Goal: Information Seeking & Learning: Compare options

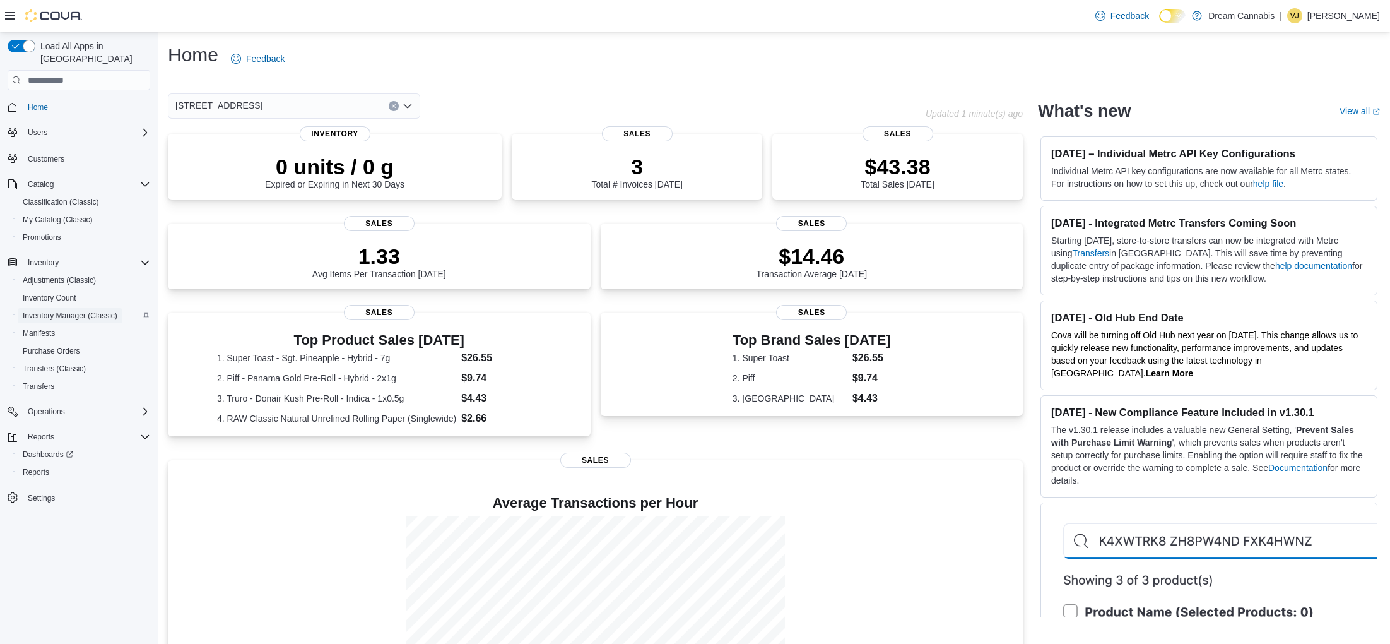
click at [82, 310] on span "Inventory Manager (Classic)" at bounding box center [70, 315] width 95 height 10
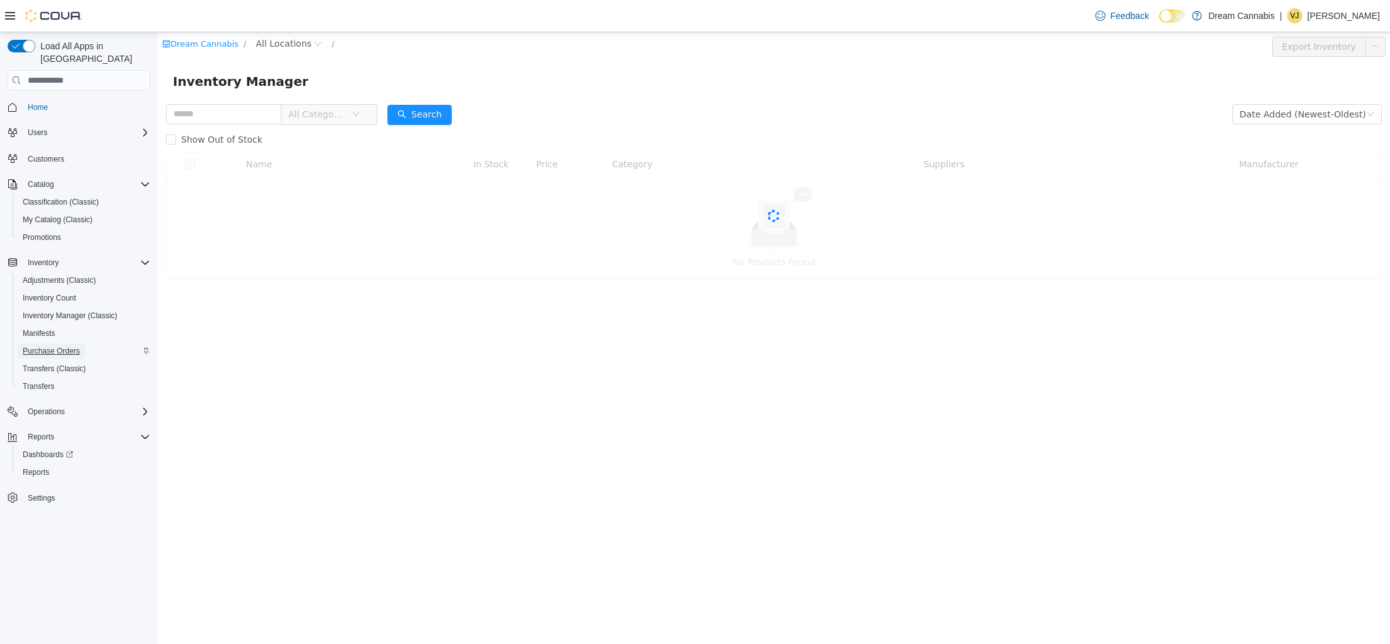
click at [70, 346] on span "Purchase Orders" at bounding box center [51, 351] width 57 height 10
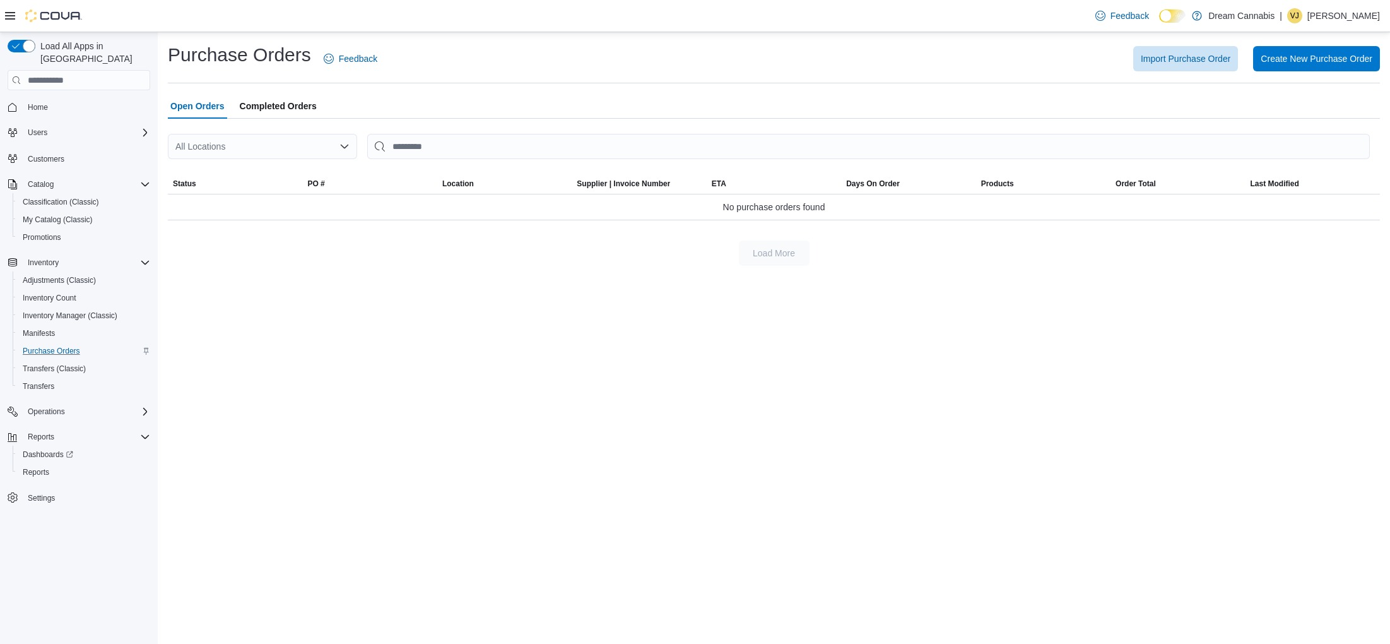
click at [281, 114] on span "Completed Orders" at bounding box center [278, 105] width 77 height 25
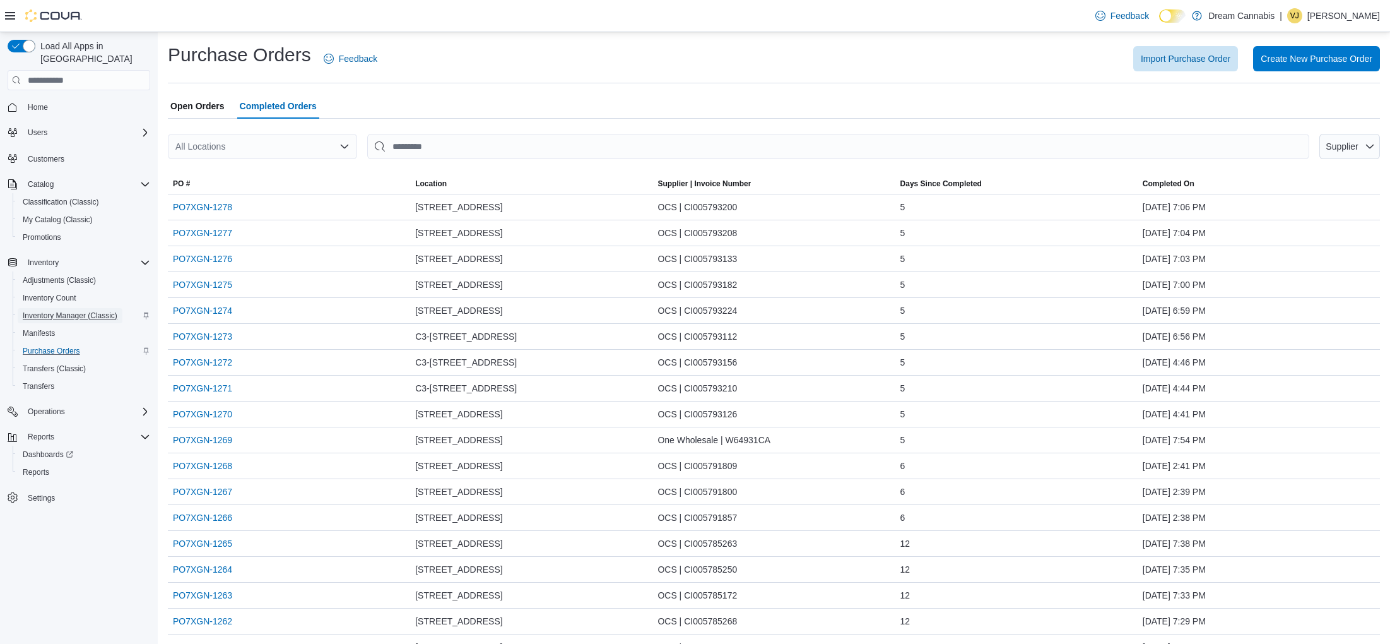
click at [73, 310] on span "Inventory Manager (Classic)" at bounding box center [70, 315] width 95 height 10
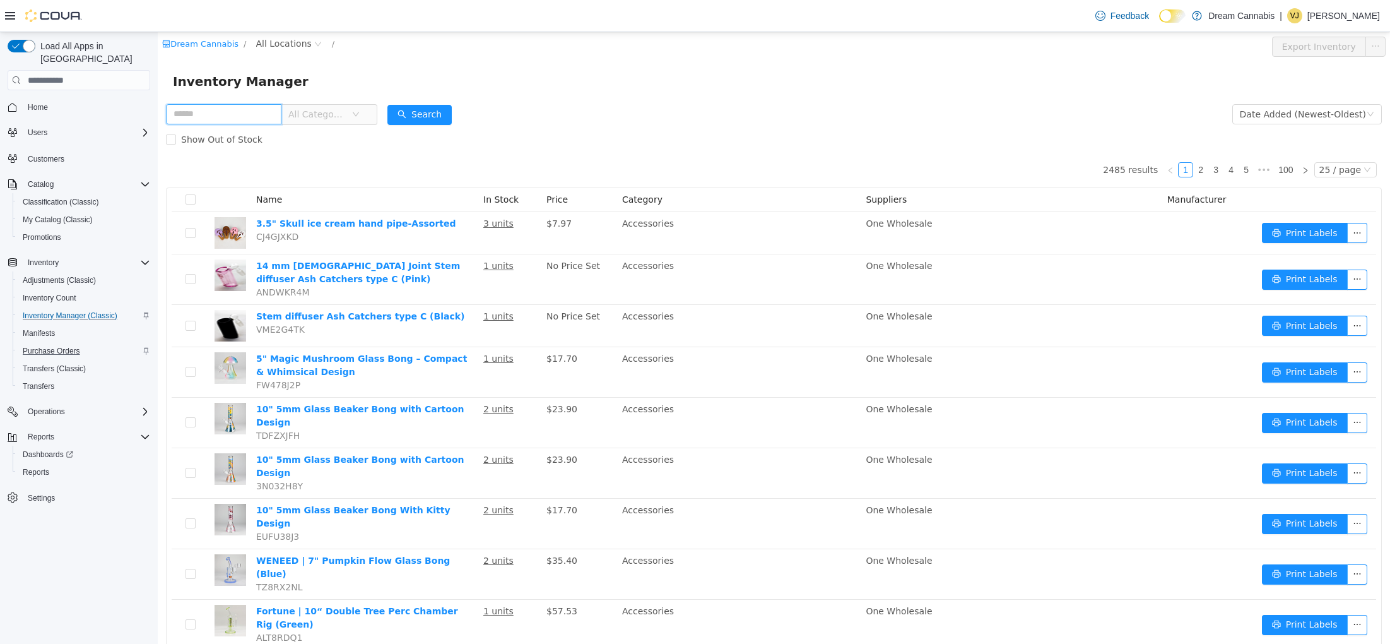
click at [244, 115] on input "text" at bounding box center [223, 114] width 115 height 20
type input "******"
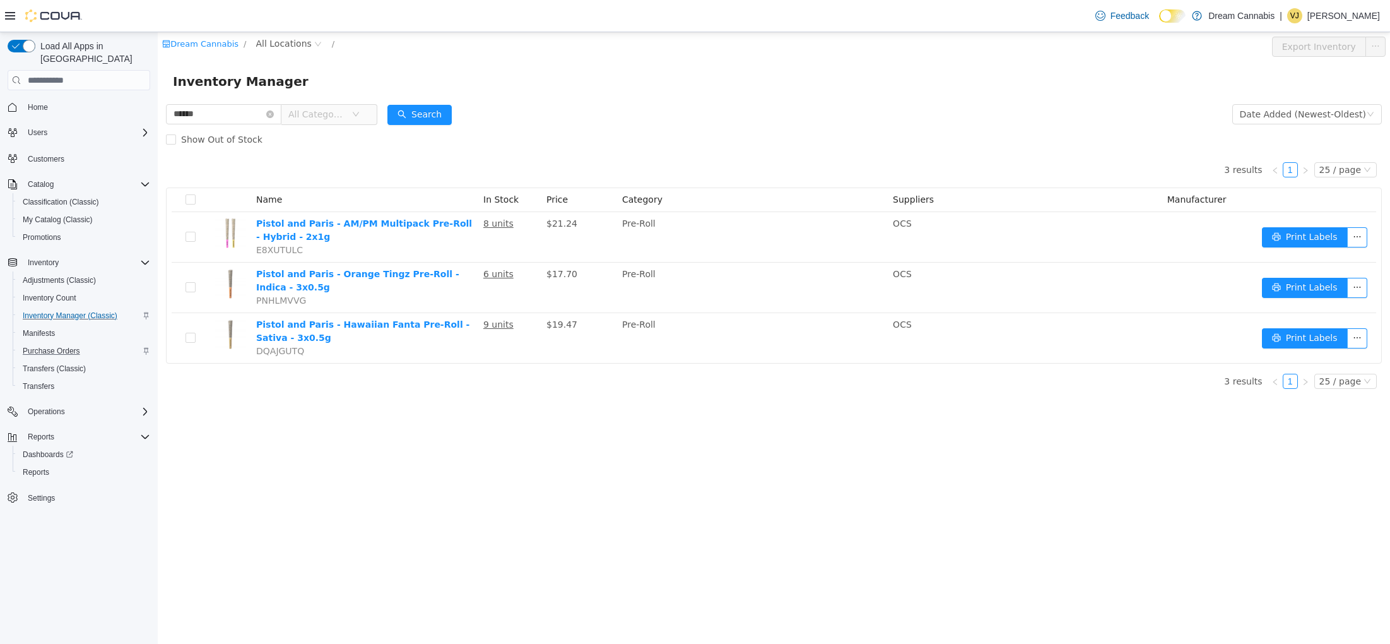
click at [440, 430] on div "Dream Cannabis / All Locations / Export Inventory Inventory Manager ****** All …" at bounding box center [774, 337] width 1232 height 611
click at [274, 114] on icon "icon: close-circle" at bounding box center [270, 114] width 8 height 8
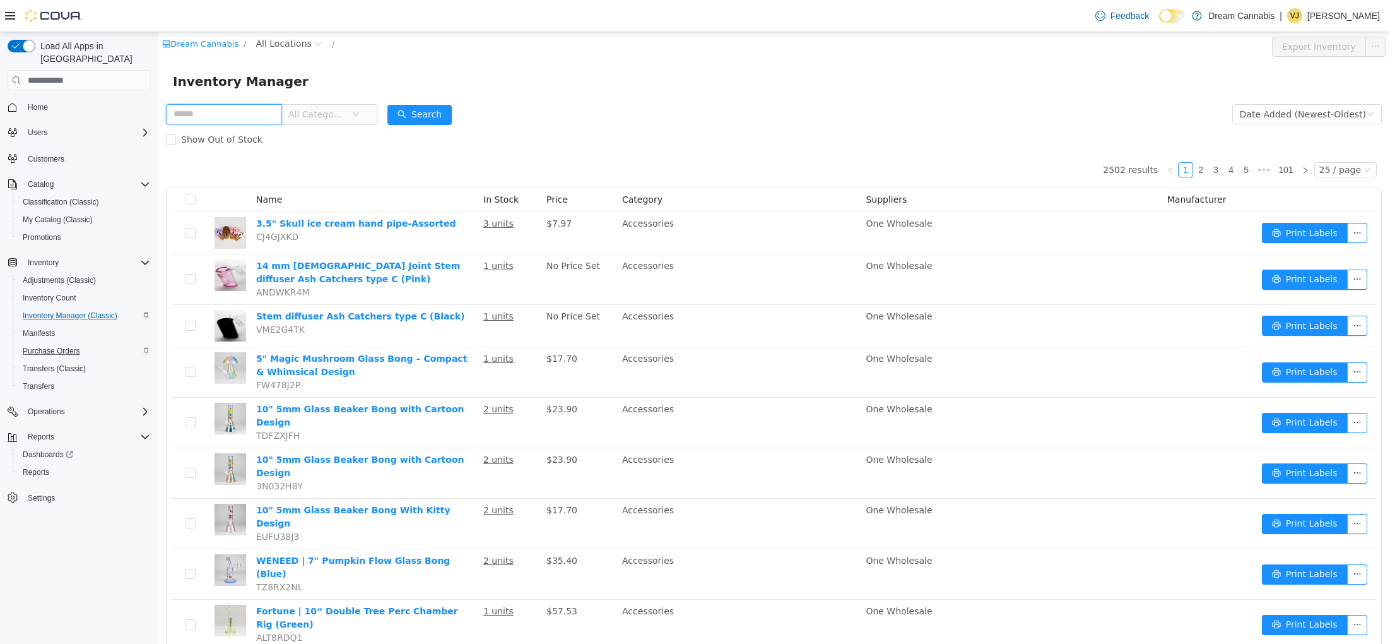
click at [215, 113] on input "text" at bounding box center [223, 114] width 115 height 20
type input "*****"
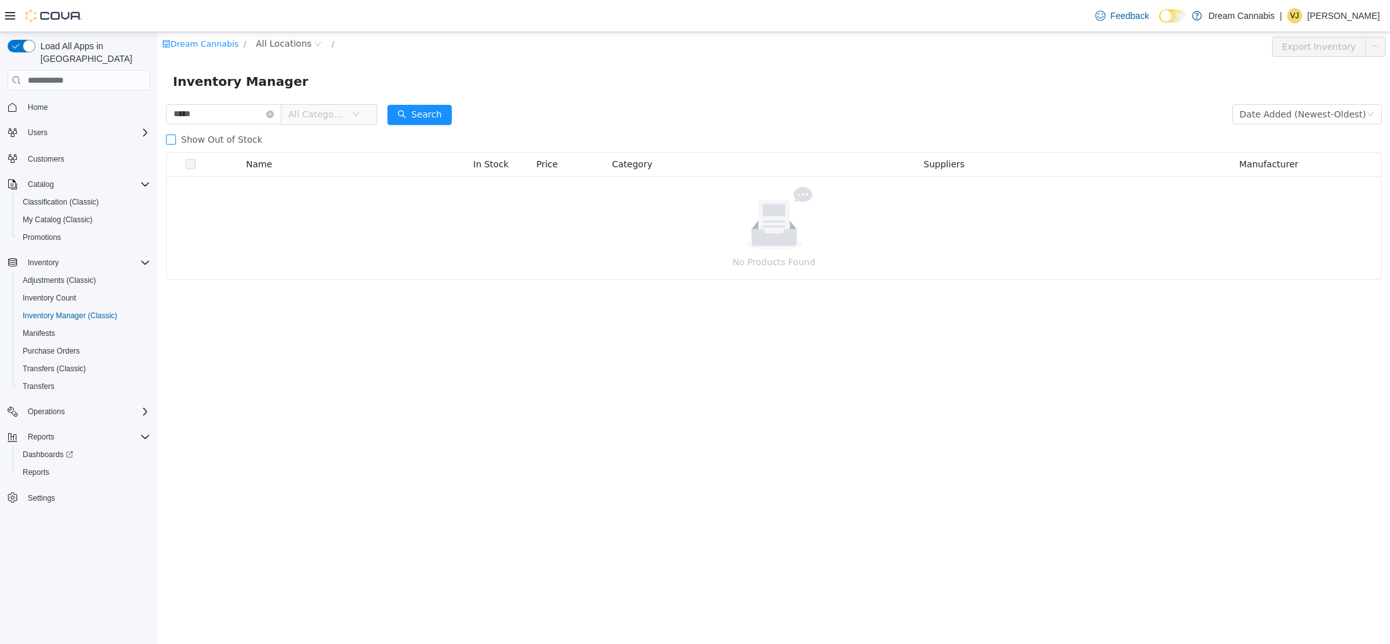
click at [238, 143] on span "Show Out of Stock" at bounding box center [221, 139] width 91 height 10
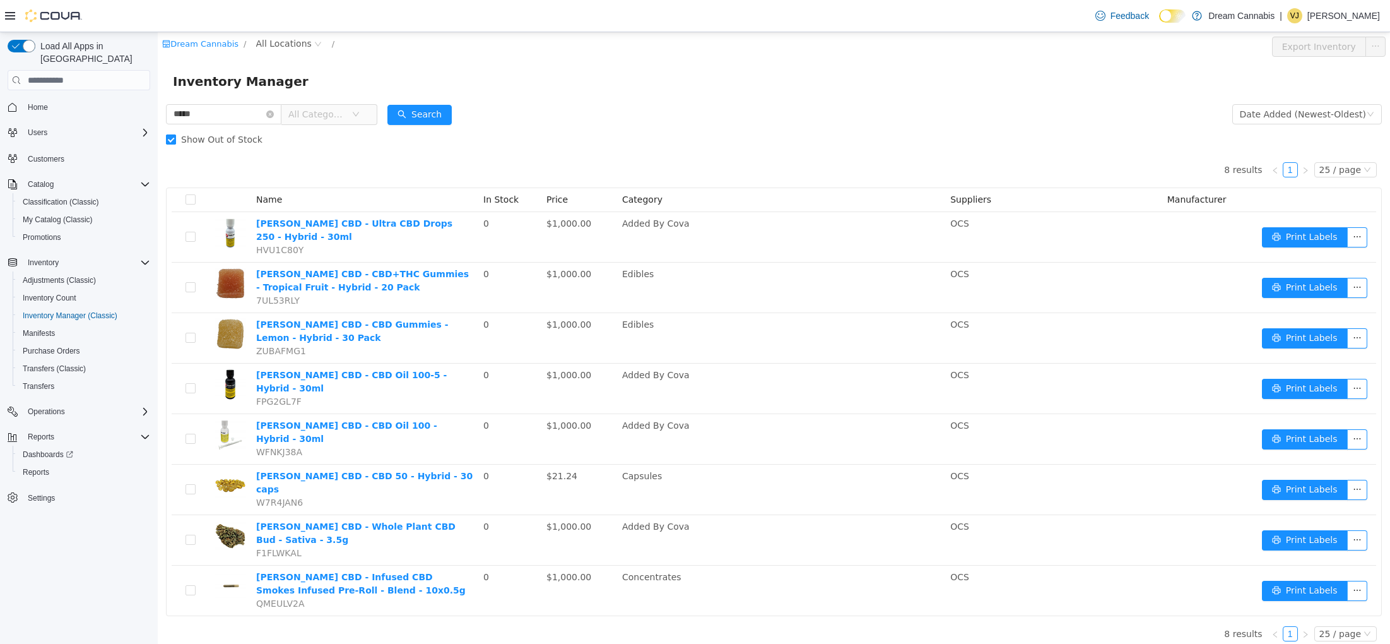
click at [215, 136] on span "Show Out of Stock" at bounding box center [221, 139] width 91 height 10
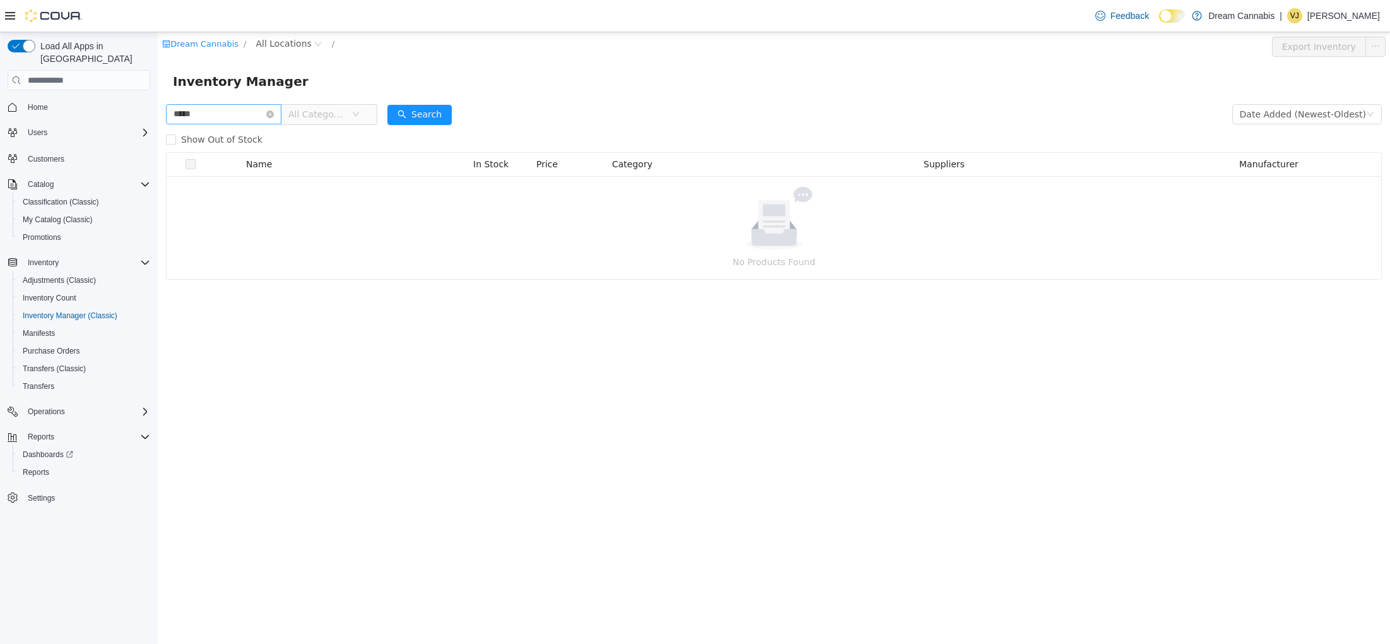
click at [274, 113] on icon "icon: close-circle" at bounding box center [270, 114] width 8 height 8
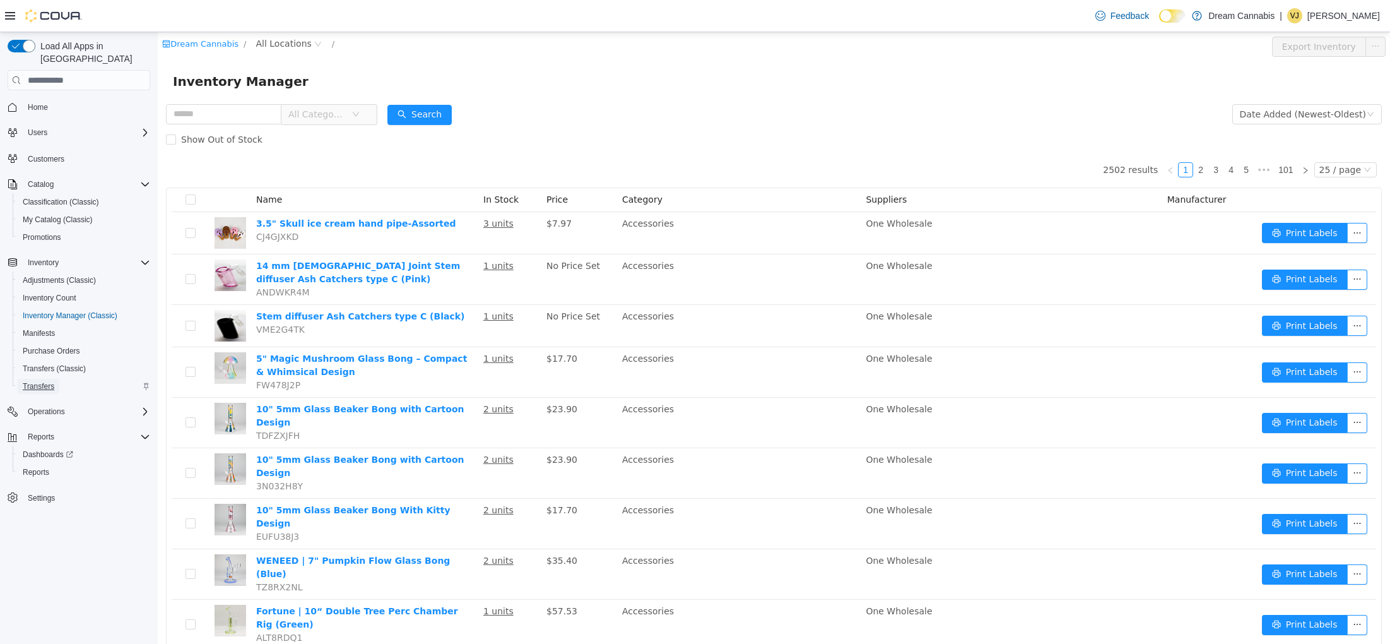
click at [34, 381] on span "Transfers" at bounding box center [39, 386] width 32 height 10
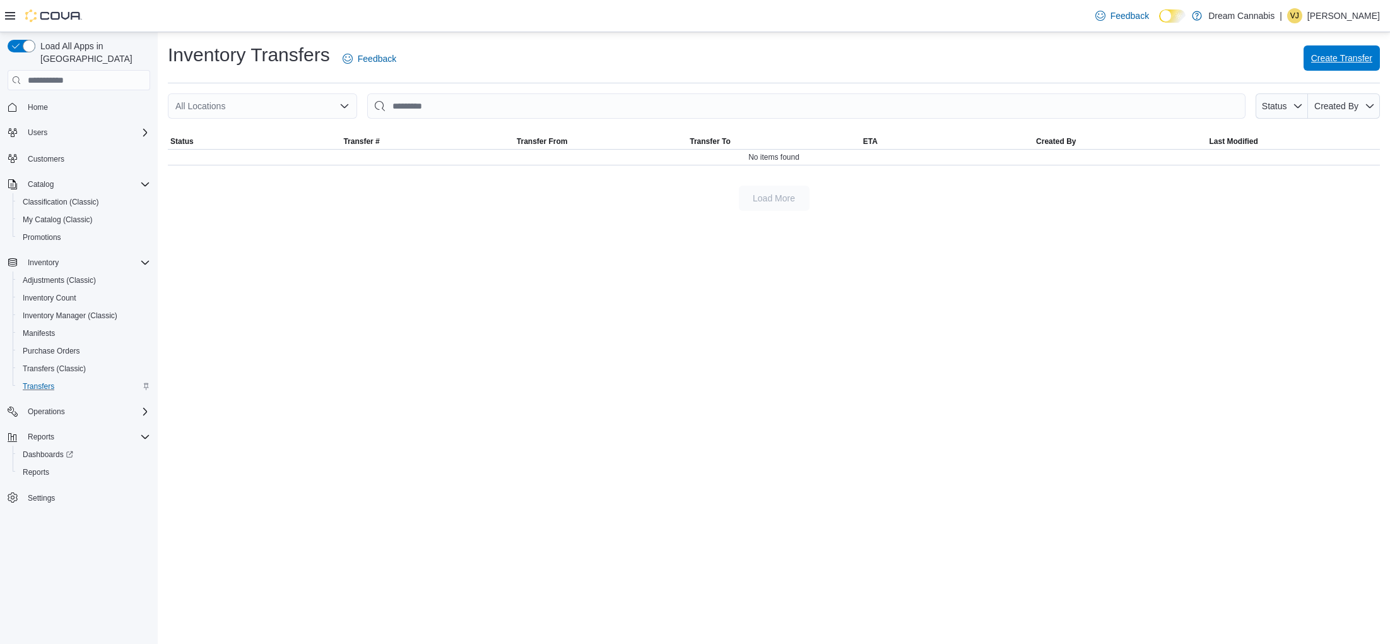
click at [1311, 56] on span "Create Transfer" at bounding box center [1341, 58] width 61 height 13
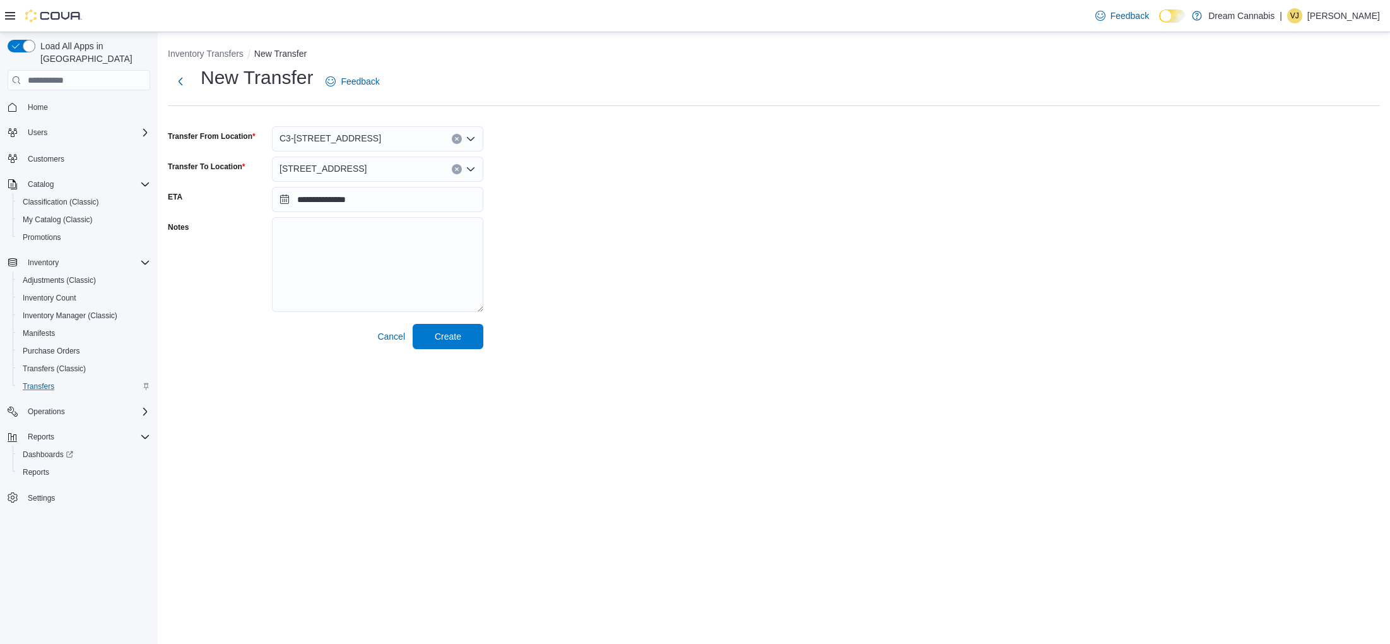
click at [456, 139] on icon "Clear input" at bounding box center [456, 138] width 5 height 5
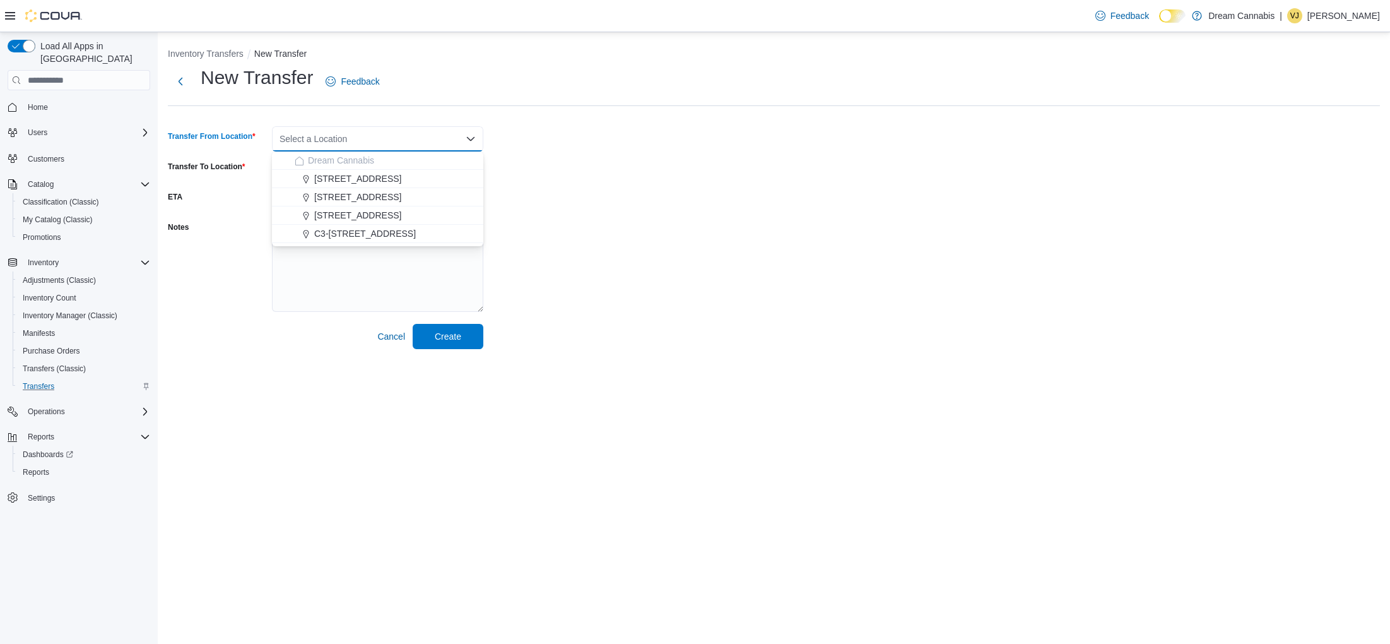
drag, startPoint x: 567, startPoint y: 150, endPoint x: 480, endPoint y: 168, distance: 89.5
click at [561, 151] on div "**********" at bounding box center [774, 207] width 1212 height 284
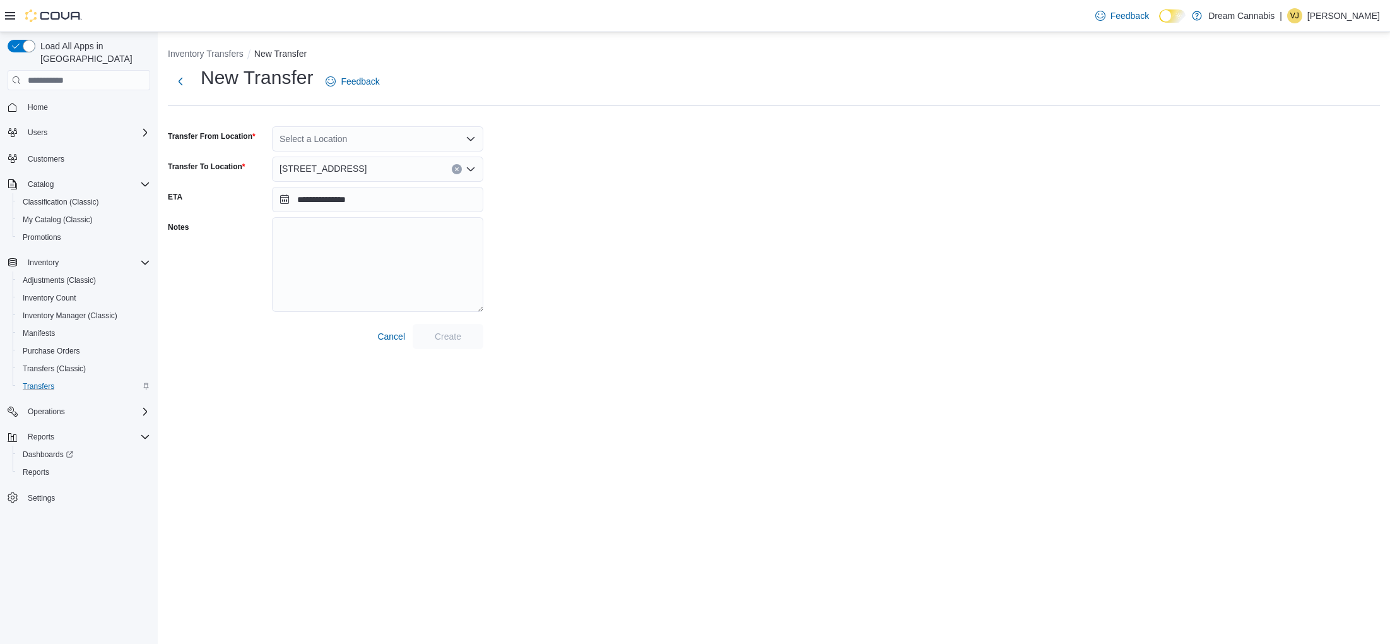
click at [459, 168] on div "5673 Osgoode Main St" at bounding box center [377, 168] width 211 height 25
click at [457, 167] on icon "Clear input" at bounding box center [456, 169] width 5 height 5
click at [397, 145] on div "Select a Location" at bounding box center [377, 138] width 211 height 25
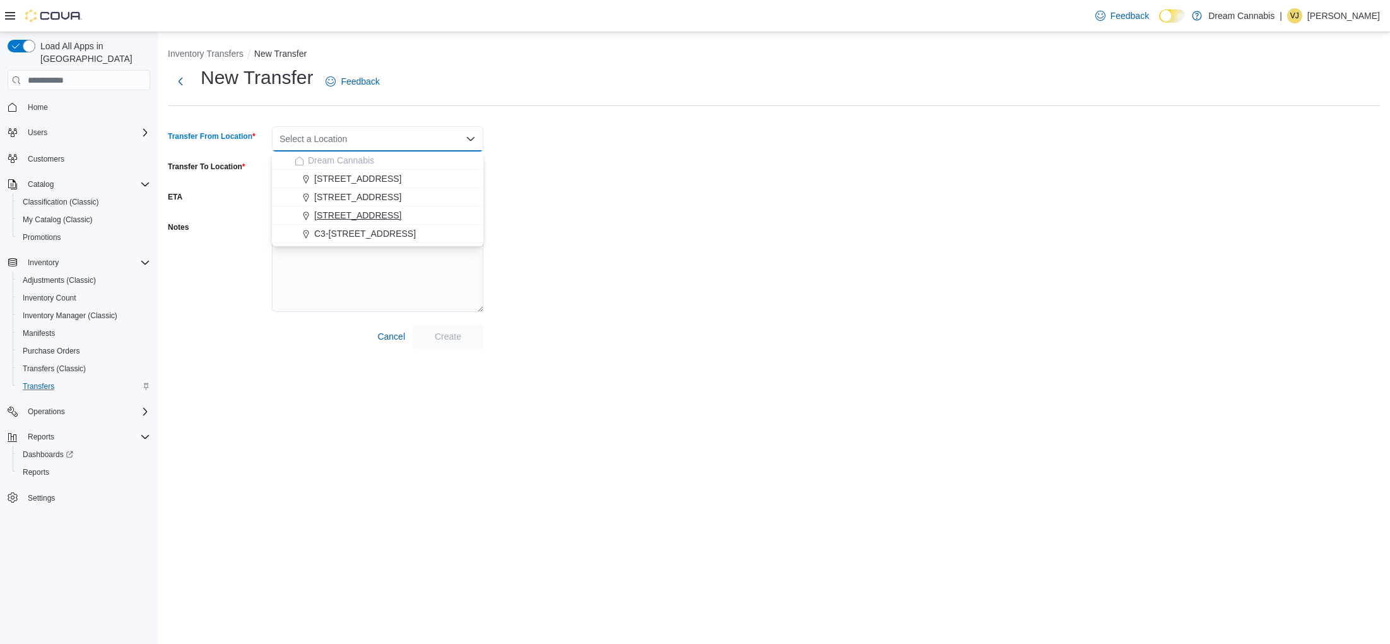
click at [379, 213] on span "5673 Osgoode Main St" at bounding box center [357, 215] width 87 height 13
click at [372, 171] on div "Select a Location" at bounding box center [377, 168] width 211 height 25
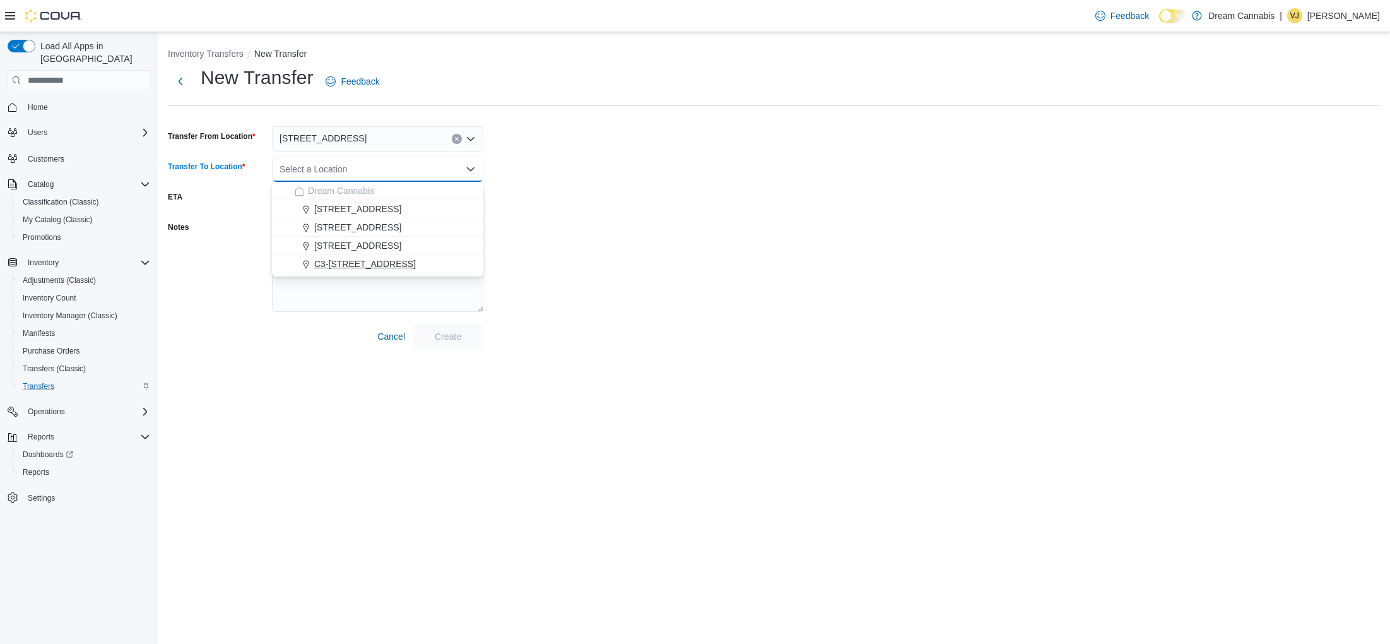
click at [364, 264] on span "C3-3000 Wellington Rd" at bounding box center [365, 263] width 102 height 13
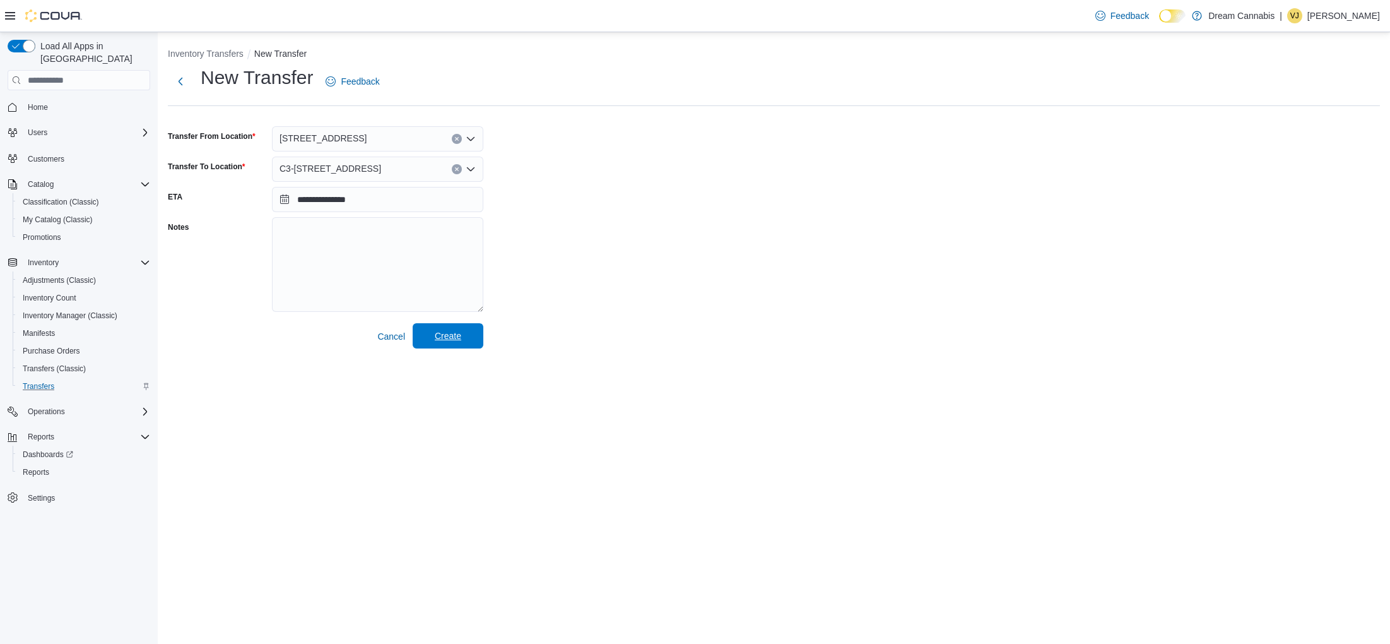
click at [445, 343] on span "Create" at bounding box center [448, 335] width 56 height 25
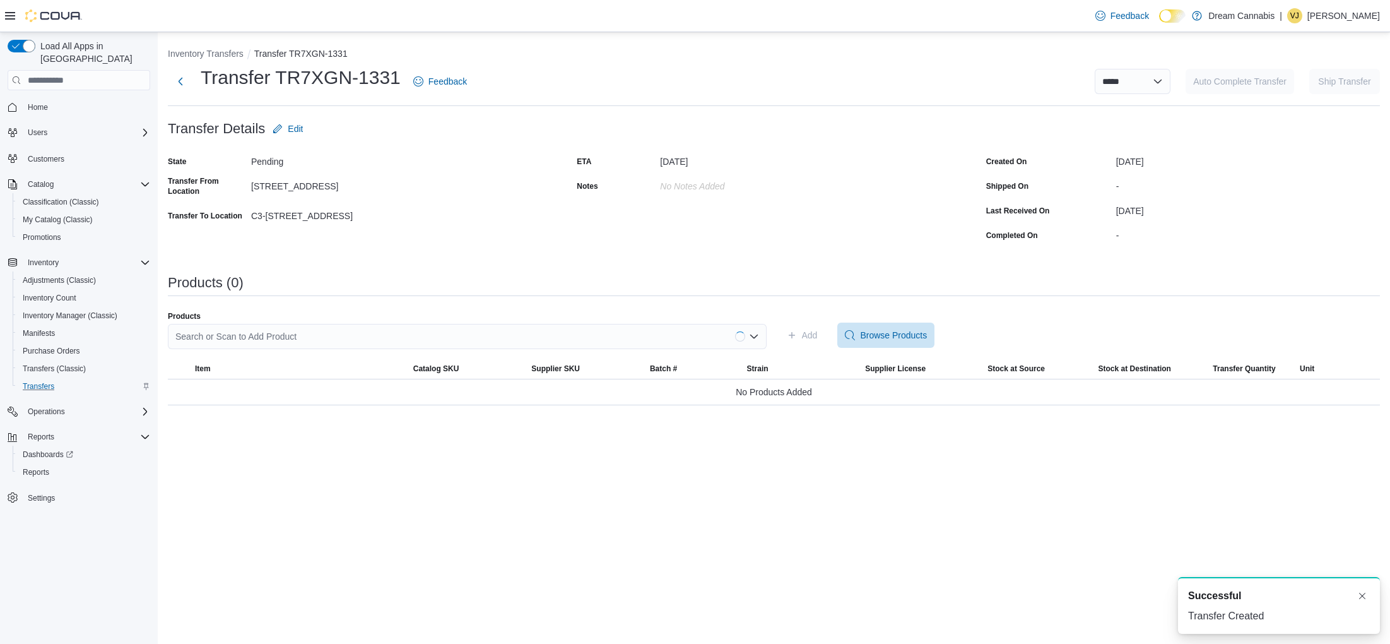
click at [379, 336] on div "Search or Scan to Add Product" at bounding box center [467, 336] width 599 height 25
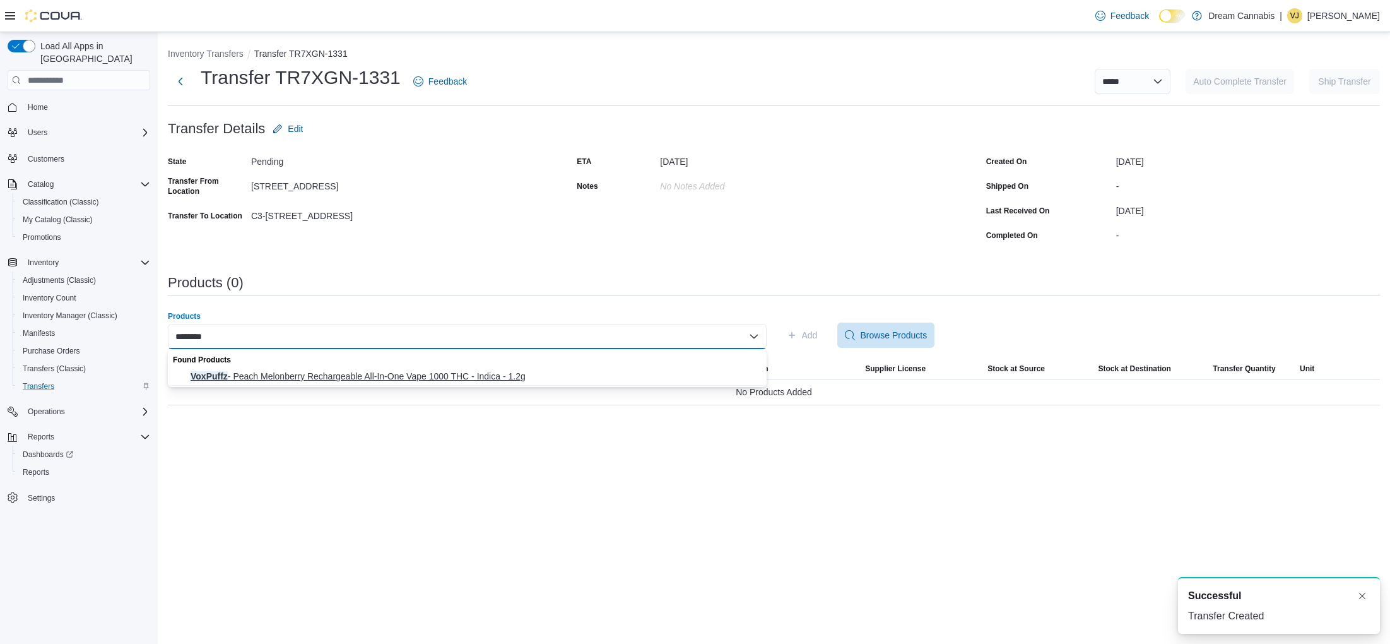
type input "********"
click at [431, 375] on span "VoxPuffz - Peach Melonberry Rechargeable All-In-One Vape 1000 THC - Indica - 1.…" at bounding box center [475, 376] width 569 height 13
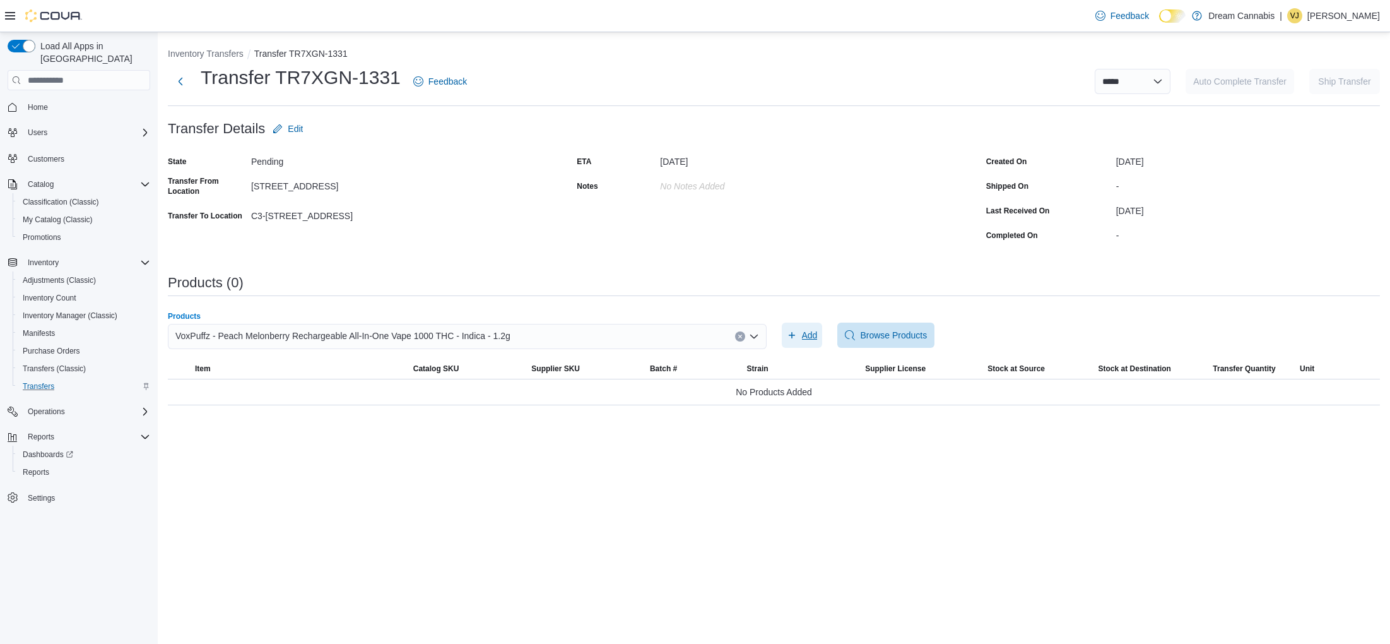
click at [796, 333] on span "Add" at bounding box center [802, 334] width 31 height 25
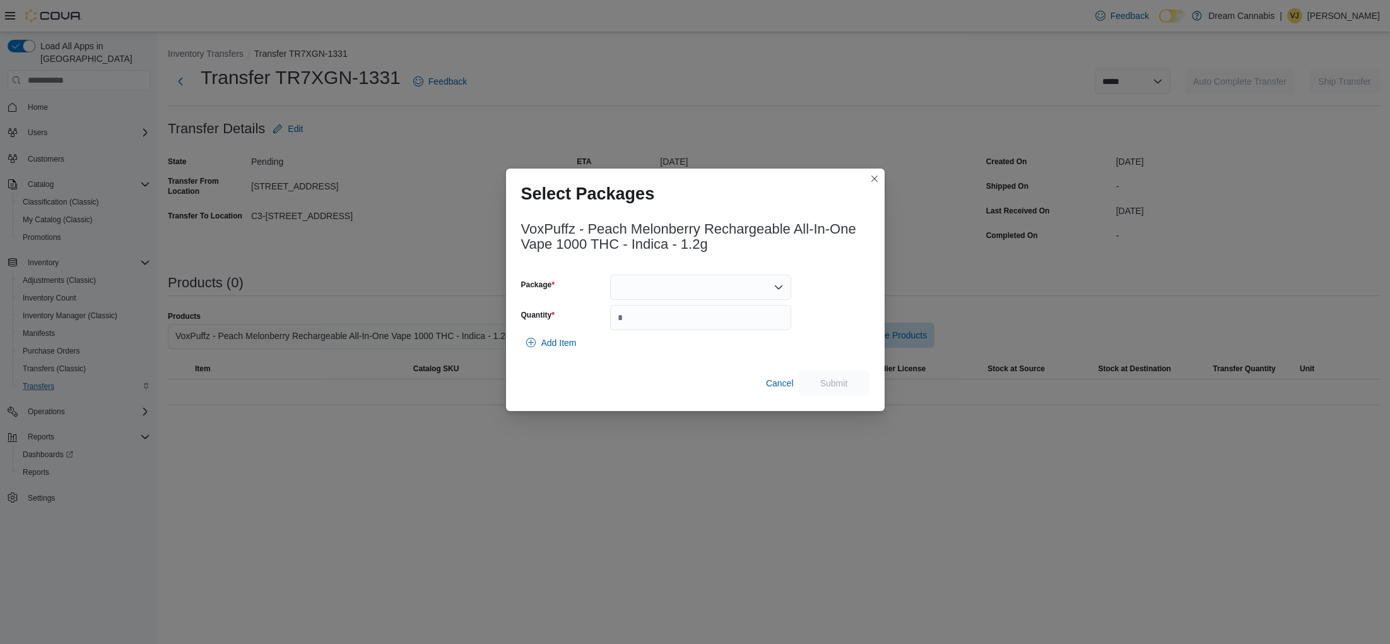
click at [722, 285] on div at bounding box center [700, 286] width 181 height 25
click at [687, 330] on span "25030000731" at bounding box center [708, 327] width 151 height 13
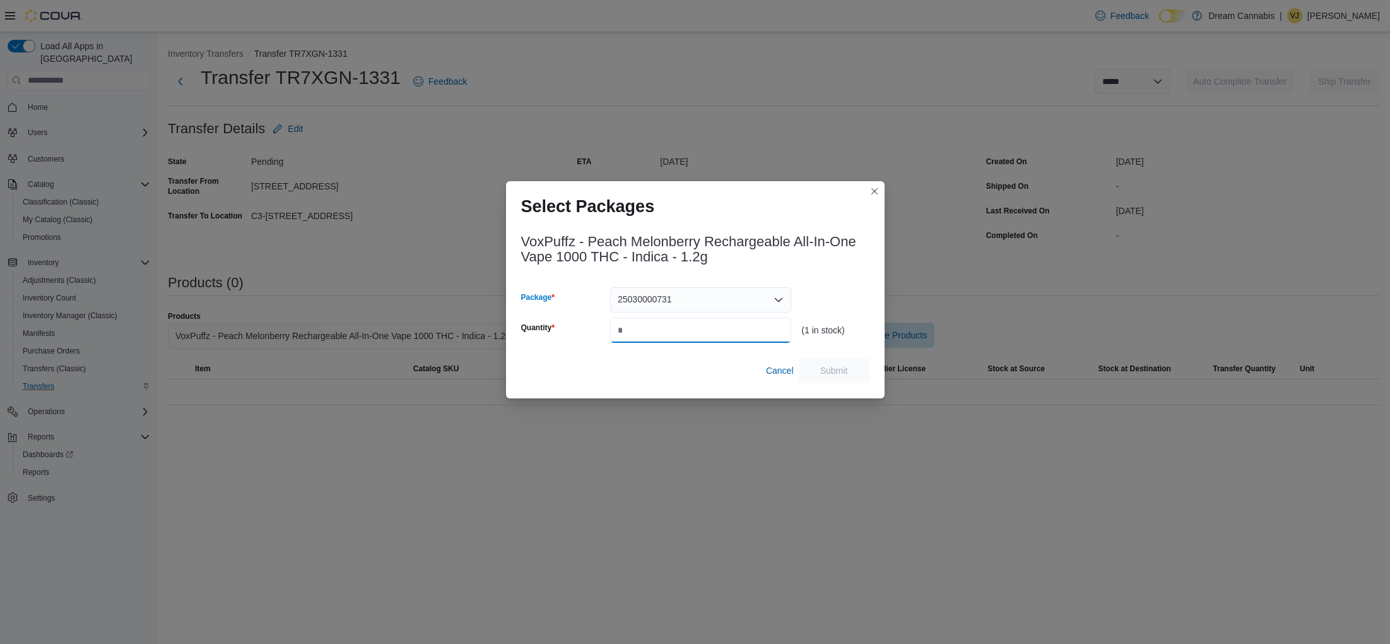
click at [710, 331] on input "Quantity" at bounding box center [700, 329] width 181 height 25
type input "*"
click at [847, 366] on span "Submit" at bounding box center [834, 369] width 28 height 13
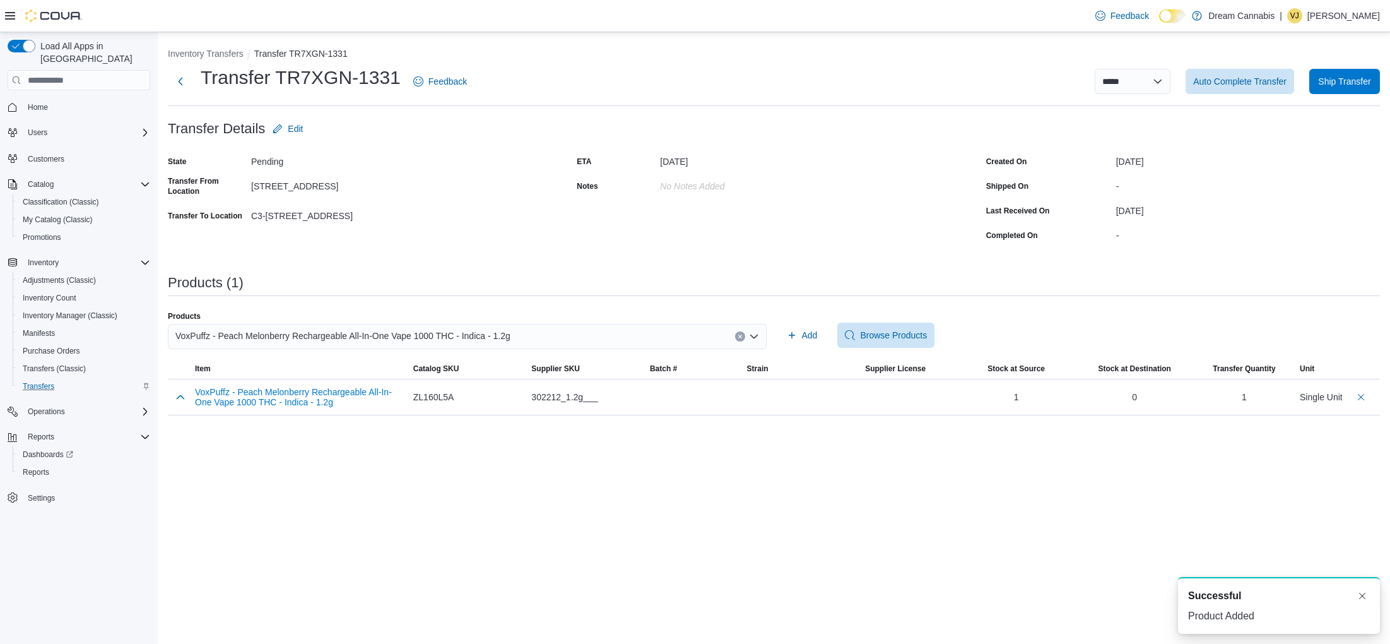
drag, startPoint x: 740, startPoint y: 337, endPoint x: 710, endPoint y: 336, distance: 29.7
click at [736, 336] on button "Clear input" at bounding box center [740, 336] width 10 height 10
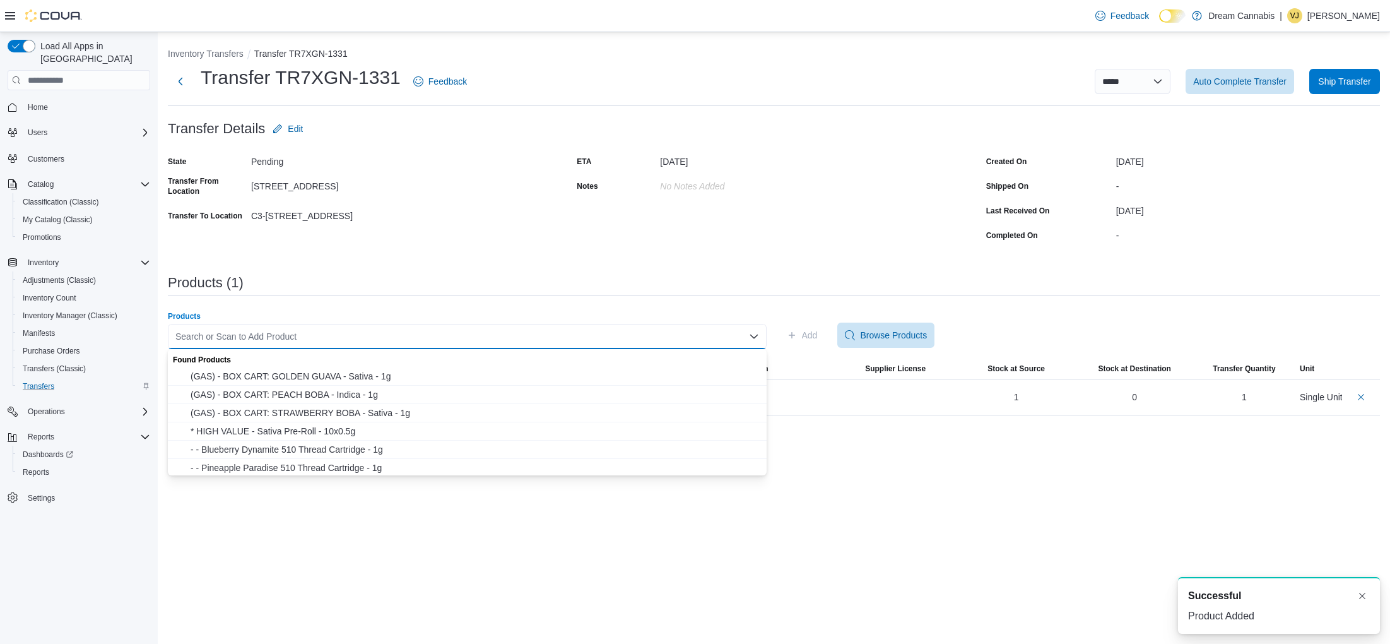
click at [710, 336] on div "Search or Scan to Add Product Combo box. Selected. Combo box input. Search or S…" at bounding box center [467, 336] width 599 height 25
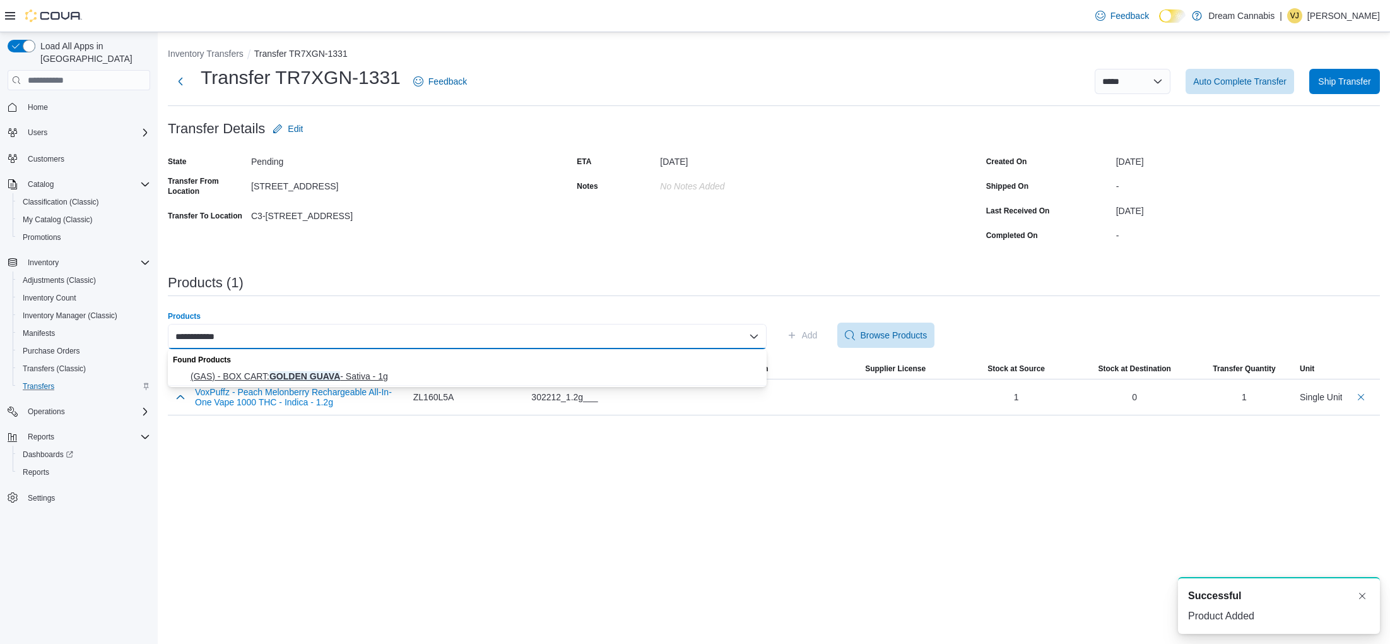
type input "**********"
click at [688, 376] on span "(GAS) - BOX CART: GOLDEN GUAVA - Sativa - 1g" at bounding box center [475, 376] width 569 height 13
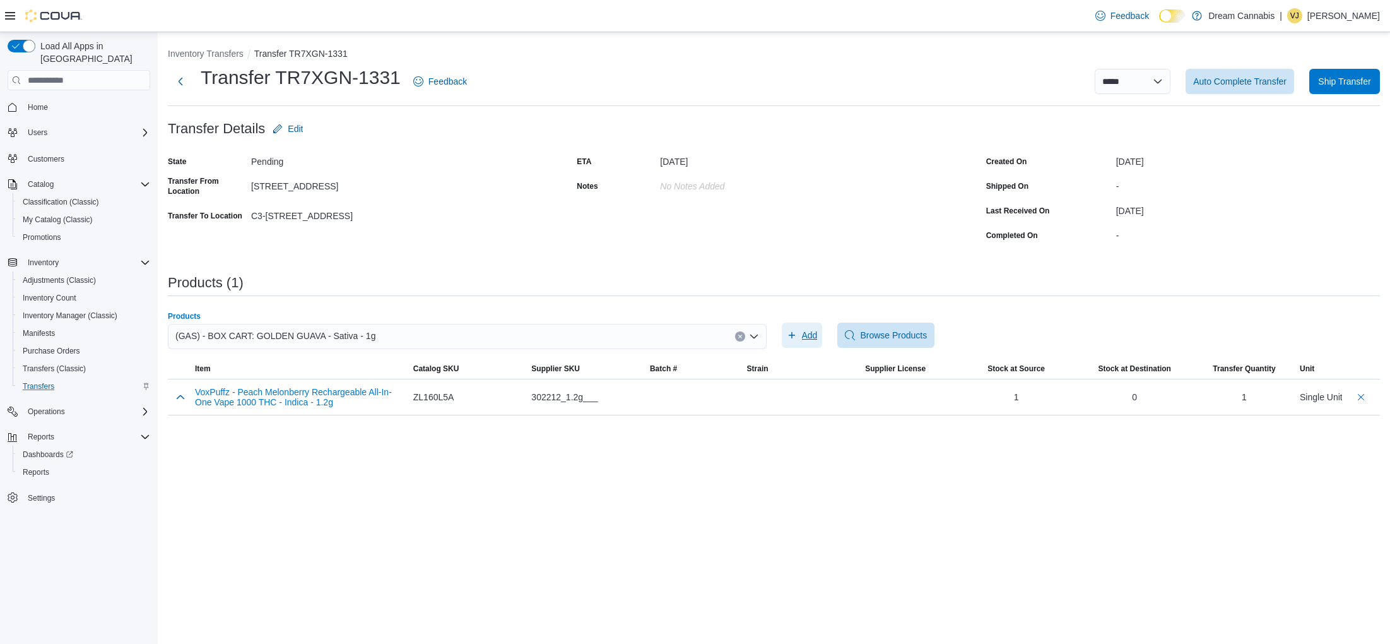
click at [811, 333] on span "Add" at bounding box center [810, 335] width 16 height 13
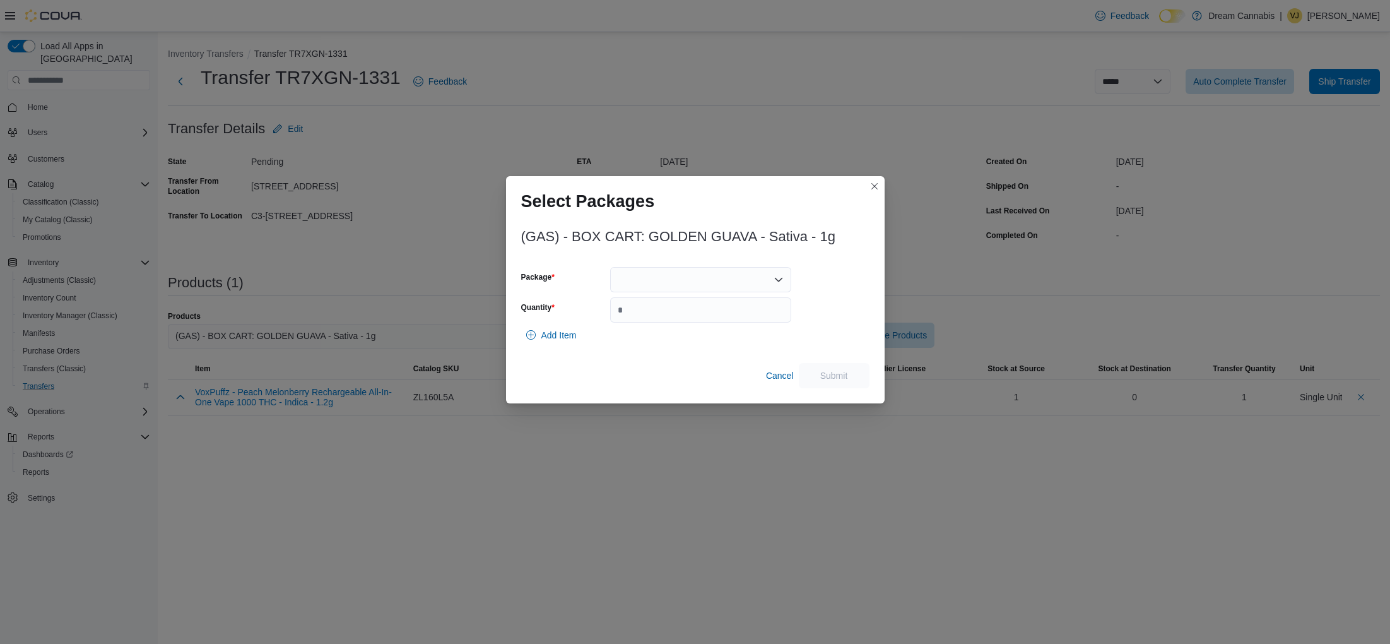
click at [704, 276] on div at bounding box center [700, 279] width 181 height 25
click at [688, 322] on span "FP-24NO-002" at bounding box center [708, 319] width 151 height 13
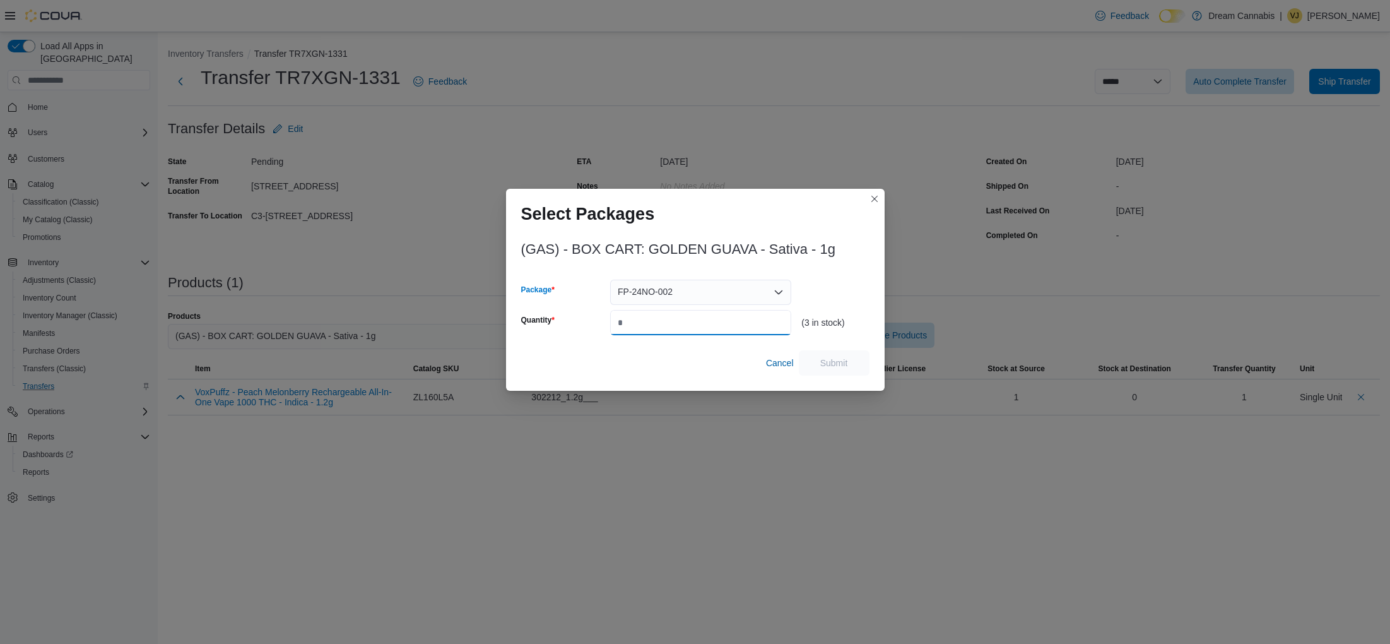
click at [688, 322] on input "Quantity" at bounding box center [700, 322] width 181 height 25
type input "*"
click at [828, 366] on span "Submit" at bounding box center [834, 362] width 28 height 13
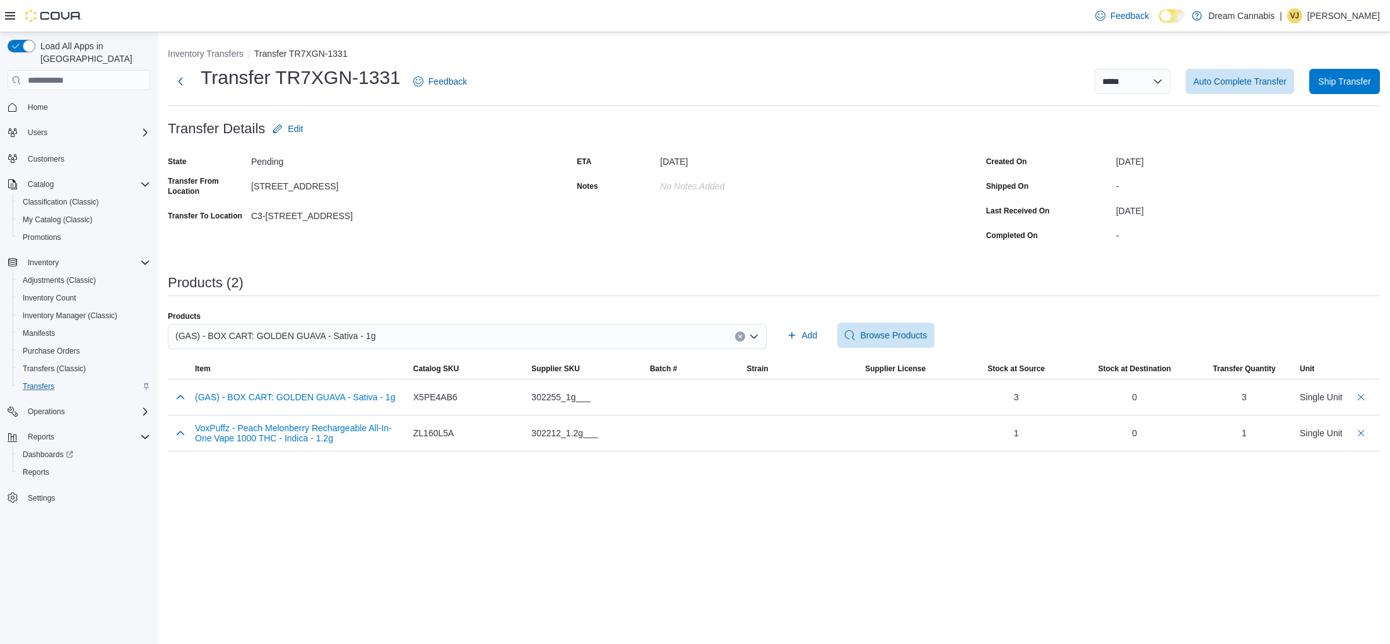
click at [743, 338] on button "Clear input" at bounding box center [740, 336] width 10 height 10
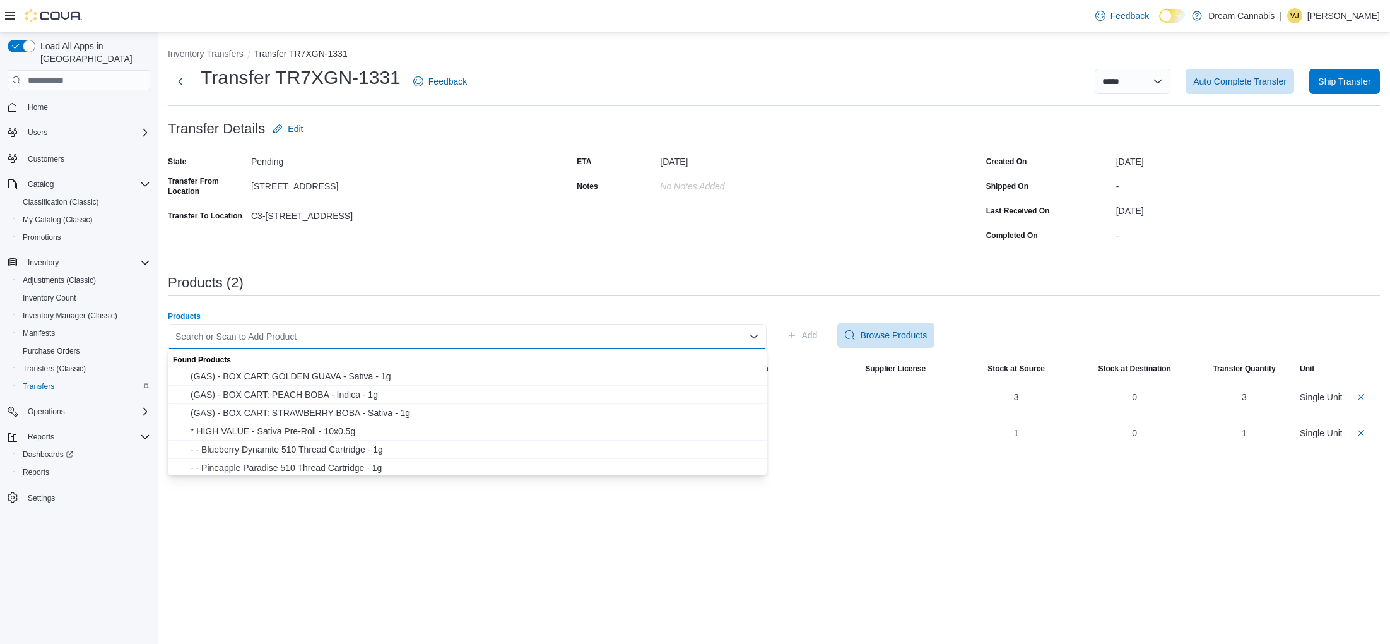
click at [717, 338] on div "Search or Scan to Add Product" at bounding box center [467, 336] width 599 height 25
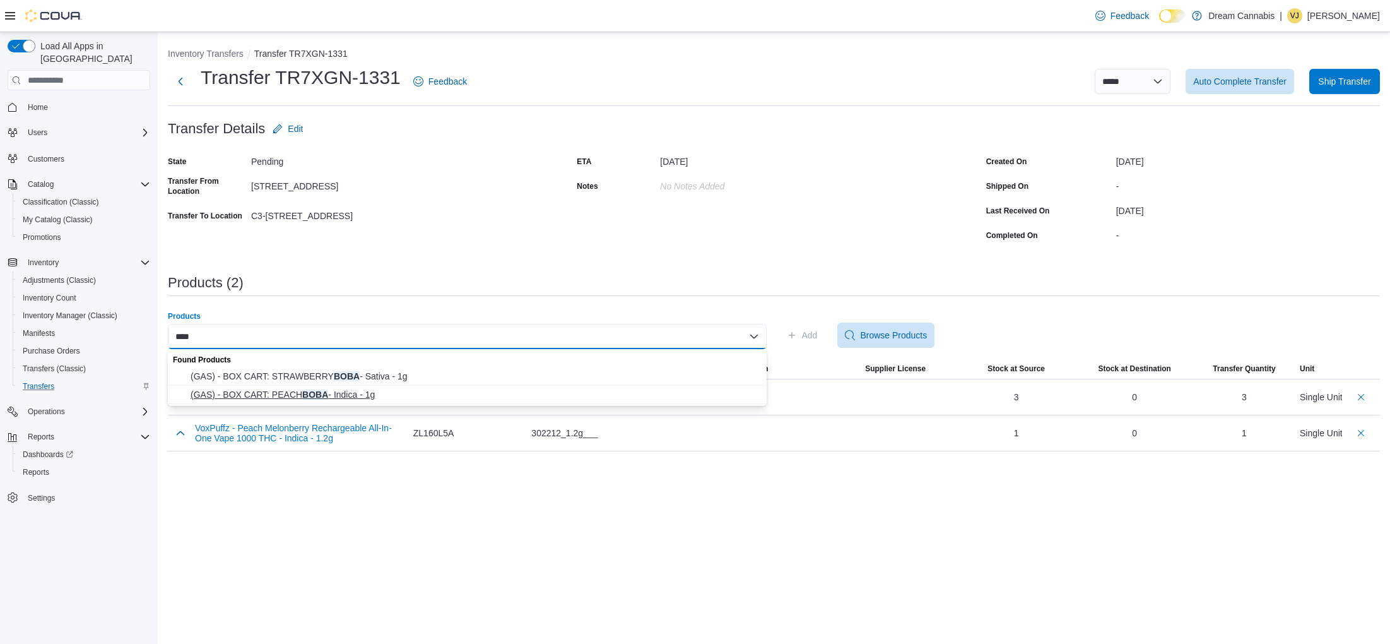
type input "****"
click at [463, 398] on span "(GAS) - BOX CART: PEACH BOBA - Indica - 1g" at bounding box center [475, 394] width 569 height 13
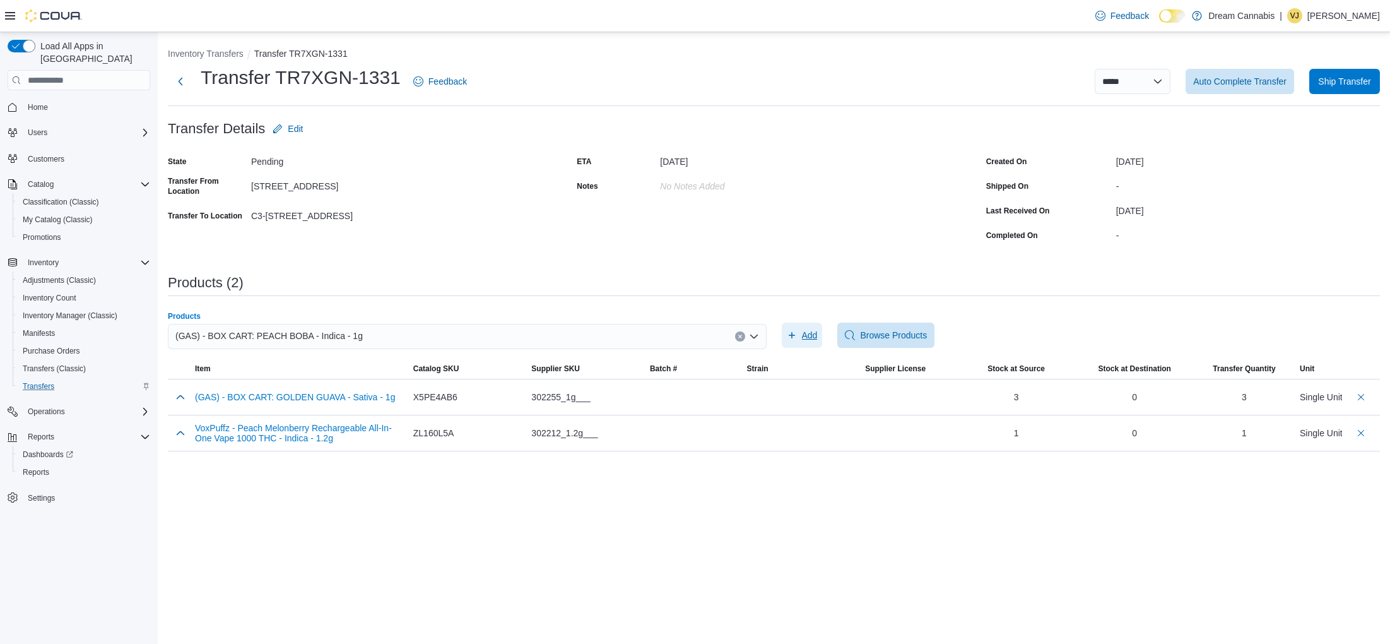
click at [808, 337] on span "Add" at bounding box center [810, 335] width 16 height 13
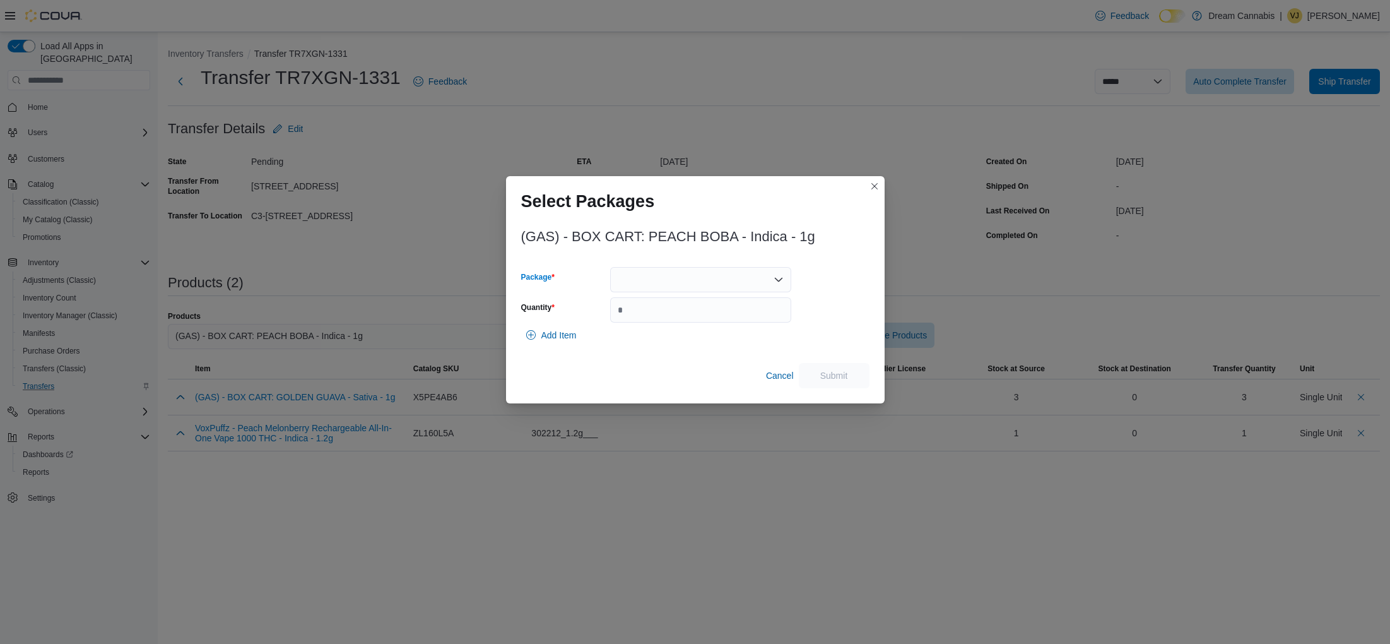
click at [715, 278] on div at bounding box center [700, 279] width 181 height 25
click at [695, 318] on span "FP-24AU-004" at bounding box center [708, 319] width 151 height 13
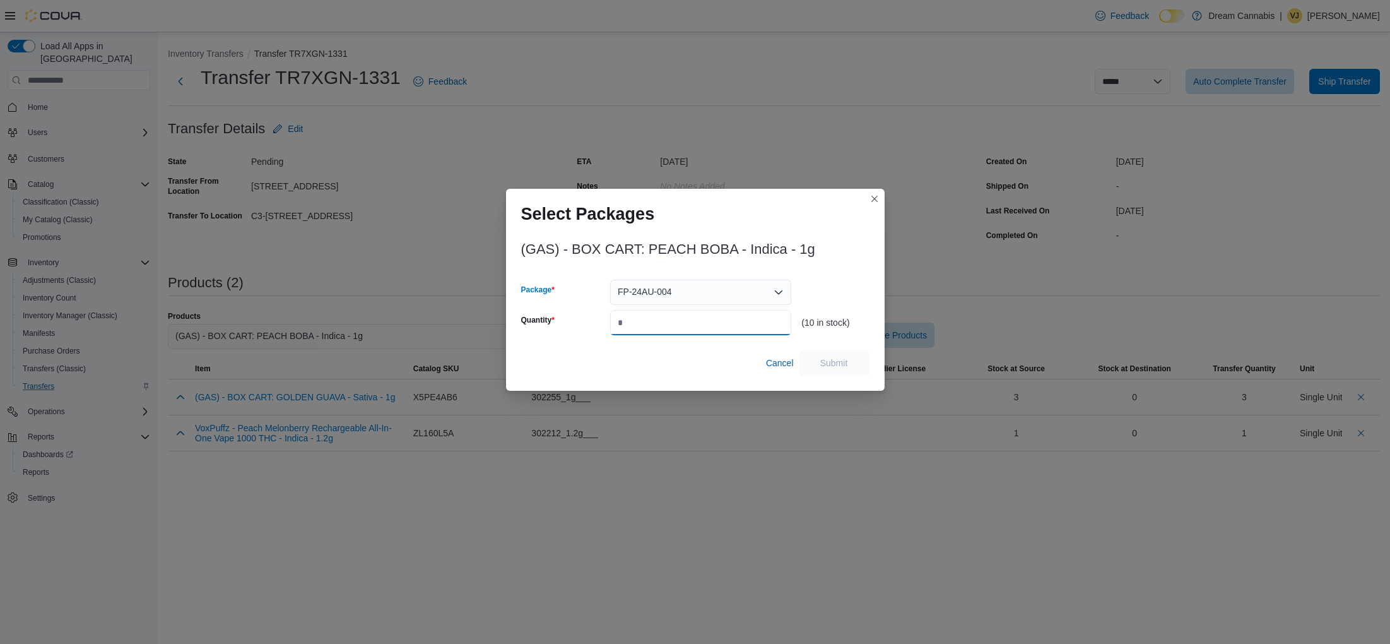
click at [695, 318] on input "Quantity" at bounding box center [700, 322] width 181 height 25
type input "*"
click at [839, 366] on span "Submit" at bounding box center [834, 362] width 28 height 13
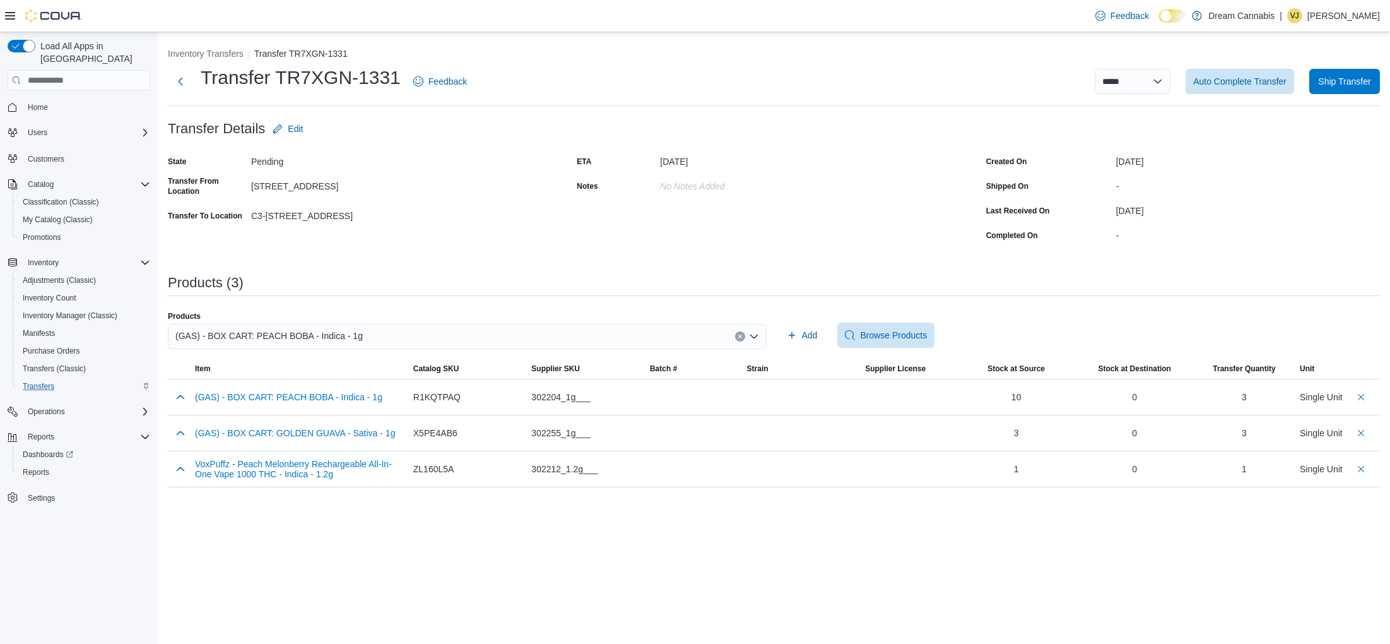
click at [735, 336] on button "Clear input" at bounding box center [740, 336] width 10 height 10
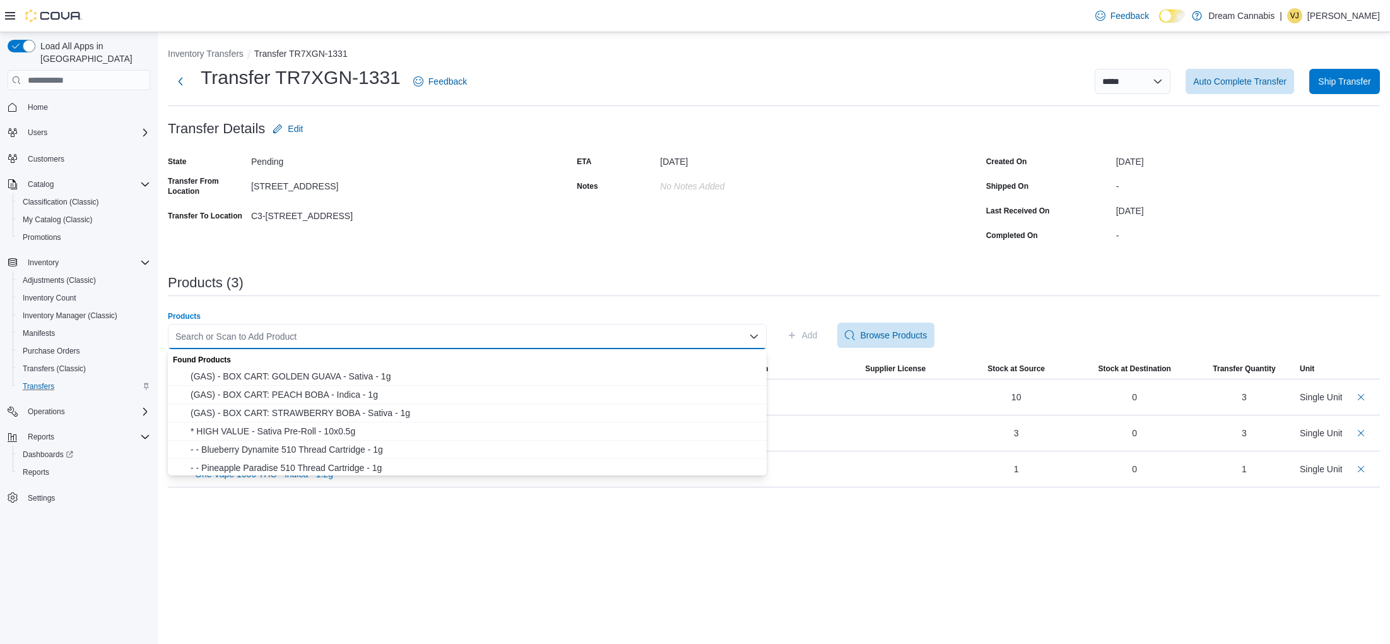
click at [712, 338] on div "Search or Scan to Add Product Combo box. Selected. Combo box input. Search or S…" at bounding box center [467, 336] width 599 height 25
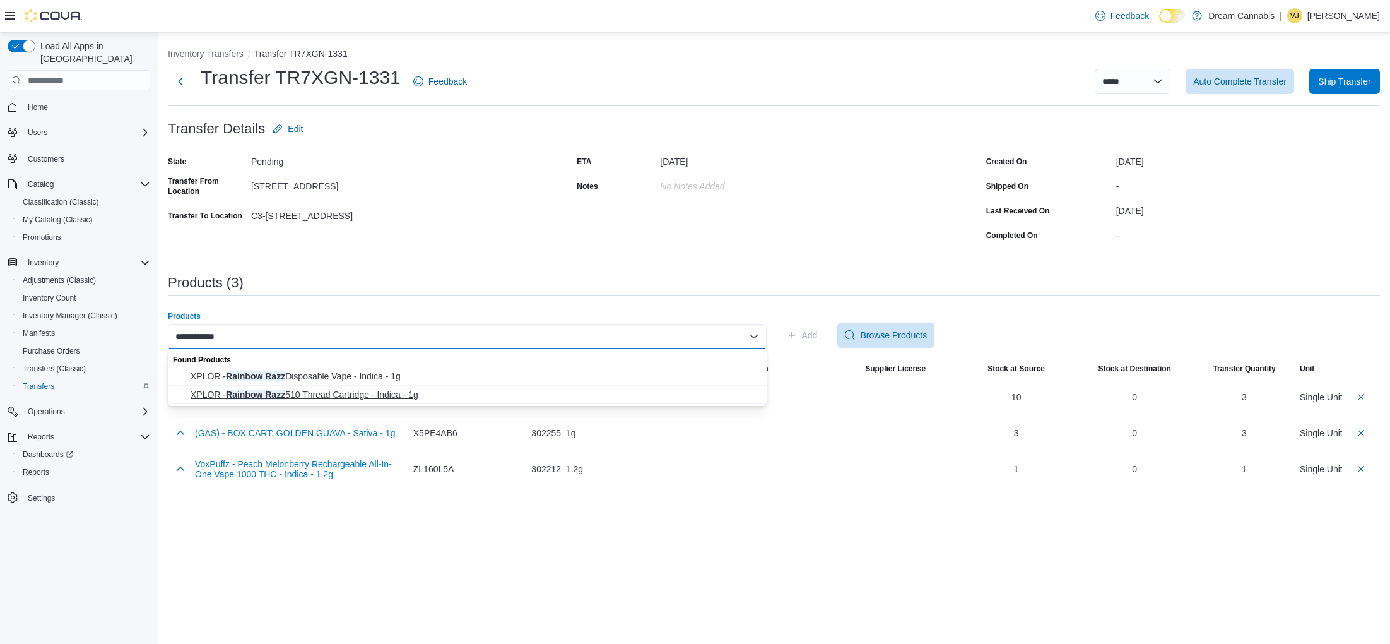
type input "**********"
click at [542, 396] on span "XPLOR - Rainbow Razz 510 Thread Cartridge - Indica - 1g" at bounding box center [475, 394] width 569 height 13
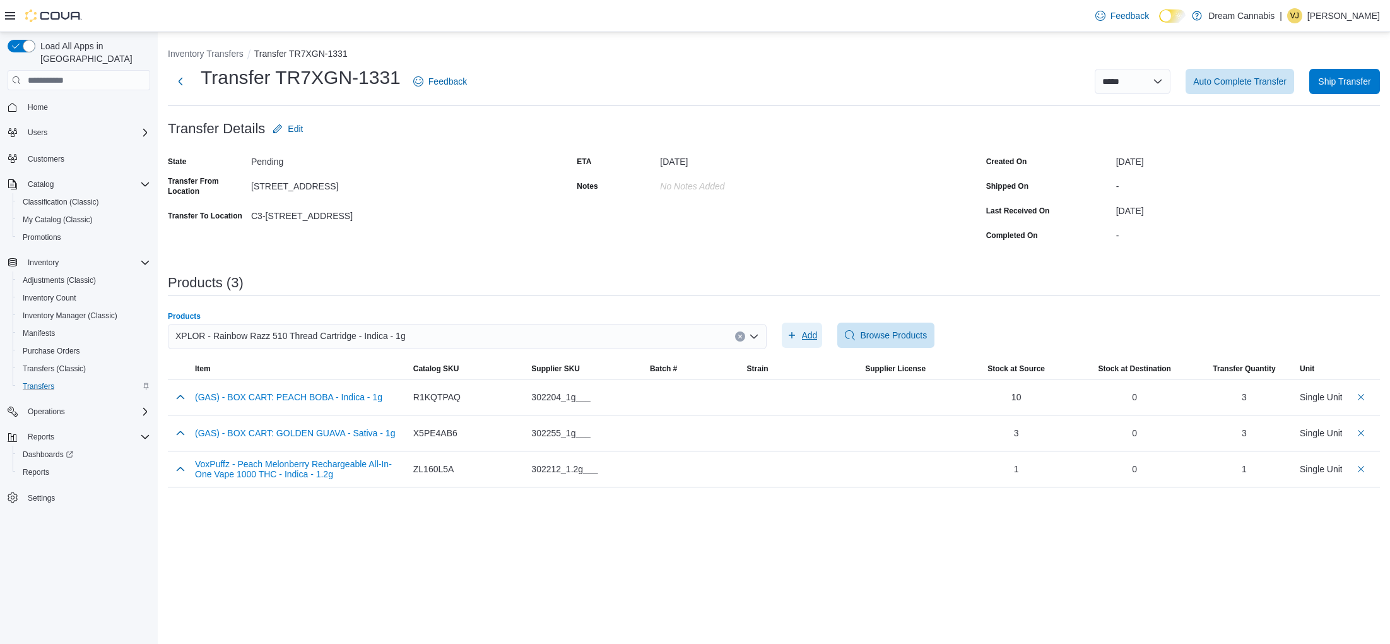
click at [812, 333] on span "Add" at bounding box center [810, 335] width 16 height 13
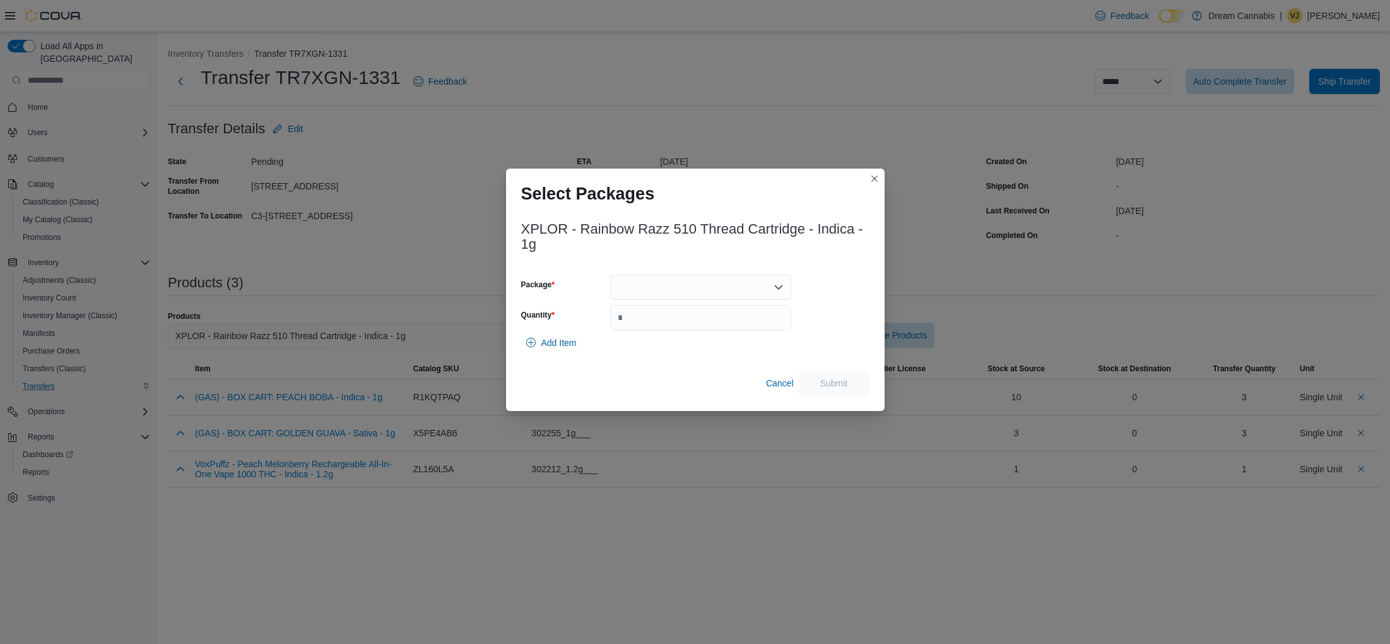
click at [669, 288] on div at bounding box center [700, 286] width 181 height 25
click at [693, 348] on span "PR241219D" at bounding box center [708, 345] width 151 height 13
click at [680, 319] on input "Quantity" at bounding box center [700, 317] width 181 height 25
type input "*"
click at [835, 377] on span "Submit" at bounding box center [834, 382] width 56 height 25
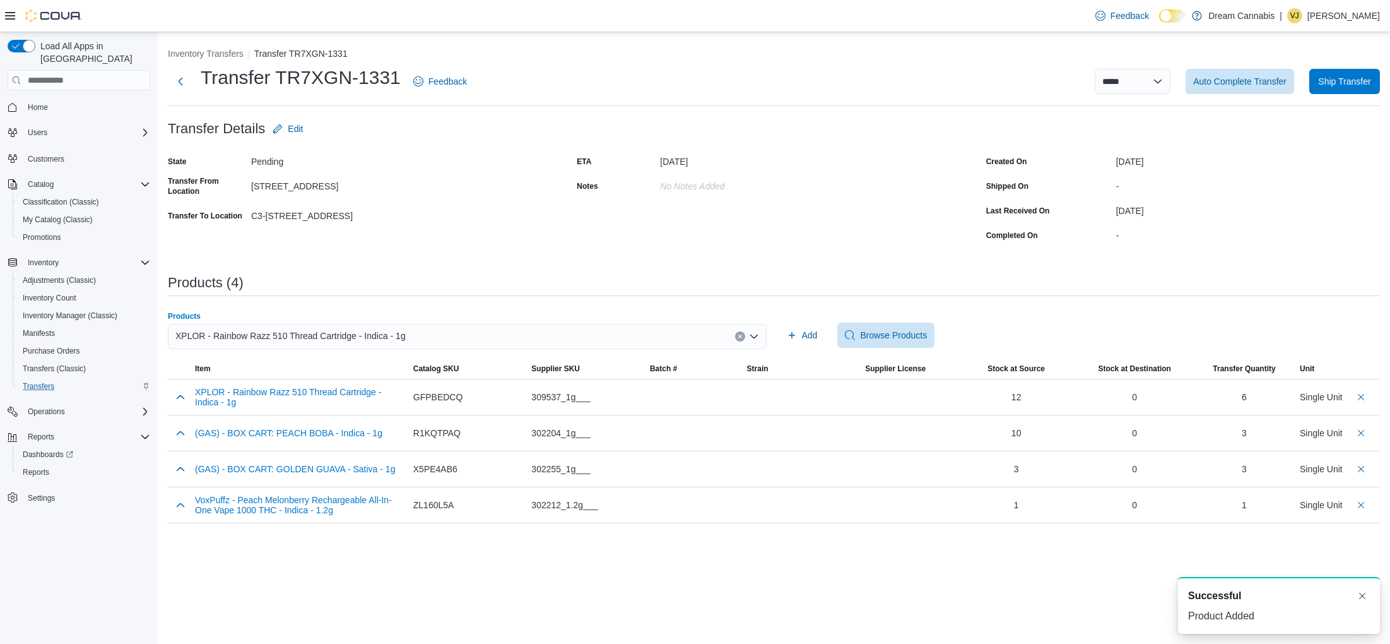
click at [739, 336] on icon "Clear input" at bounding box center [739, 335] width 3 height 3
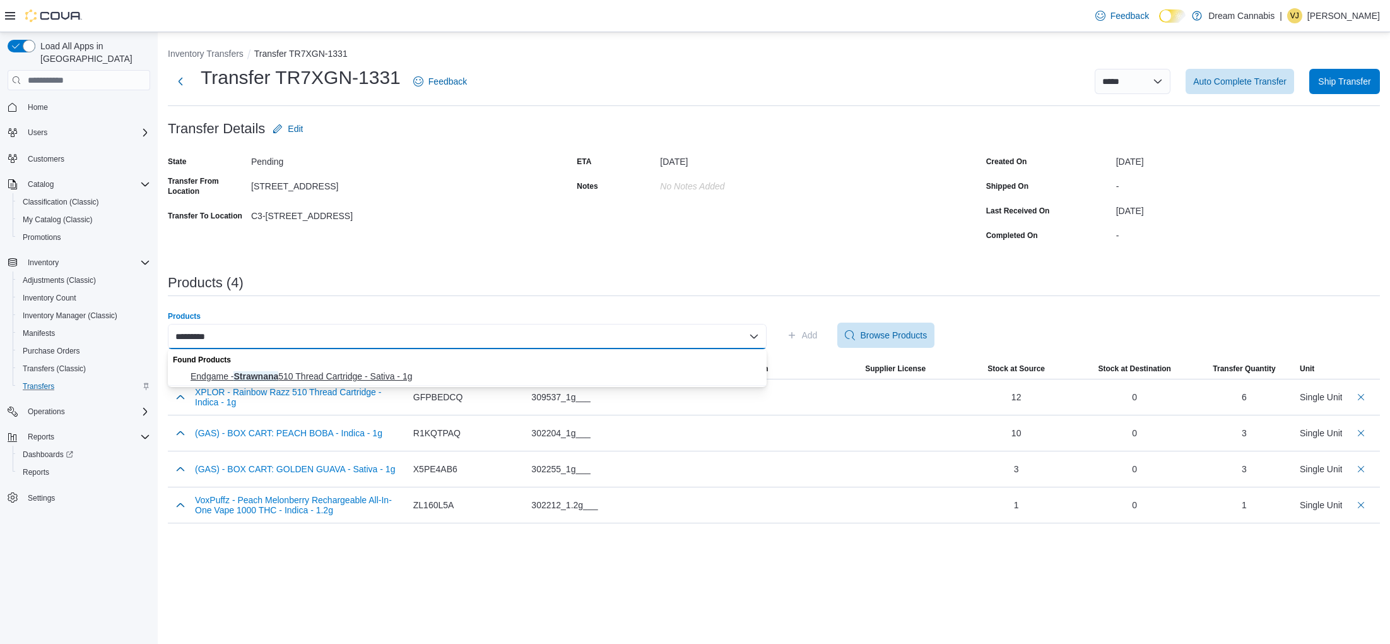
type input "*********"
click at [587, 374] on span "Endgame - Strawnana 510 Thread Cartridge - Sativa - 1g" at bounding box center [475, 376] width 569 height 13
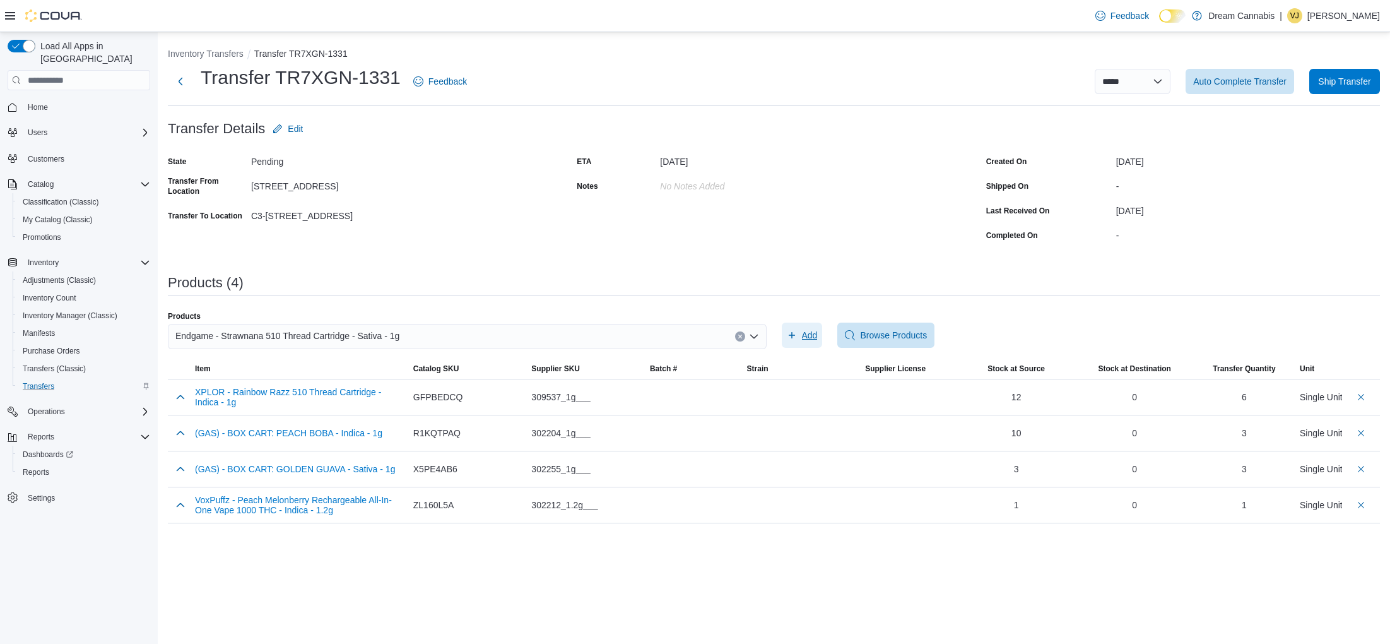
click at [801, 337] on span "Add" at bounding box center [802, 334] width 31 height 25
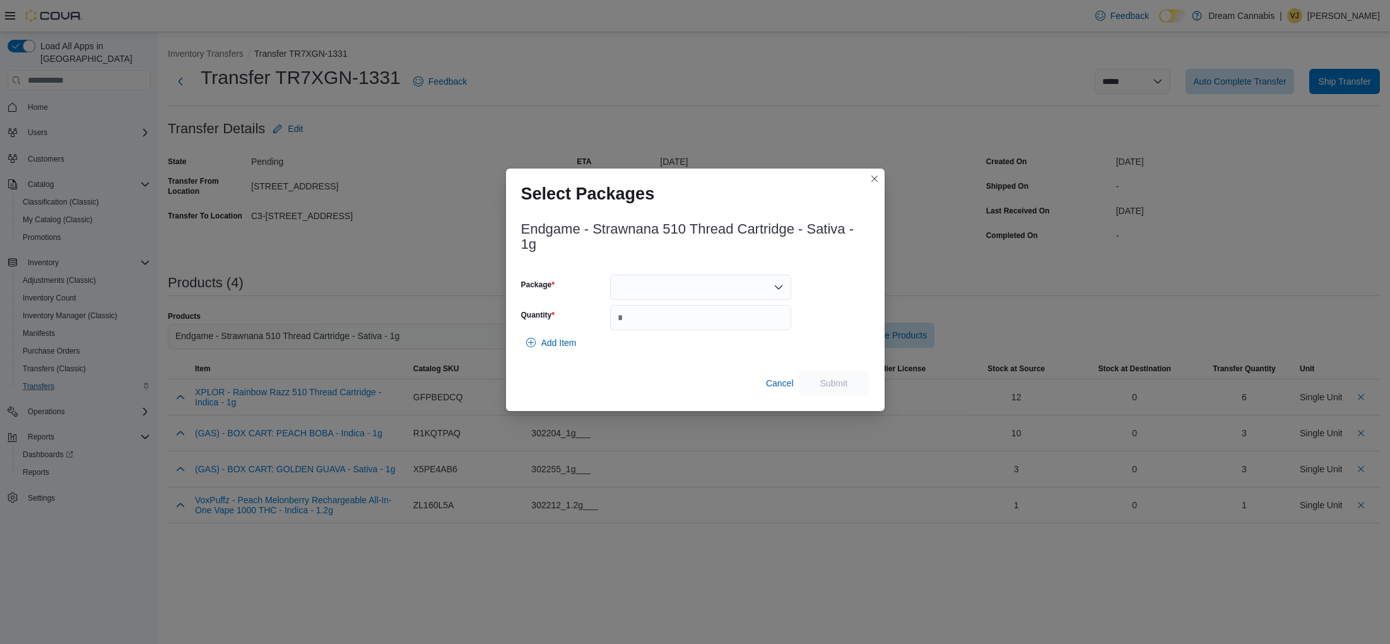
click at [673, 275] on div at bounding box center [700, 286] width 181 height 25
click at [728, 343] on span "P250611VP01" at bounding box center [708, 337] width 151 height 13
click at [691, 307] on input "Quantity" at bounding box center [700, 317] width 181 height 25
type input "*"
click at [844, 370] on span "Submit" at bounding box center [834, 382] width 56 height 25
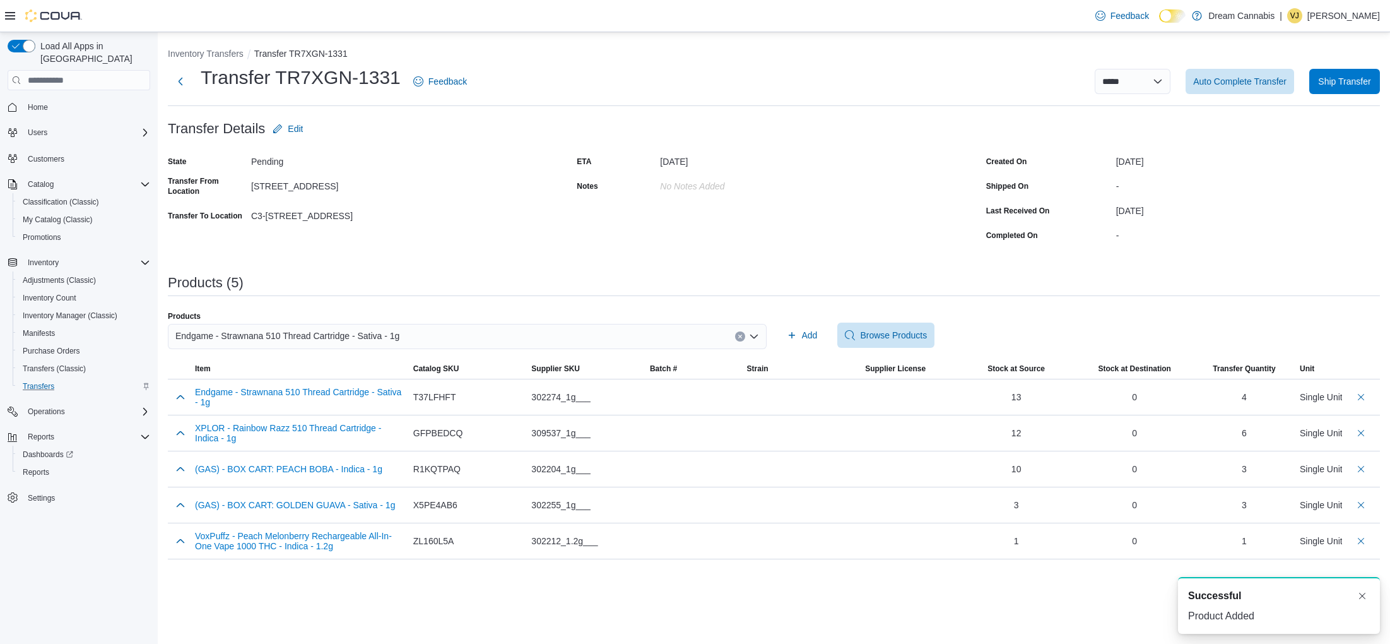
click at [739, 334] on icon "Clear input" at bounding box center [740, 336] width 5 height 5
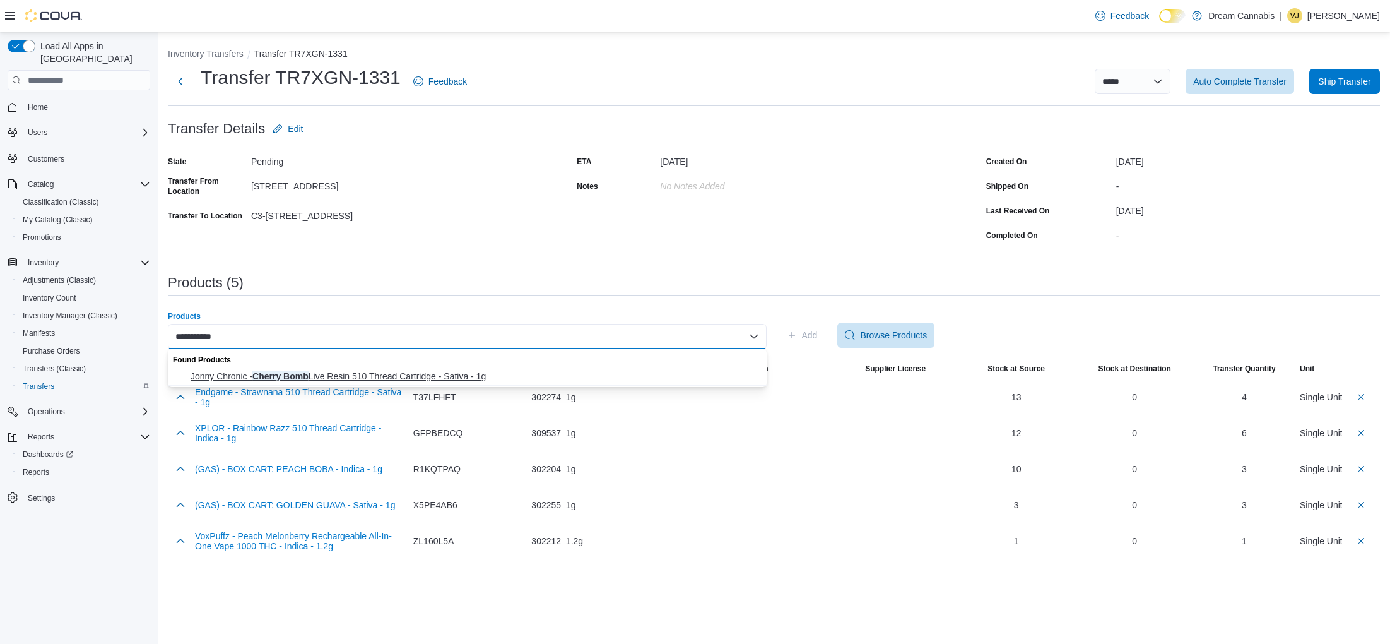
type input "**********"
click at [661, 375] on span "Jonny Chronic - Cherry Bomb Live Resin 510 Thread Cartridge - Sativa - 1g" at bounding box center [475, 376] width 569 height 13
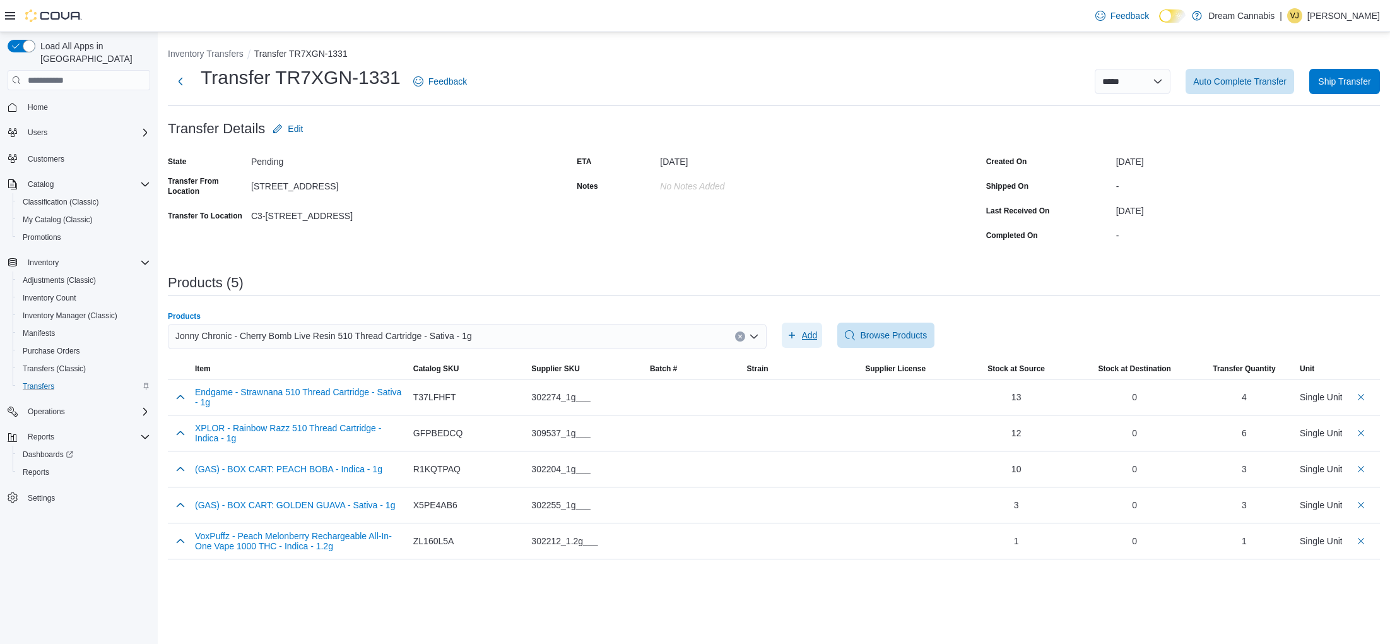
click at [813, 333] on span "Add" at bounding box center [810, 335] width 16 height 13
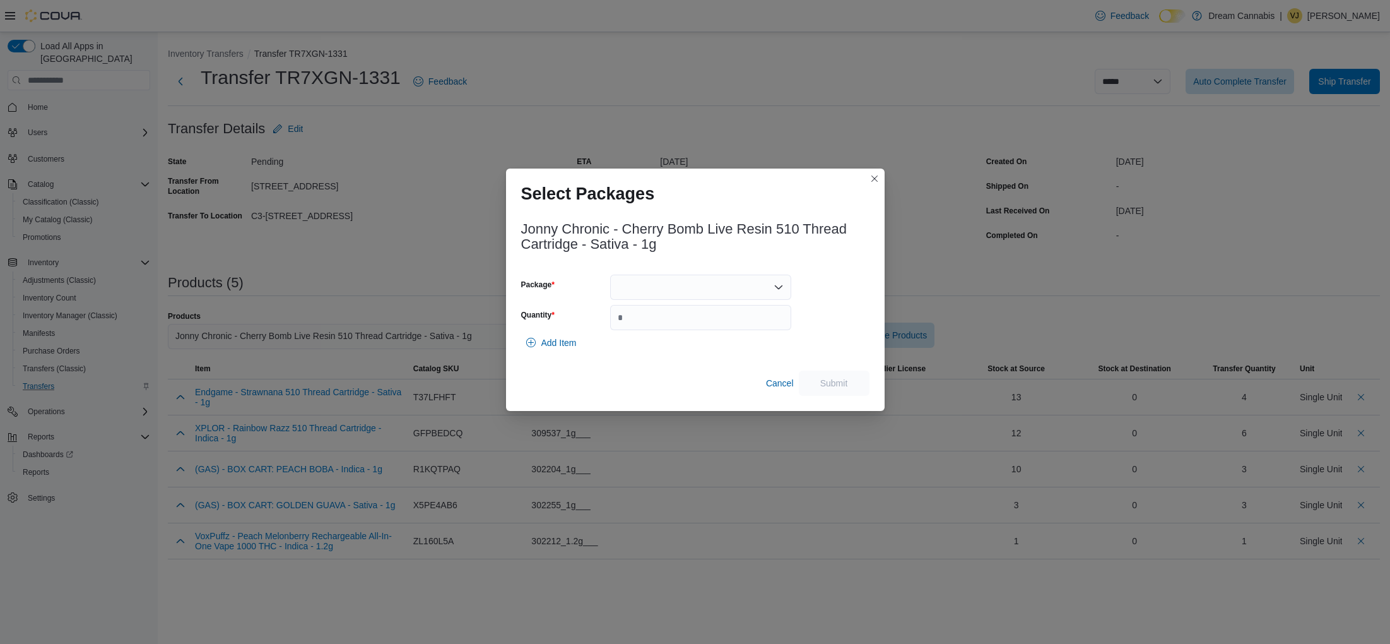
click at [693, 285] on div at bounding box center [700, 286] width 181 height 25
click at [675, 343] on span "CHBLR10C17525" at bounding box center [708, 345] width 151 height 13
click at [666, 321] on input "Quantity" at bounding box center [700, 317] width 181 height 25
type input "*"
click at [838, 385] on span "Submit" at bounding box center [834, 382] width 28 height 13
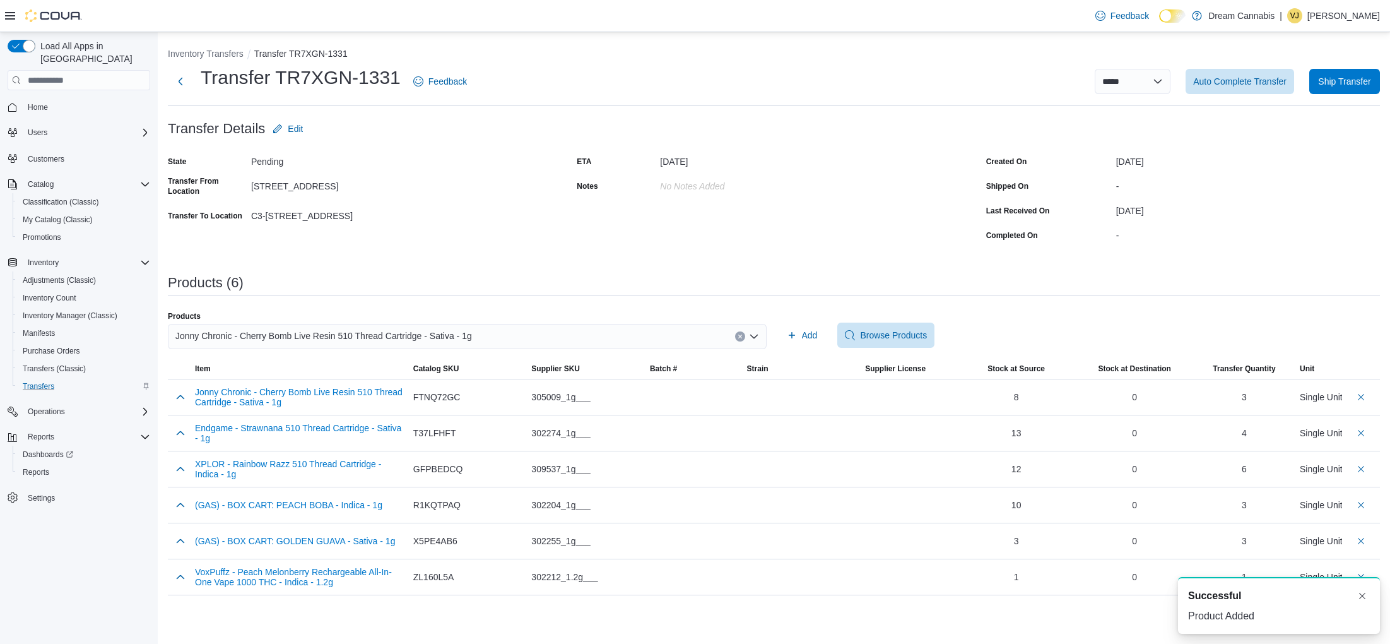
drag, startPoint x: 737, startPoint y: 335, endPoint x: 710, endPoint y: 336, distance: 26.5
click at [733, 336] on div "Jonny Chronic - Cherry Bomb Live Resin 510 Thread Cartridge - Sativa - 1g" at bounding box center [467, 336] width 599 height 25
click at [736, 337] on button "Clear input" at bounding box center [740, 336] width 10 height 10
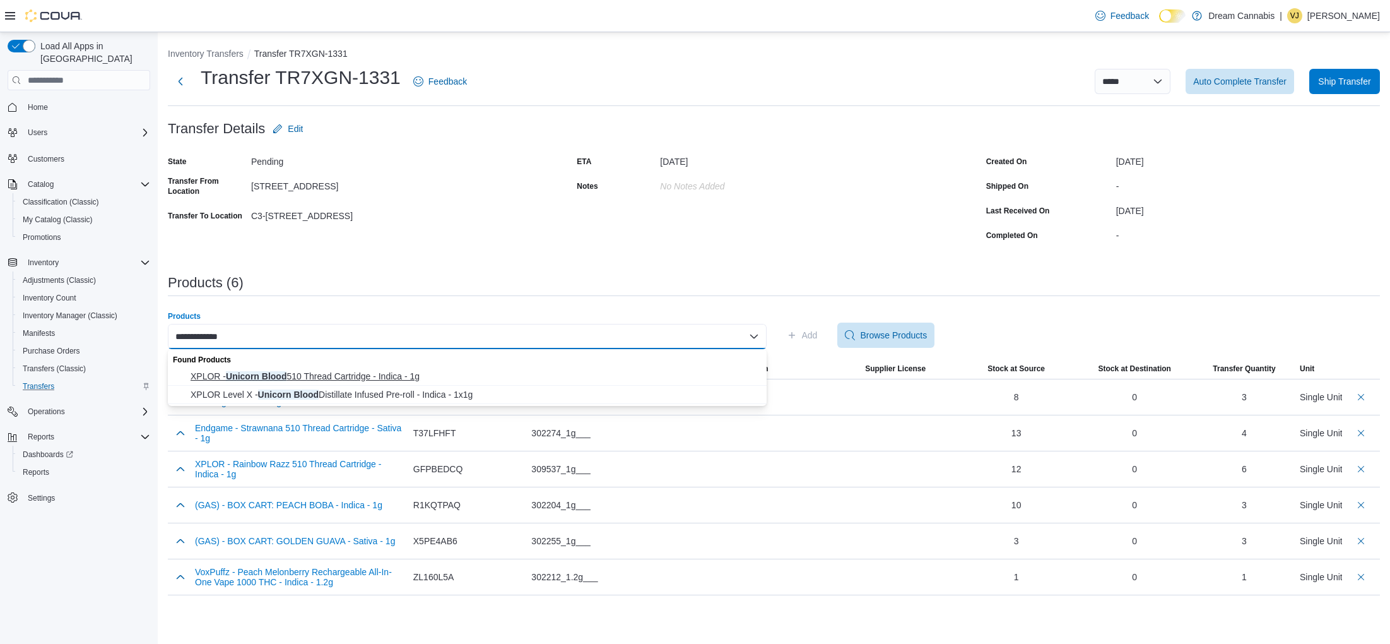
type input "**********"
click at [437, 374] on span "XPLOR - Unicorn Blood 510 Thread Cartridge - Indica - 1g" at bounding box center [475, 376] width 569 height 13
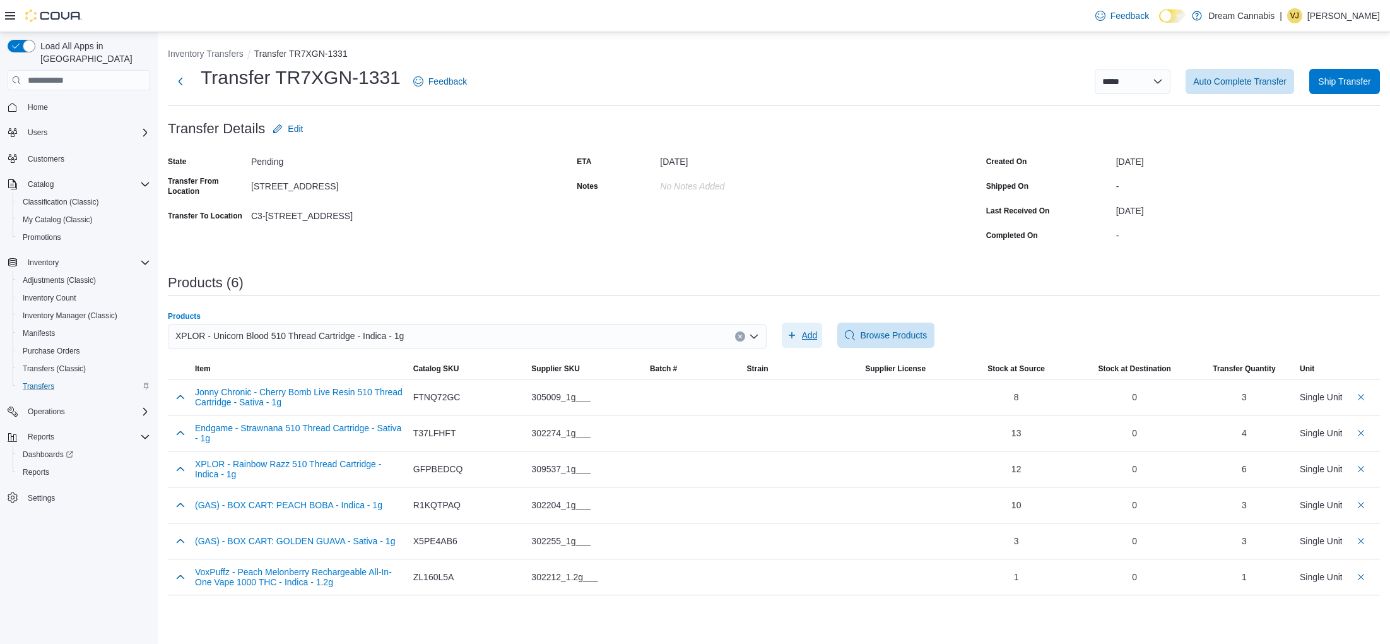
click at [816, 333] on span "Add" at bounding box center [810, 335] width 16 height 13
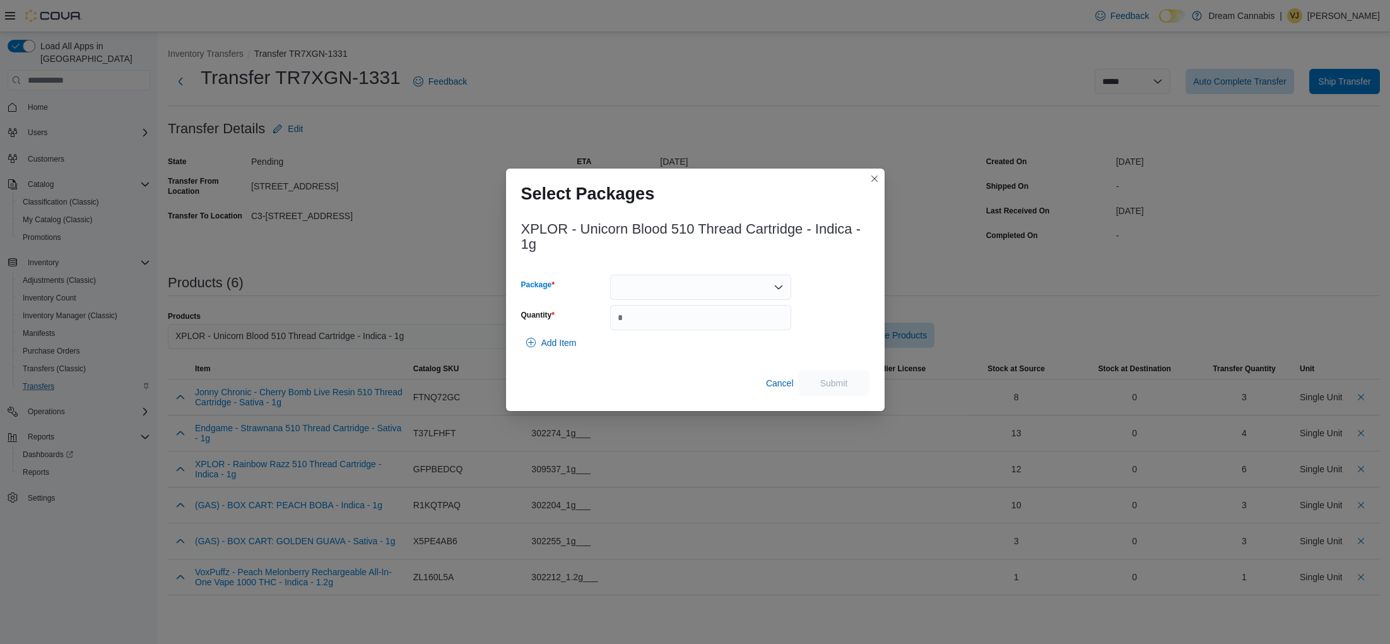
click at [699, 288] on div at bounding box center [700, 286] width 181 height 25
click at [685, 345] on span "PR250321K" at bounding box center [708, 345] width 151 height 13
click at [730, 323] on input "Quantity" at bounding box center [700, 317] width 181 height 25
type input "*"
click at [820, 378] on span "Submit" at bounding box center [834, 382] width 28 height 13
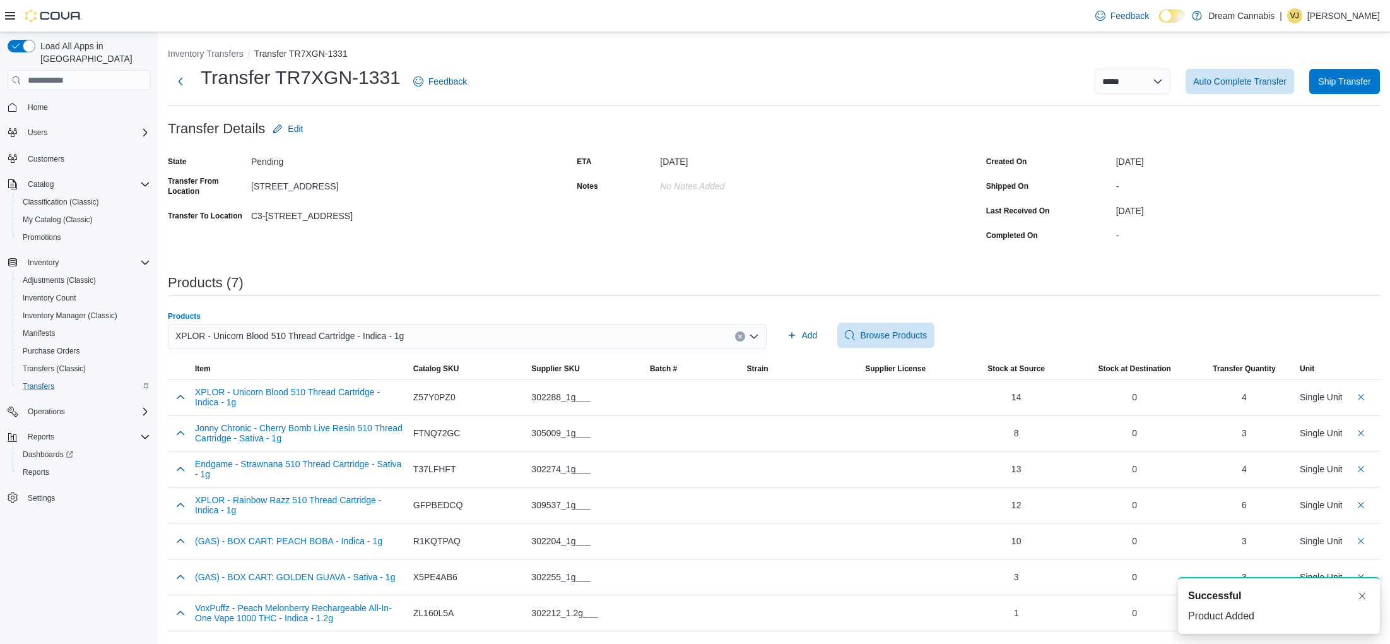
click at [736, 337] on button "Clear input" at bounding box center [740, 336] width 10 height 10
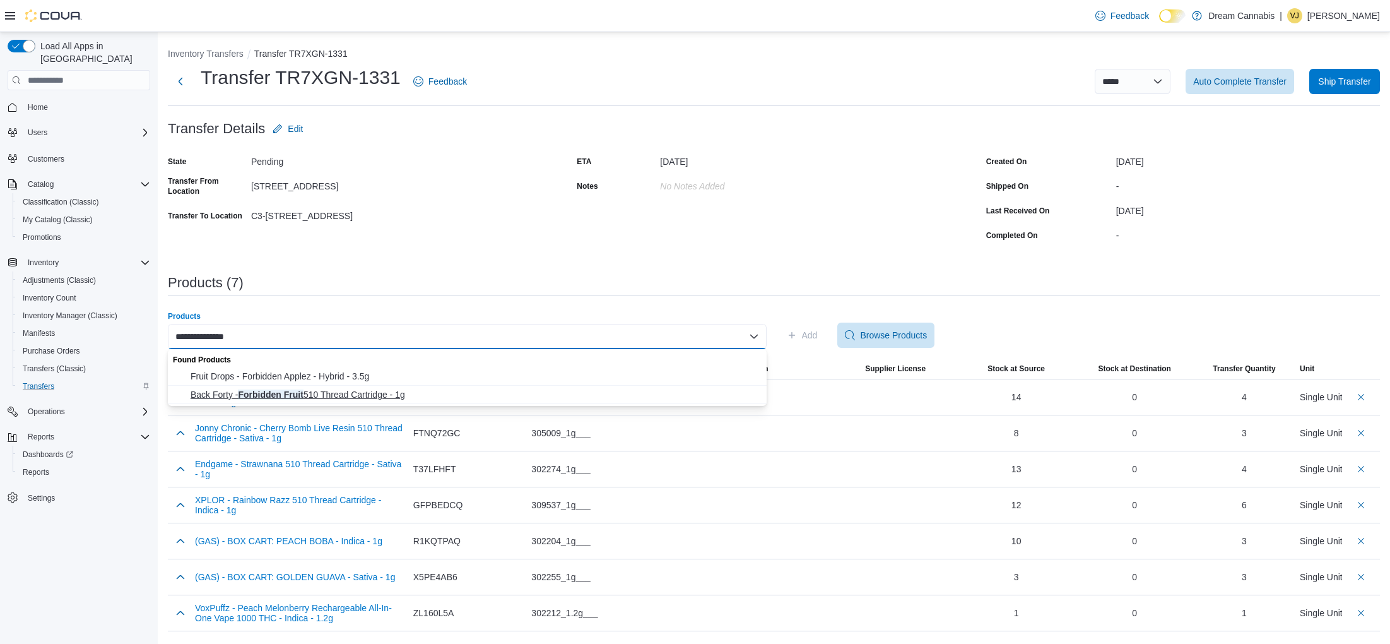
type input "**********"
click at [439, 392] on span "Back Forty - Forbidden Fruit 510 Thread Cartridge - 1g" at bounding box center [475, 394] width 569 height 13
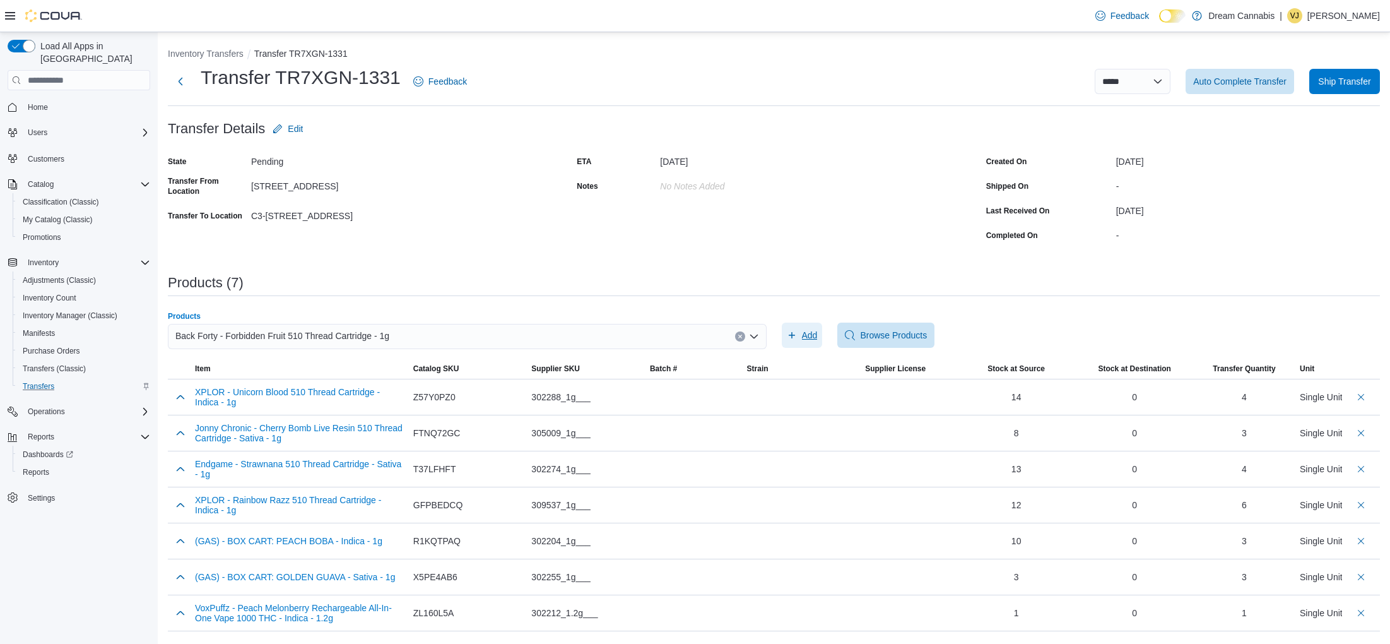
click at [802, 338] on span "Add" at bounding box center [810, 335] width 16 height 13
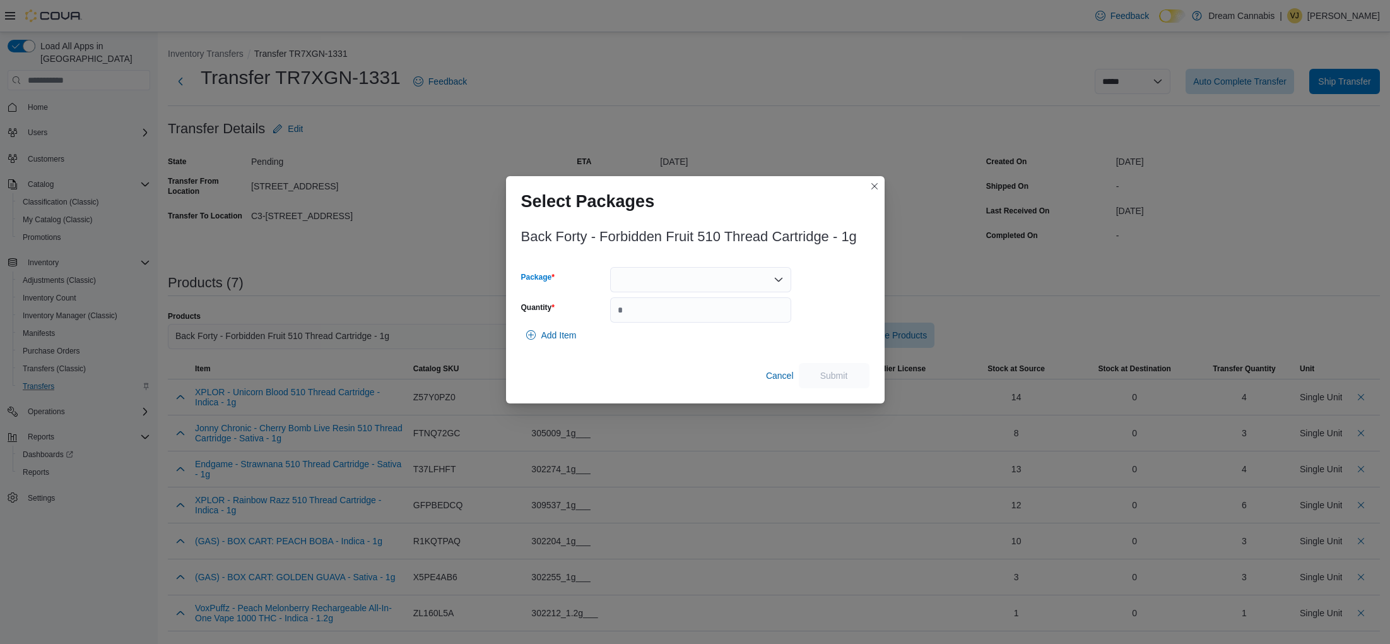
click at [679, 283] on div at bounding box center [700, 279] width 181 height 25
click at [669, 313] on span "2500151" at bounding box center [708, 319] width 151 height 13
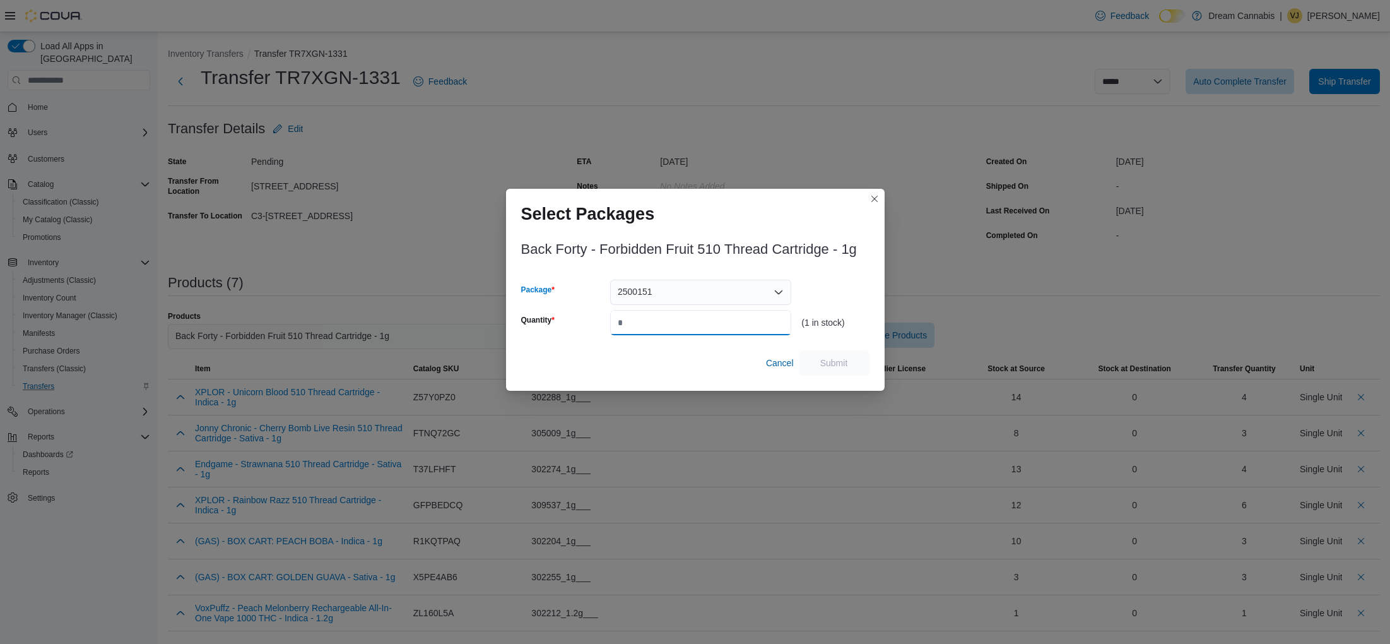
click at [668, 329] on input "Quantity" at bounding box center [700, 322] width 181 height 25
type input "*"
click at [836, 365] on span "Submit" at bounding box center [834, 362] width 28 height 13
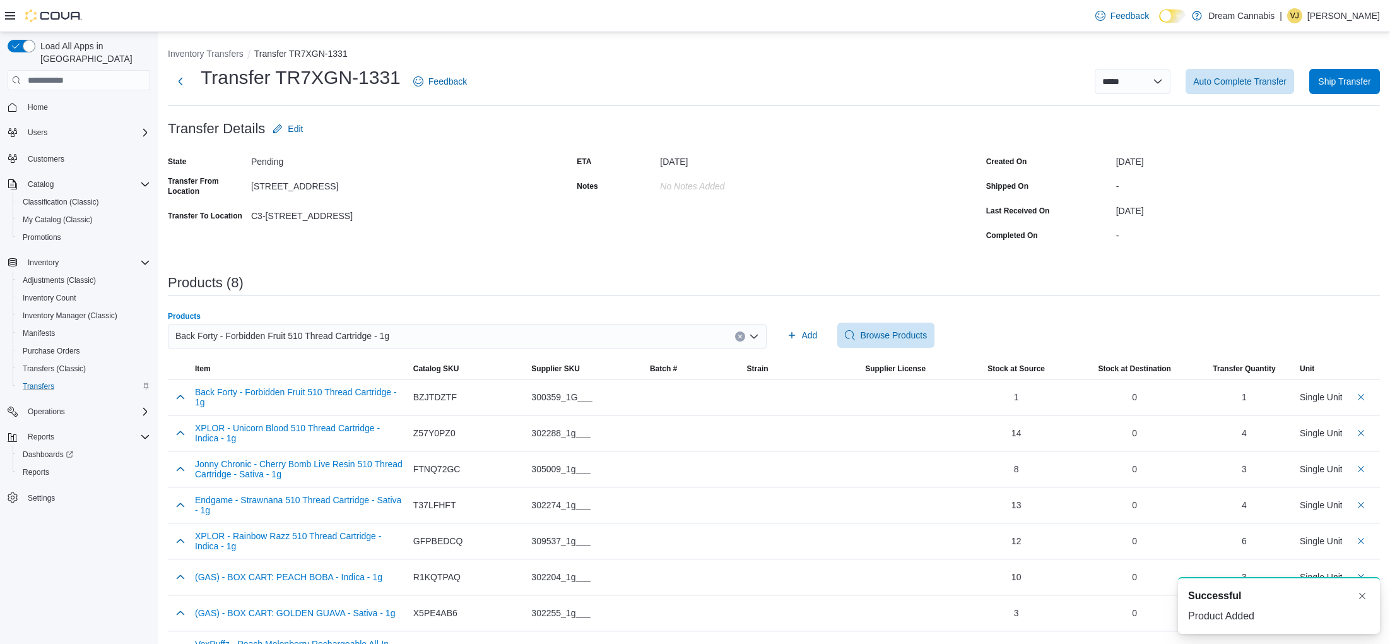
drag, startPoint x: 738, startPoint y: 338, endPoint x: 692, endPoint y: 336, distance: 45.5
click at [735, 337] on button "Clear input" at bounding box center [740, 336] width 10 height 10
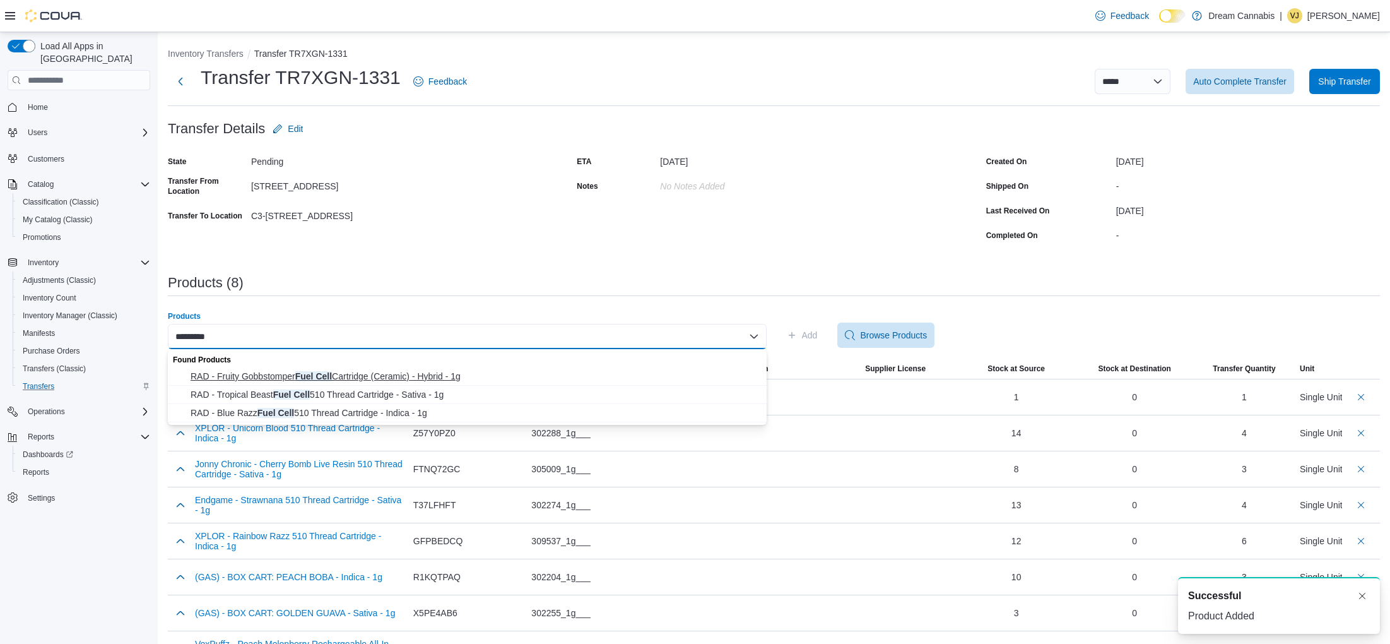
type input "*********"
click at [483, 377] on span "RAD - Fruity Gobbstomper Fuel Cell Cartridge (Ceramic) - Hybrid - 1g" at bounding box center [475, 376] width 569 height 13
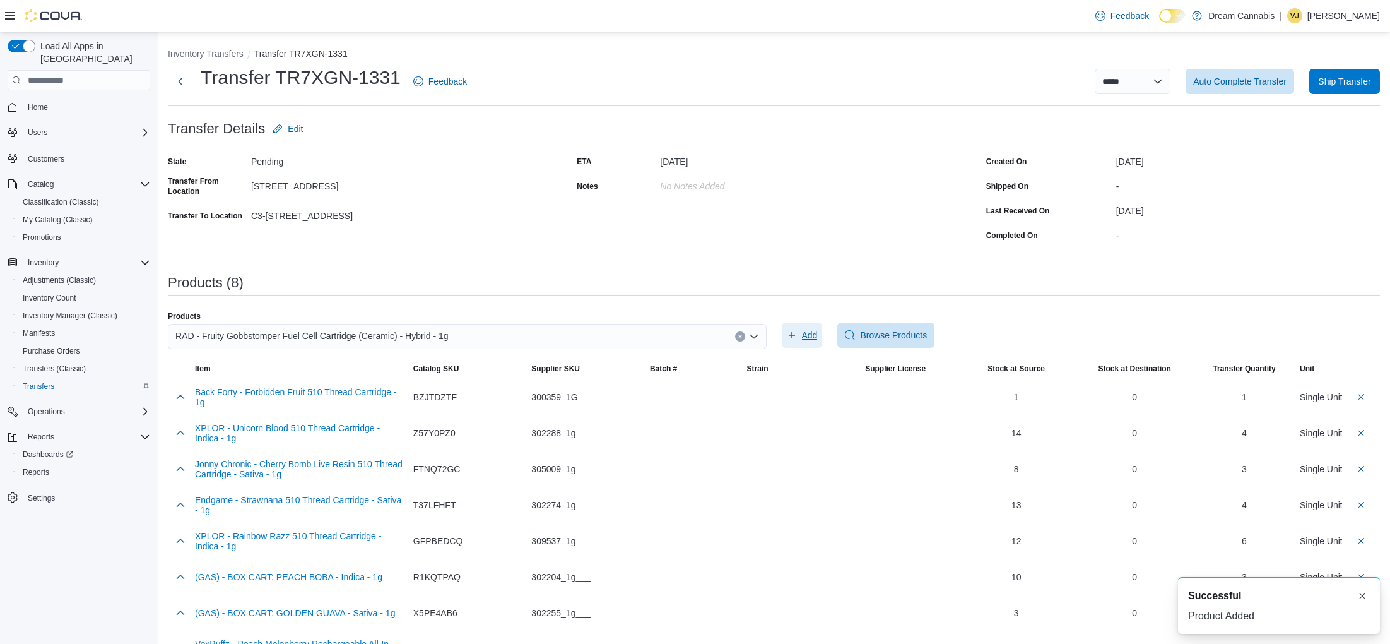
click at [810, 337] on span "Add" at bounding box center [810, 335] width 16 height 13
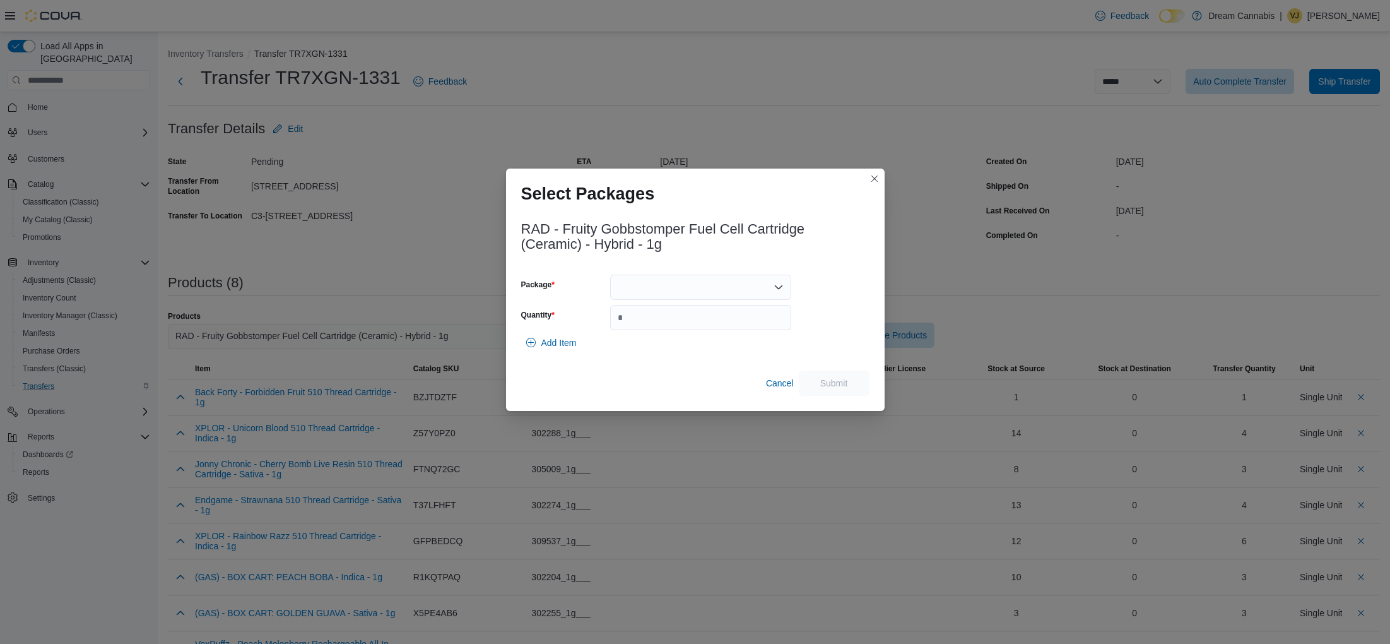
click at [691, 286] on div at bounding box center [700, 286] width 181 height 25
click at [700, 326] on span "EAG428A" at bounding box center [708, 327] width 151 height 13
click at [700, 326] on input "Quantity" at bounding box center [700, 317] width 181 height 25
type input "*"
click at [572, 345] on span "Add Item" at bounding box center [558, 342] width 35 height 13
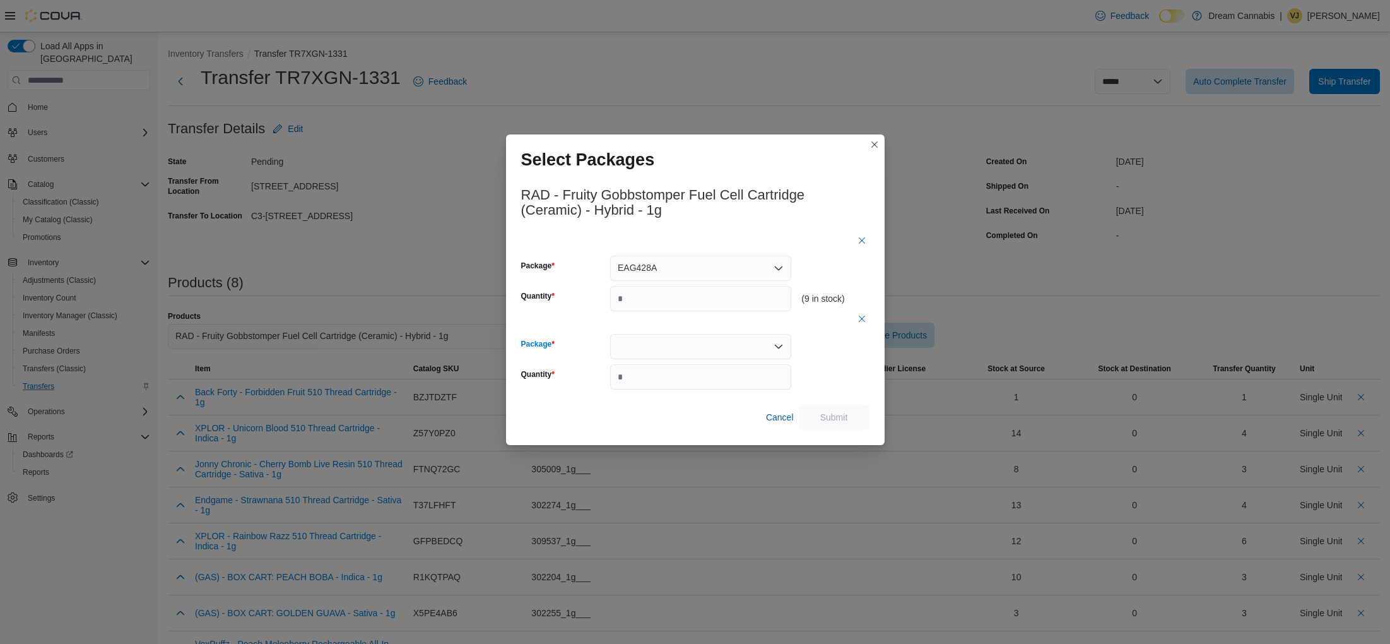
click at [657, 341] on div at bounding box center [700, 346] width 181 height 25
click at [655, 388] on span "EAG459A" at bounding box center [708, 386] width 151 height 13
click at [657, 383] on input "*" at bounding box center [700, 376] width 181 height 25
type input "*"
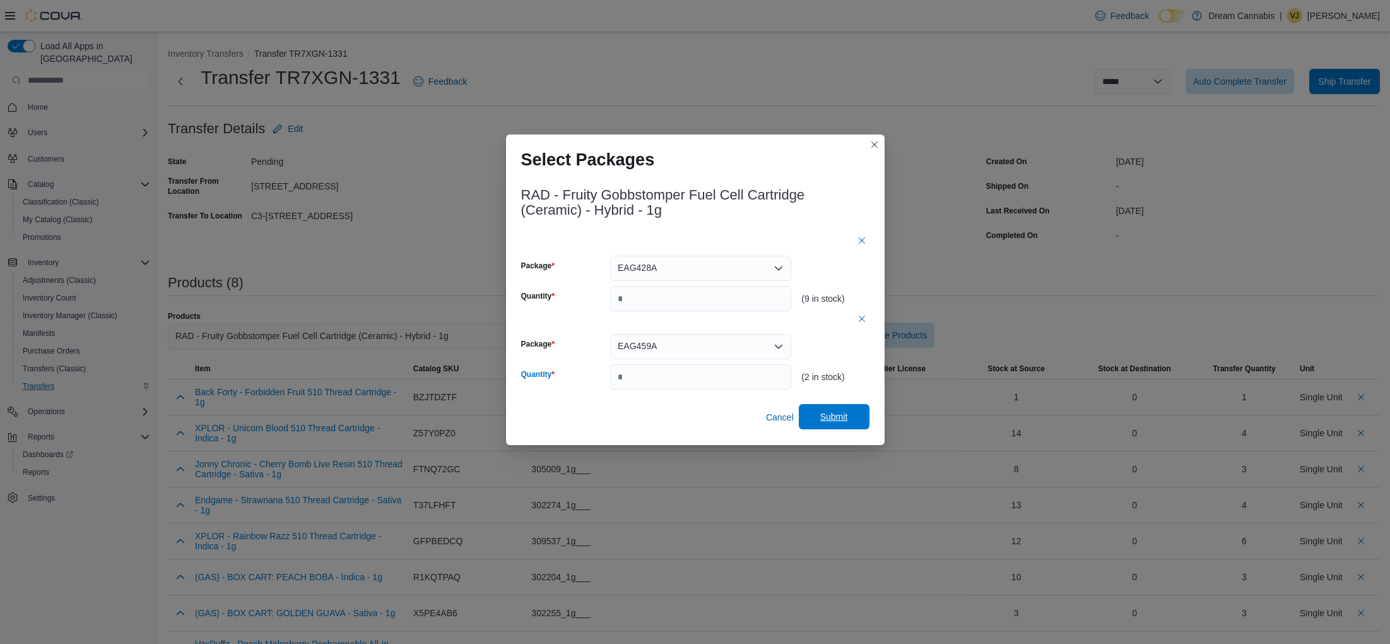
click at [815, 414] on span "Submit" at bounding box center [834, 416] width 56 height 25
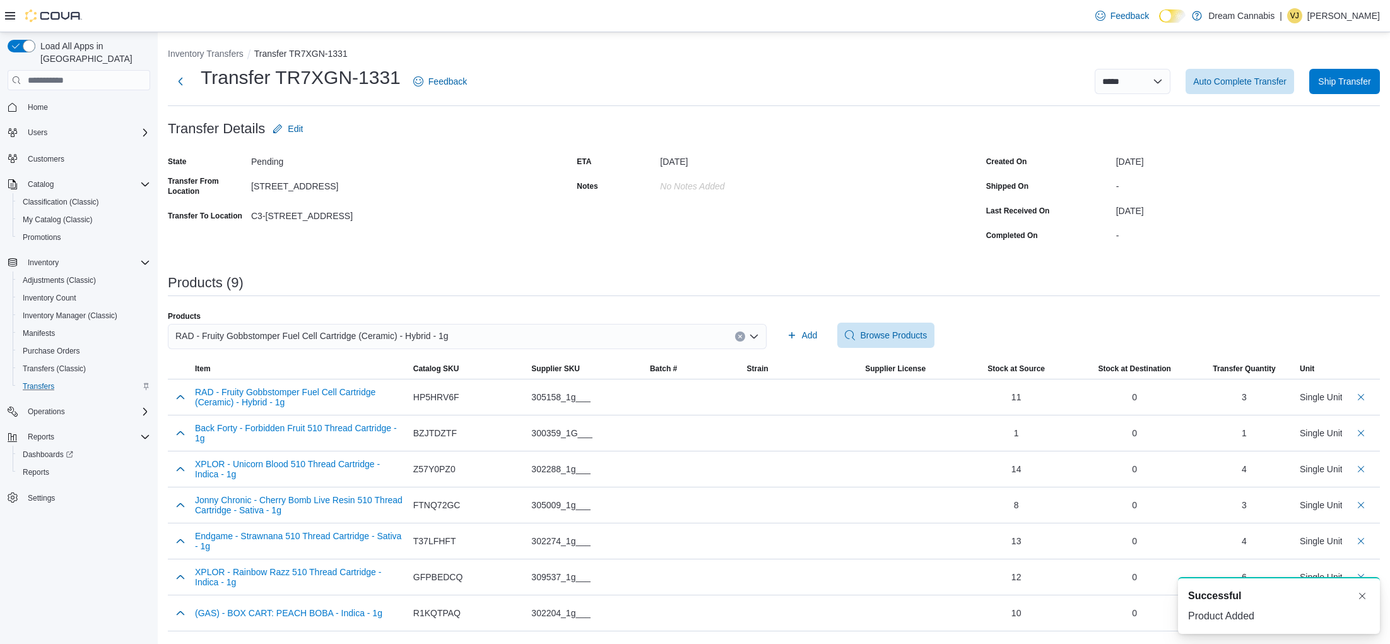
click at [738, 334] on icon "Clear input" at bounding box center [740, 336] width 5 height 5
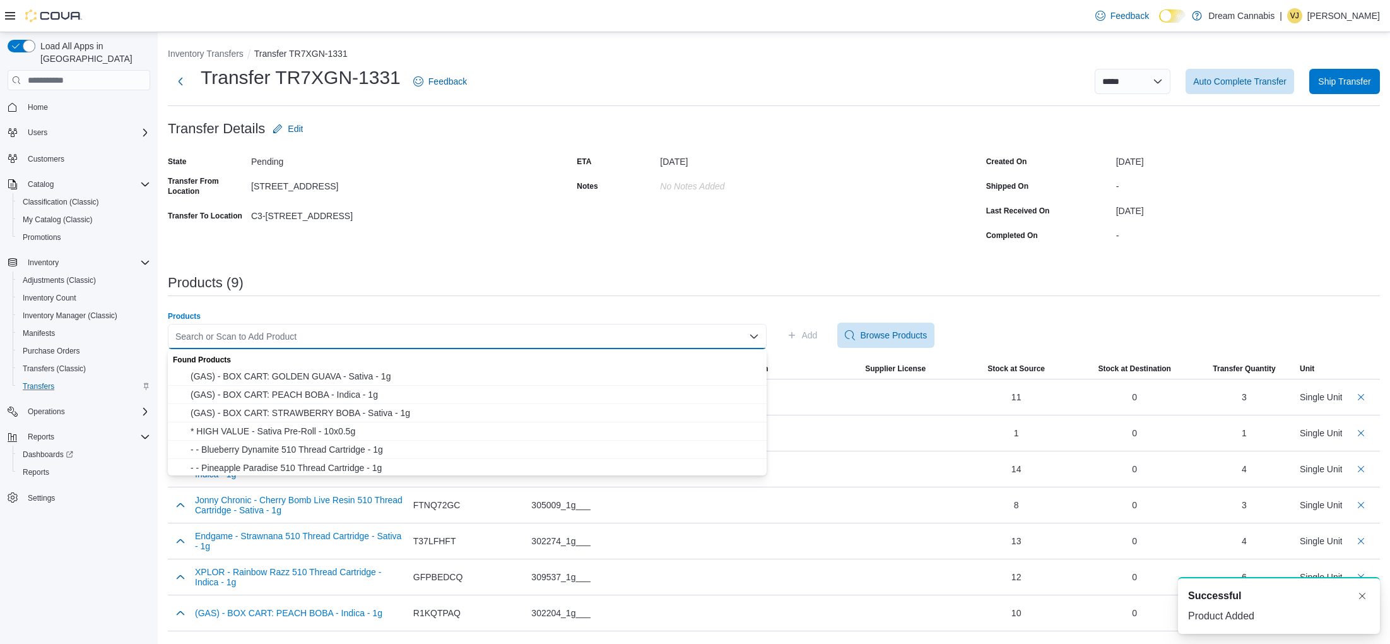
click at [687, 334] on div "Search or Scan to Add Product" at bounding box center [467, 336] width 599 height 25
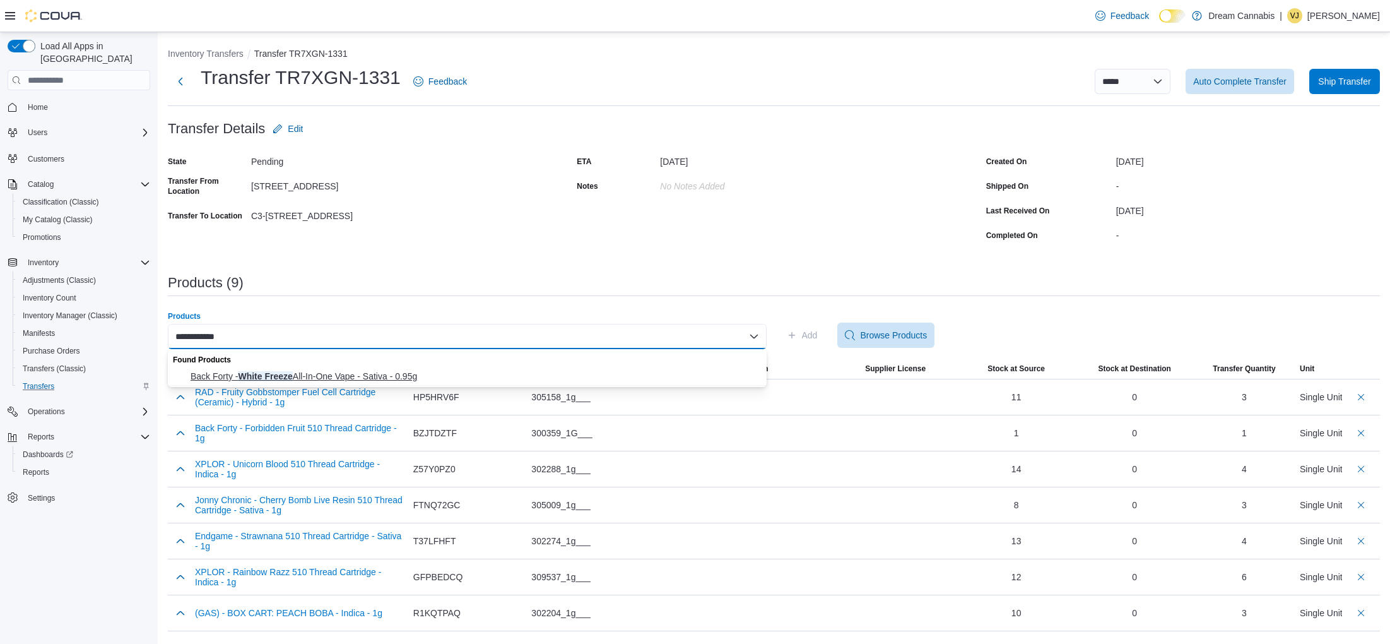
type input "**********"
drag, startPoint x: 652, startPoint y: 372, endPoint x: 697, endPoint y: 358, distance: 47.5
click at [652, 372] on span "Back Forty - White Freeze All-In-One Vape - Sativa - 0.95g" at bounding box center [475, 376] width 569 height 13
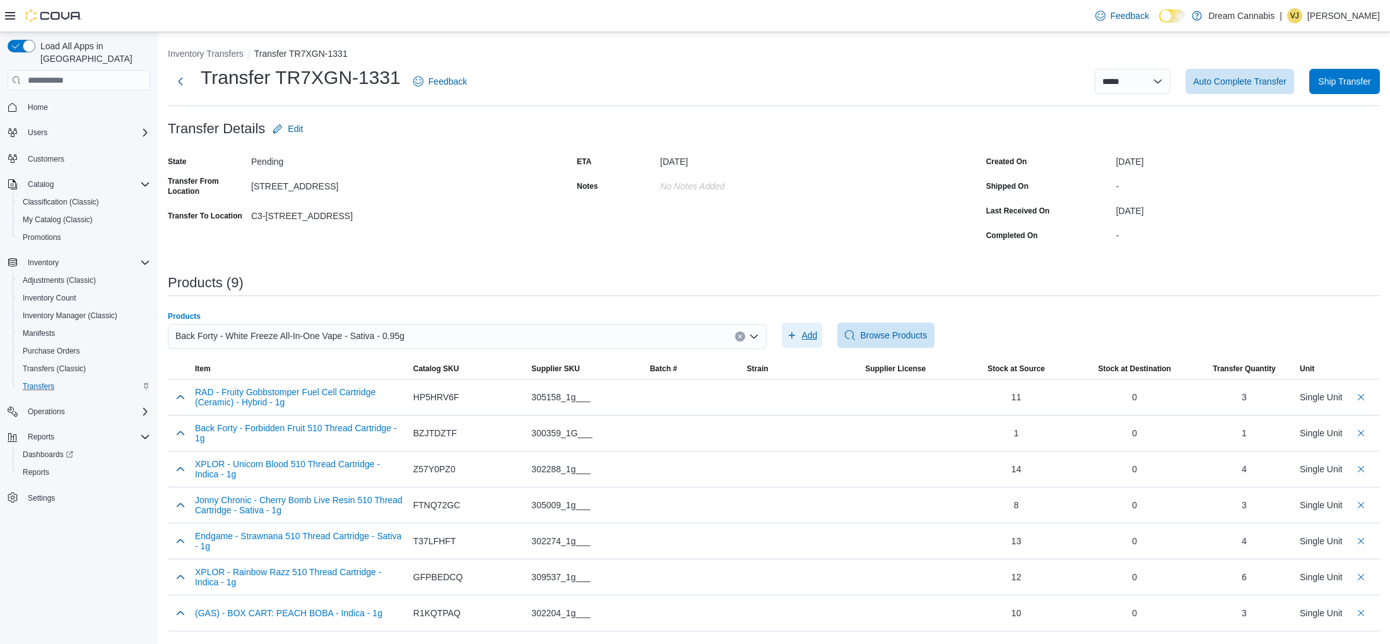
click at [813, 336] on span "Add" at bounding box center [810, 335] width 16 height 13
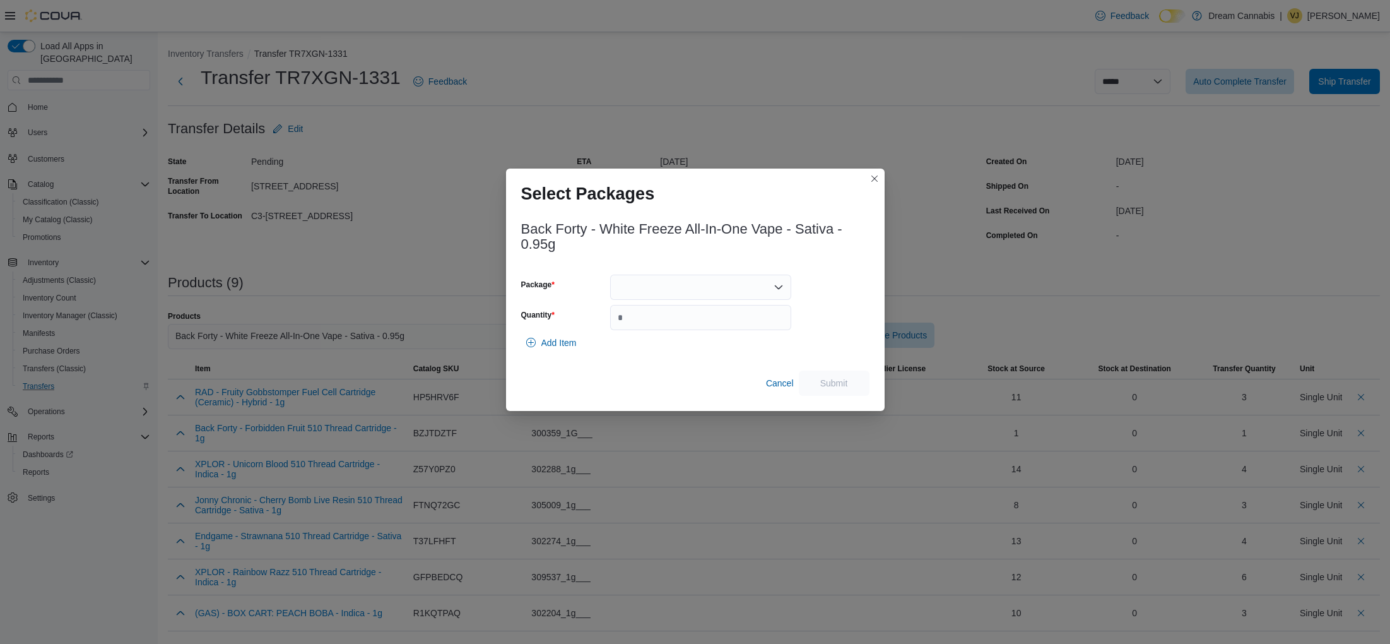
click at [700, 288] on div at bounding box center [700, 286] width 181 height 25
click at [668, 327] on span "2500366" at bounding box center [708, 327] width 151 height 13
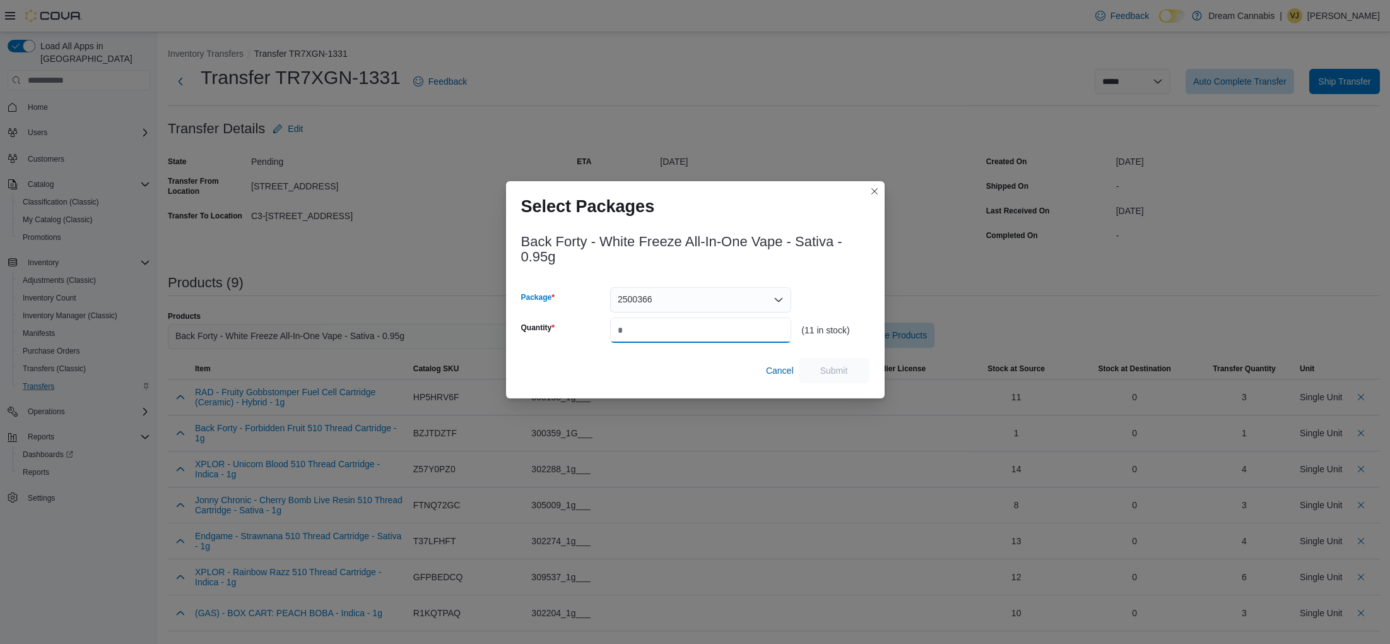
click at [668, 327] on input "Quantity" at bounding box center [700, 329] width 181 height 25
type input "*"
click at [827, 373] on span "Submit" at bounding box center [834, 369] width 28 height 13
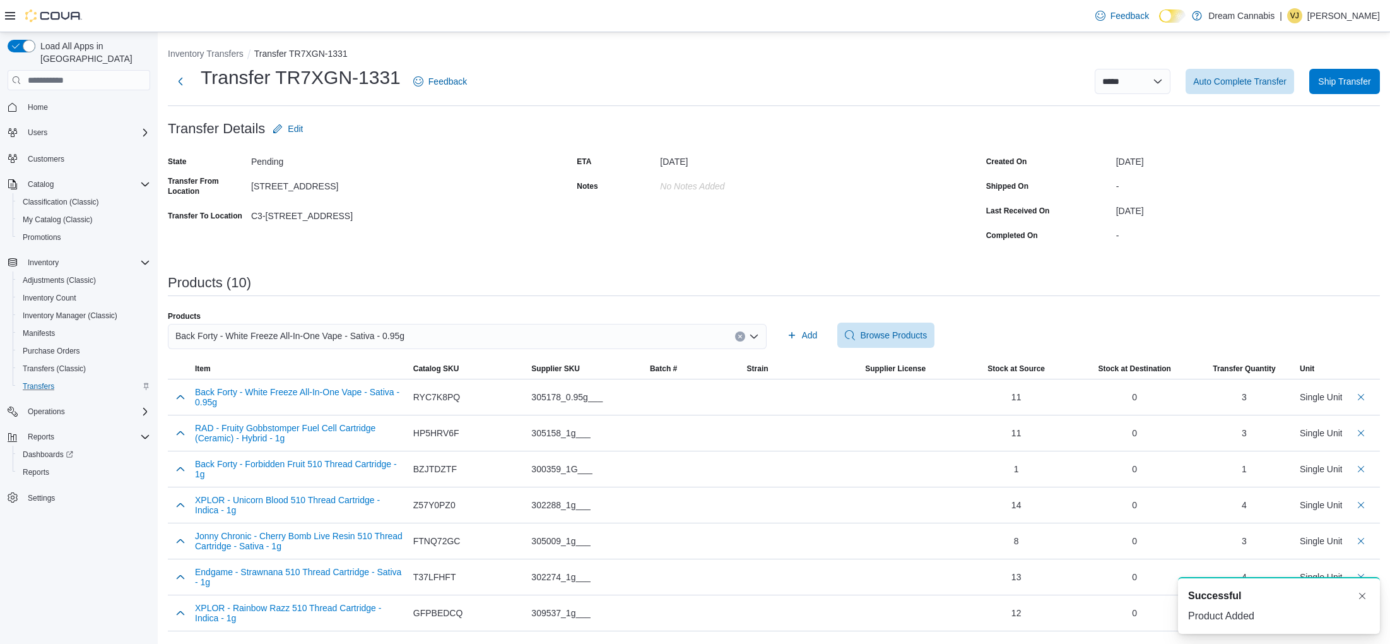
click at [1093, 296] on div "**********" at bounding box center [774, 393] width 1212 height 692
click at [1340, 87] on span "Ship Transfer" at bounding box center [1345, 80] width 56 height 25
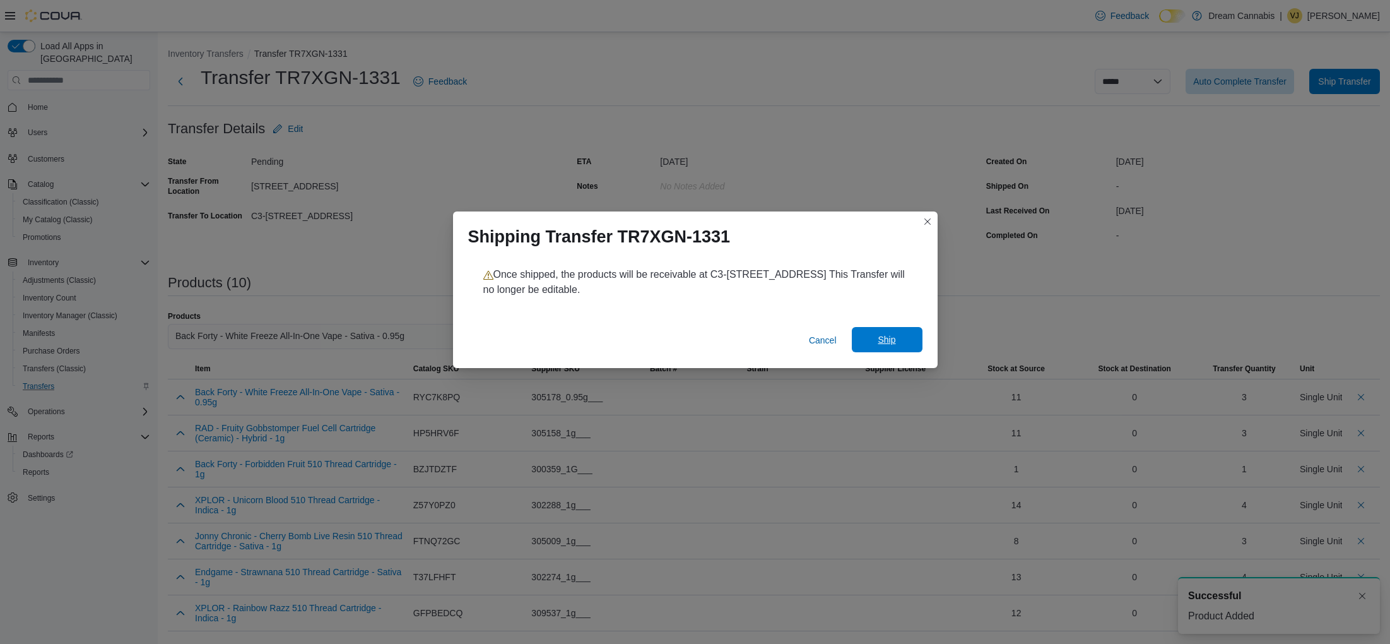
click at [895, 338] on span "Ship" at bounding box center [887, 339] width 18 height 13
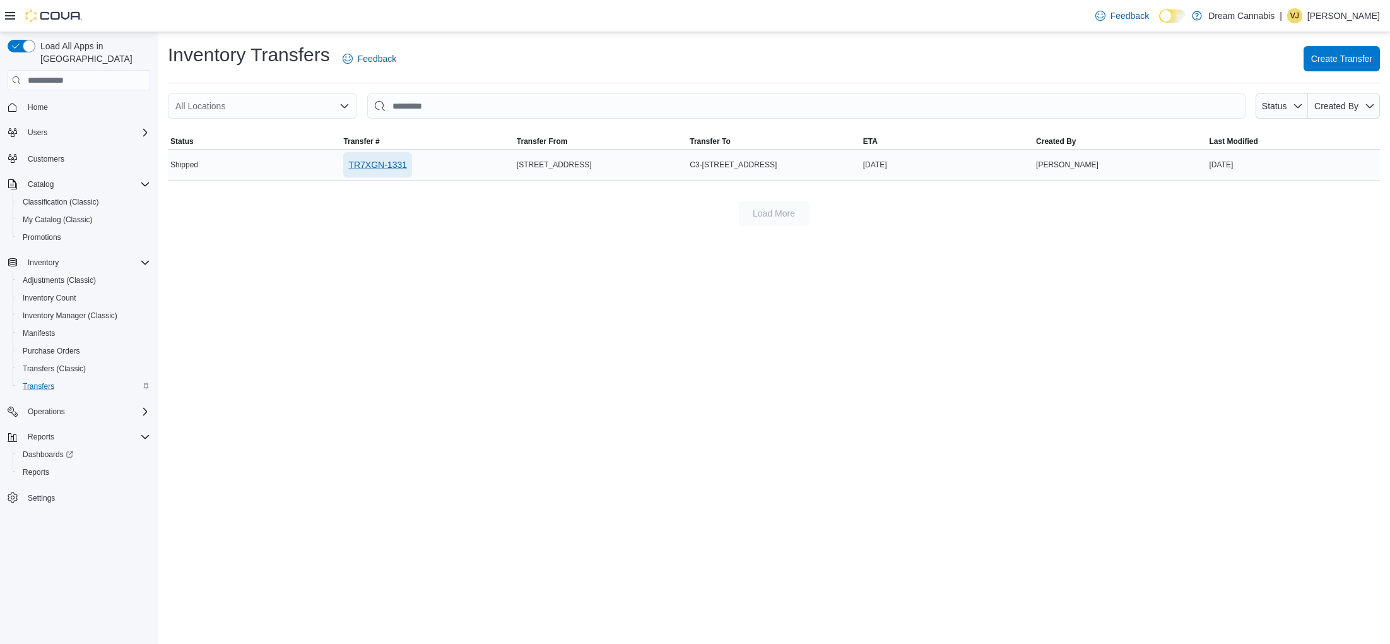
click at [391, 164] on span "TR7XGN-1331" at bounding box center [377, 164] width 59 height 13
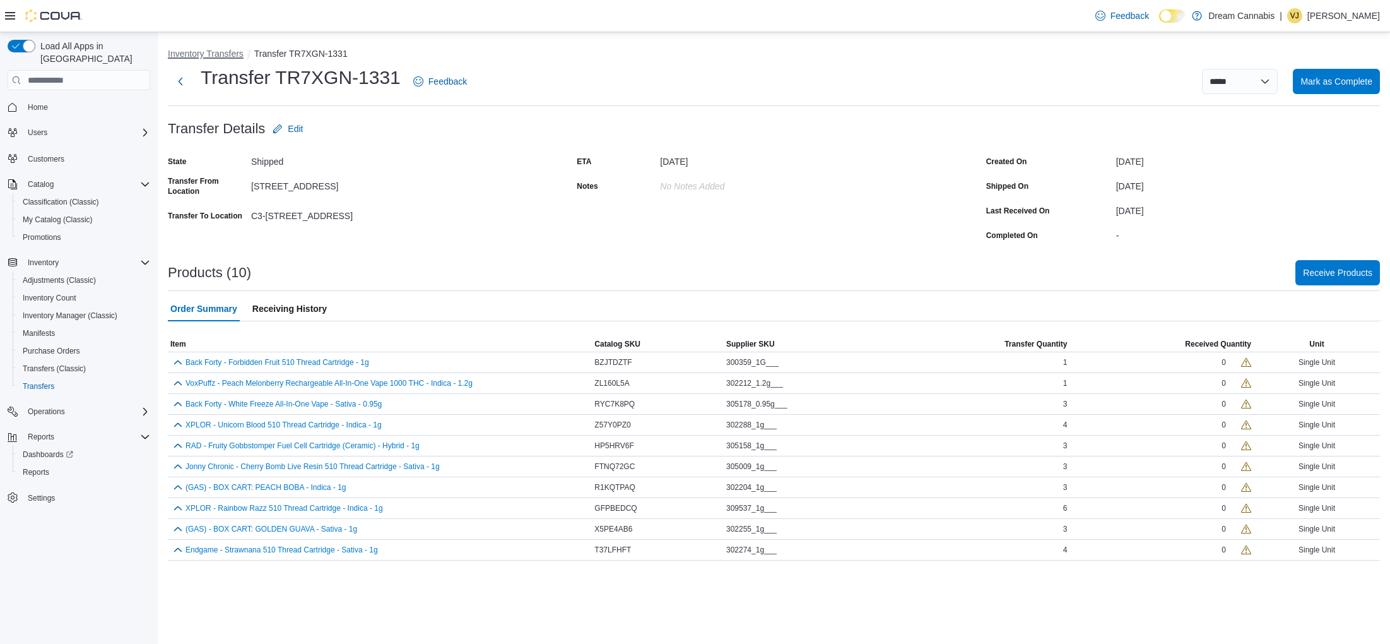
click at [221, 54] on button "Inventory Transfers" at bounding box center [206, 54] width 76 height 10
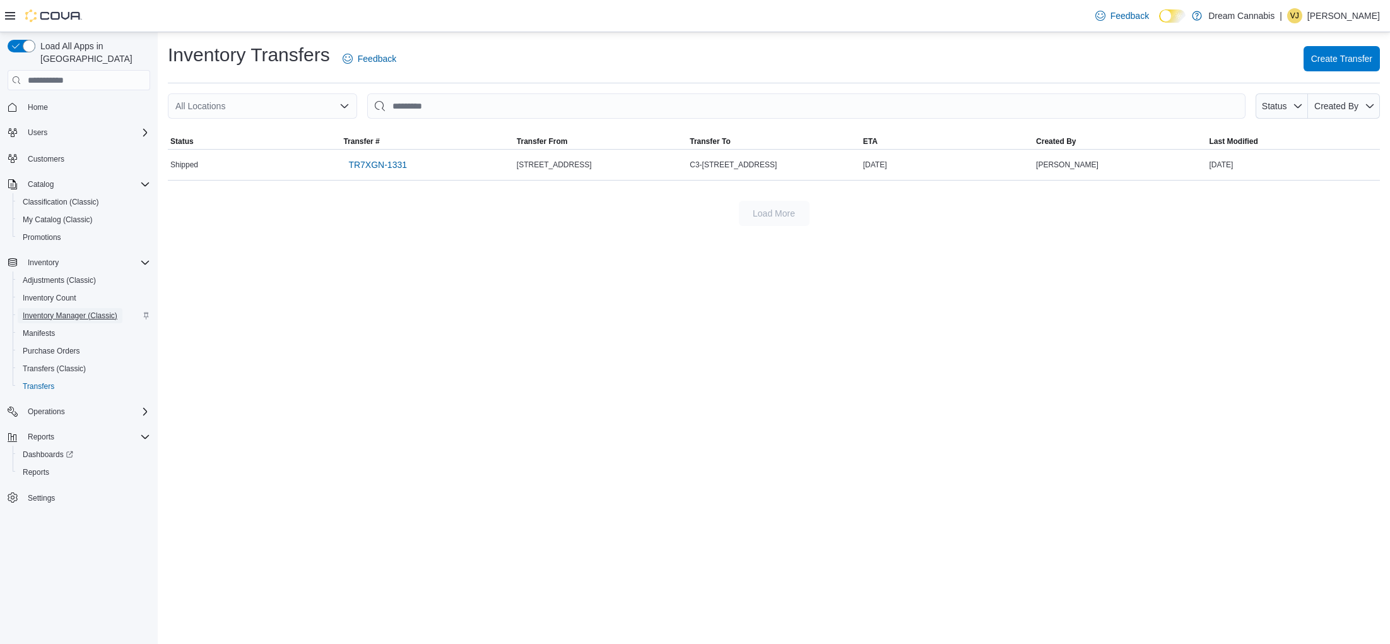
drag, startPoint x: 96, startPoint y: 305, endPoint x: 91, endPoint y: 289, distance: 17.0
click at [96, 310] on span "Inventory Manager (Classic)" at bounding box center [70, 315] width 95 height 10
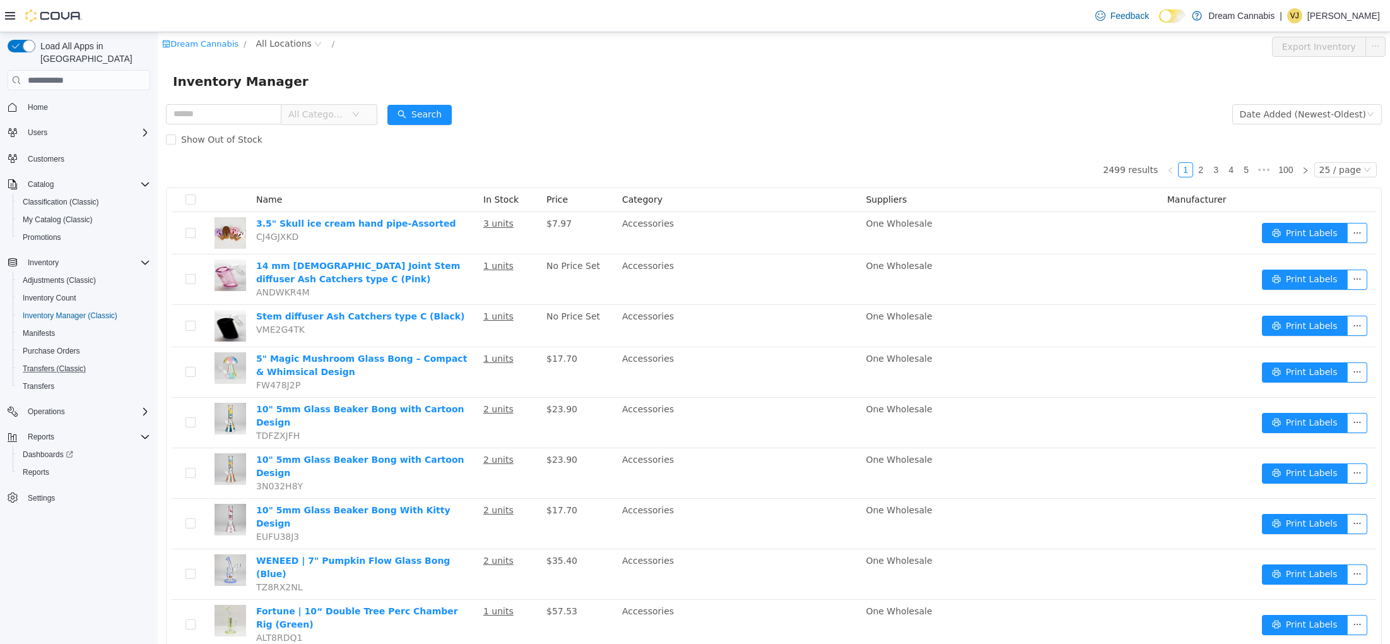
click at [66, 360] on button "Transfers (Classic)" at bounding box center [84, 369] width 143 height 18
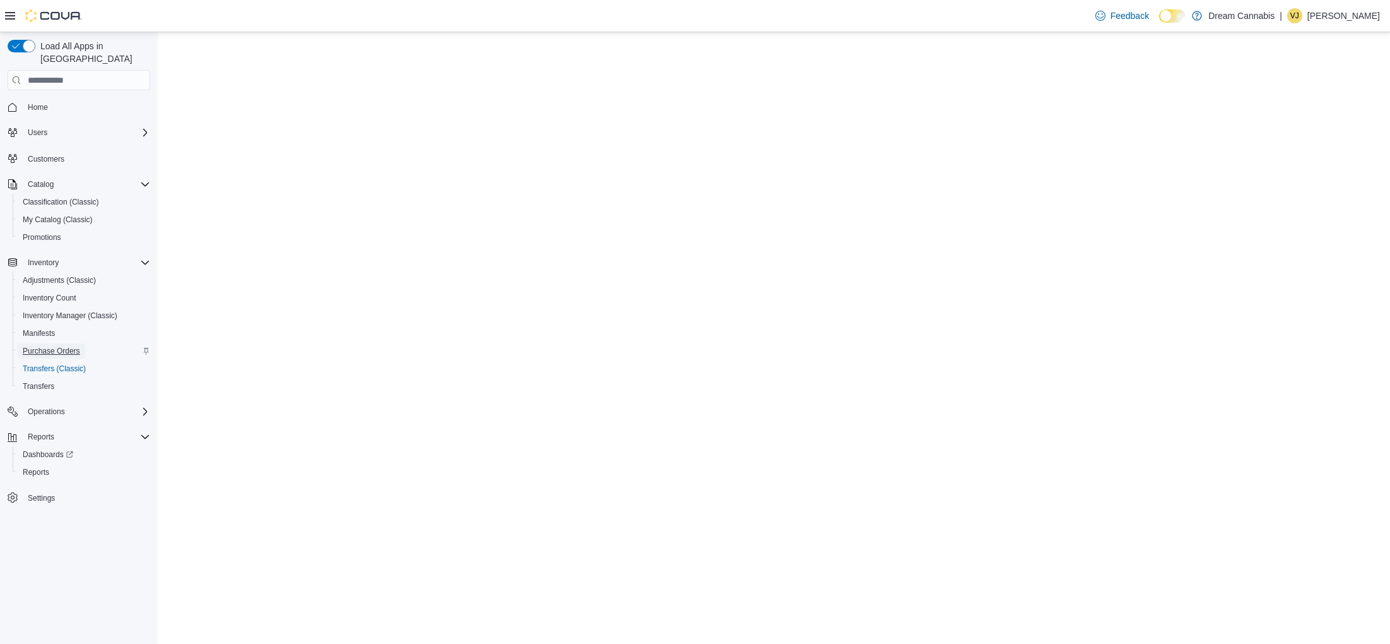
click at [65, 346] on span "Purchase Orders" at bounding box center [51, 351] width 57 height 10
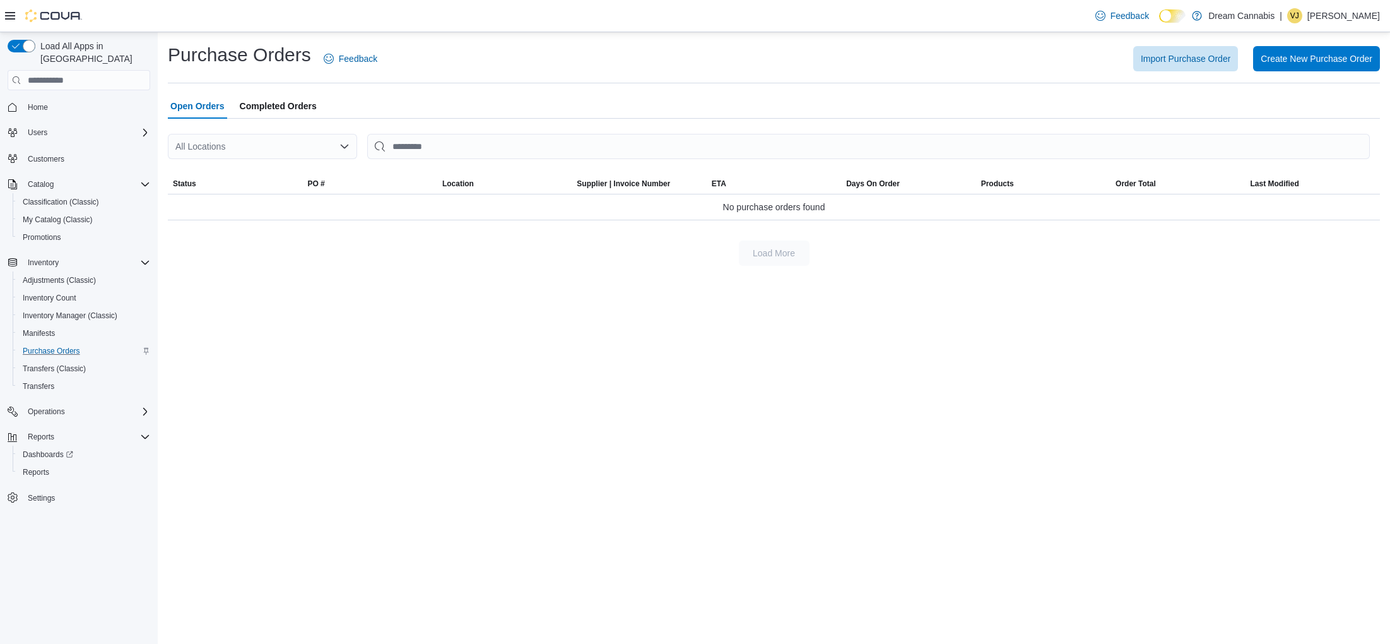
click at [284, 105] on span "Completed Orders" at bounding box center [278, 105] width 77 height 25
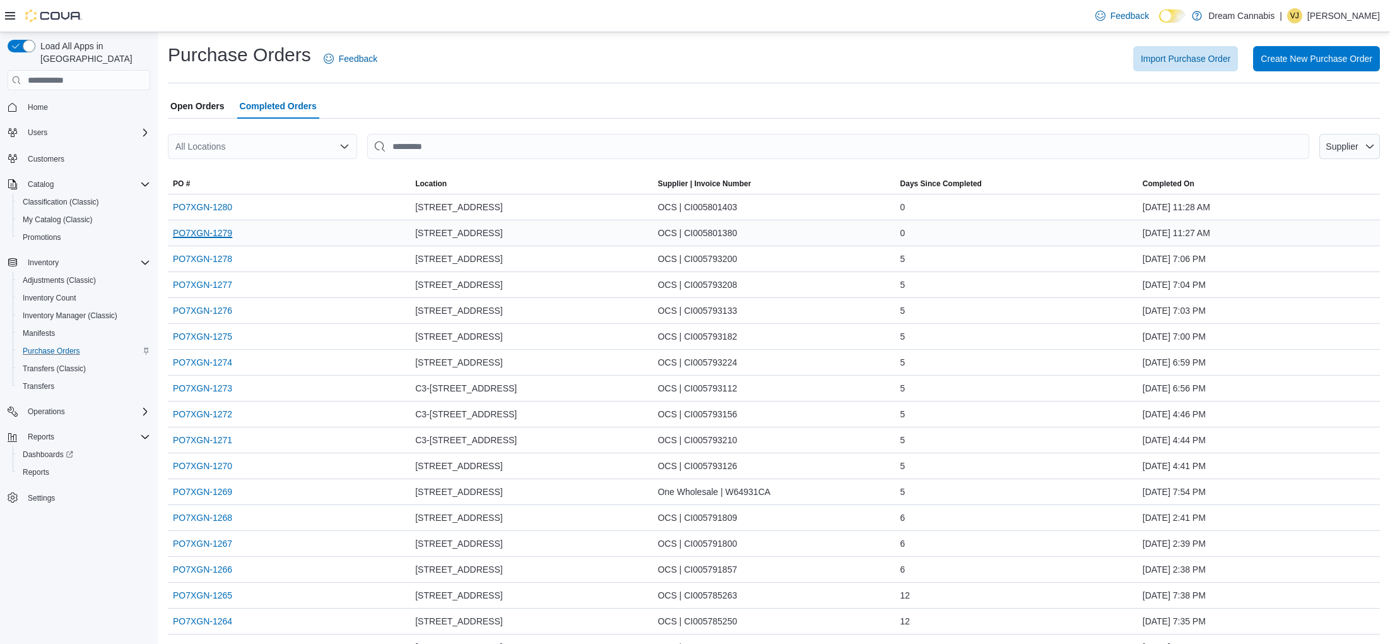
click at [216, 233] on link "PO7XGN-1279" at bounding box center [202, 232] width 59 height 15
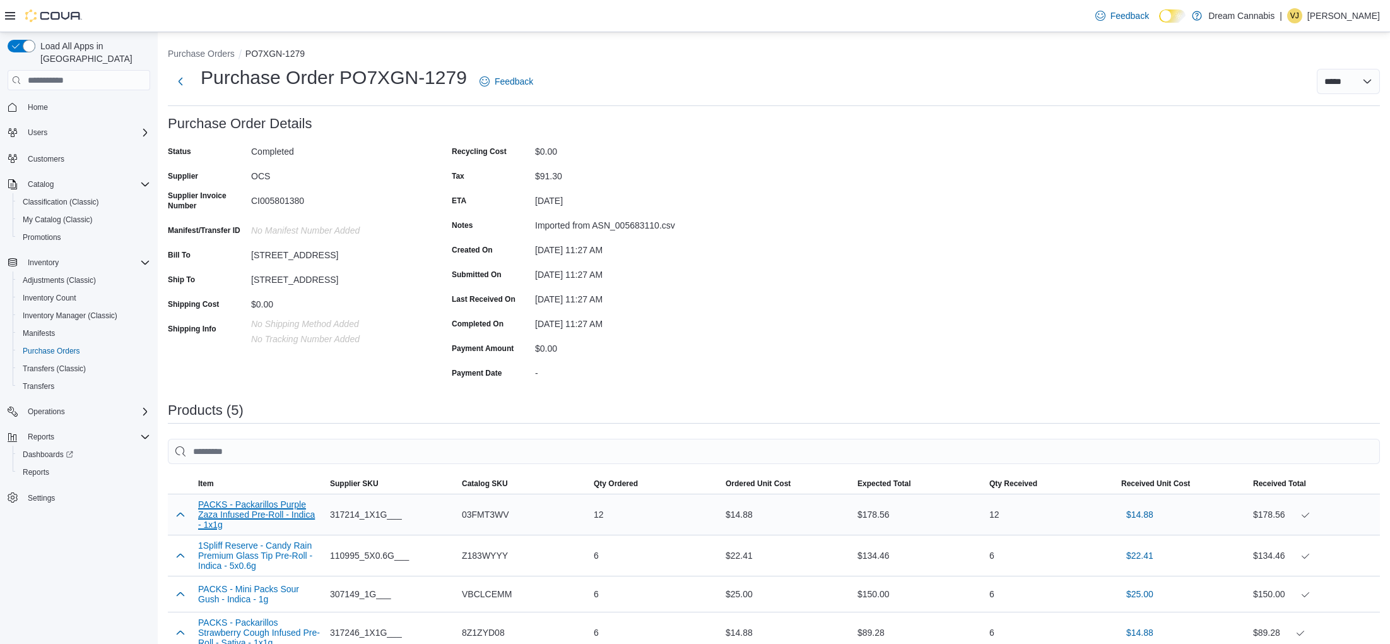
click at [229, 511] on button "PACKS - Packarillos Purple Zaza Infused Pre-Roll - Indica - 1x1g" at bounding box center [259, 514] width 122 height 30
click at [285, 550] on button "1Spliff Reserve - Candy Rain Premium Glass Tip Pre-Roll - Indica - 5x0.6g" at bounding box center [259, 555] width 122 height 30
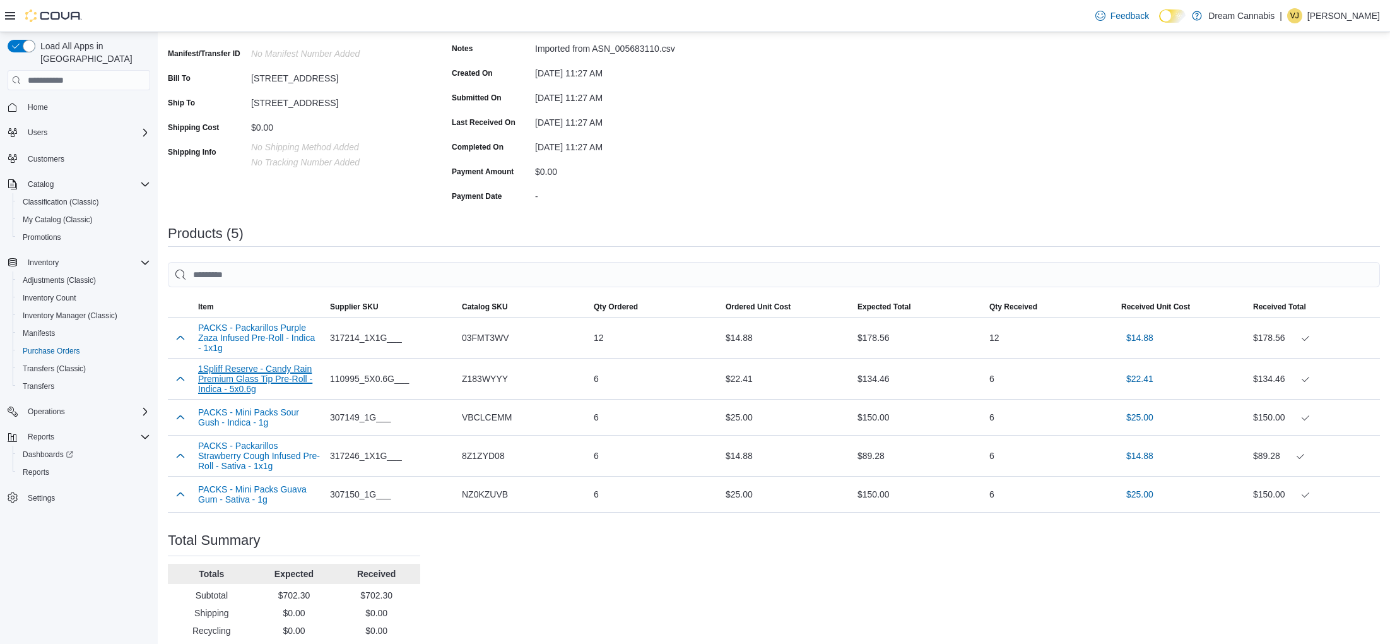
scroll to position [178, 0]
click at [246, 405] on div "PACKS - Mini Packs Sour Gush - Indica - 1g" at bounding box center [259, 416] width 132 height 30
click at [242, 417] on button "PACKS - Mini Packs Sour Gush - Indica - 1g" at bounding box center [259, 416] width 122 height 20
click at [264, 454] on button "PACKS - Packarillos Strawberry Cough Infused Pre-Roll - Sativa - 1x1g" at bounding box center [259, 454] width 122 height 30
click at [230, 487] on button "PACKS - Mini Packs Guava Gum - Sativa - 1g" at bounding box center [259, 493] width 122 height 20
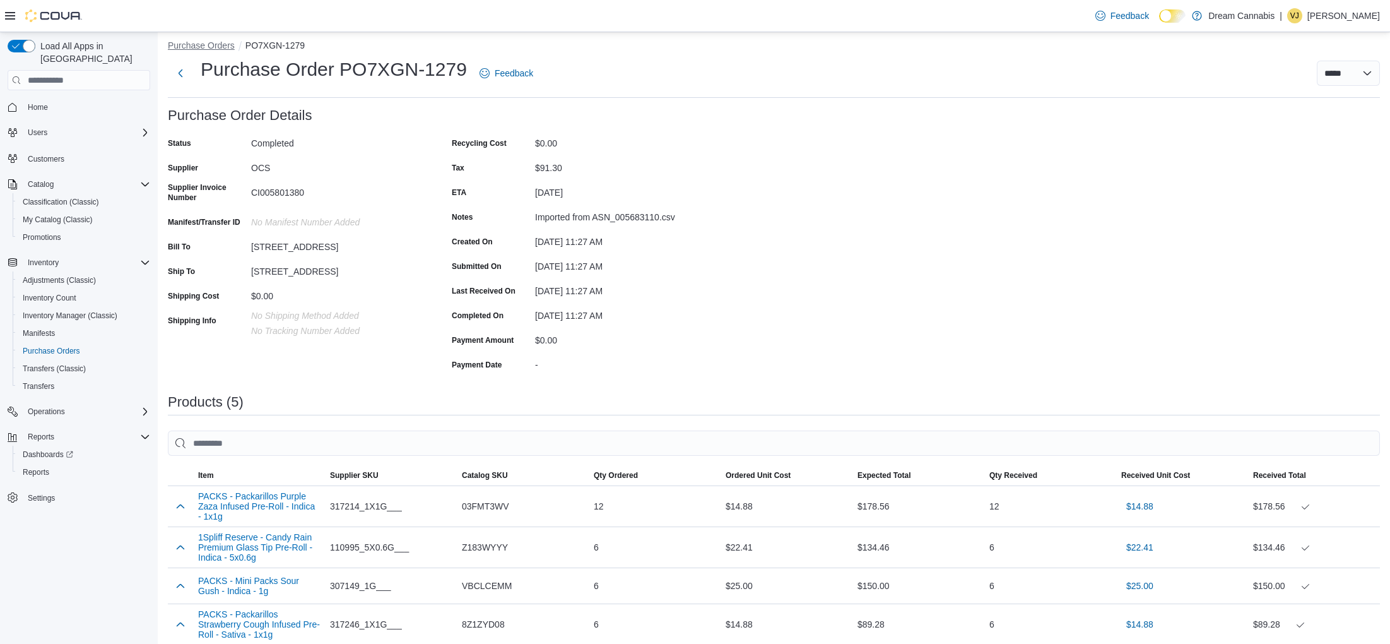
scroll to position [0, 0]
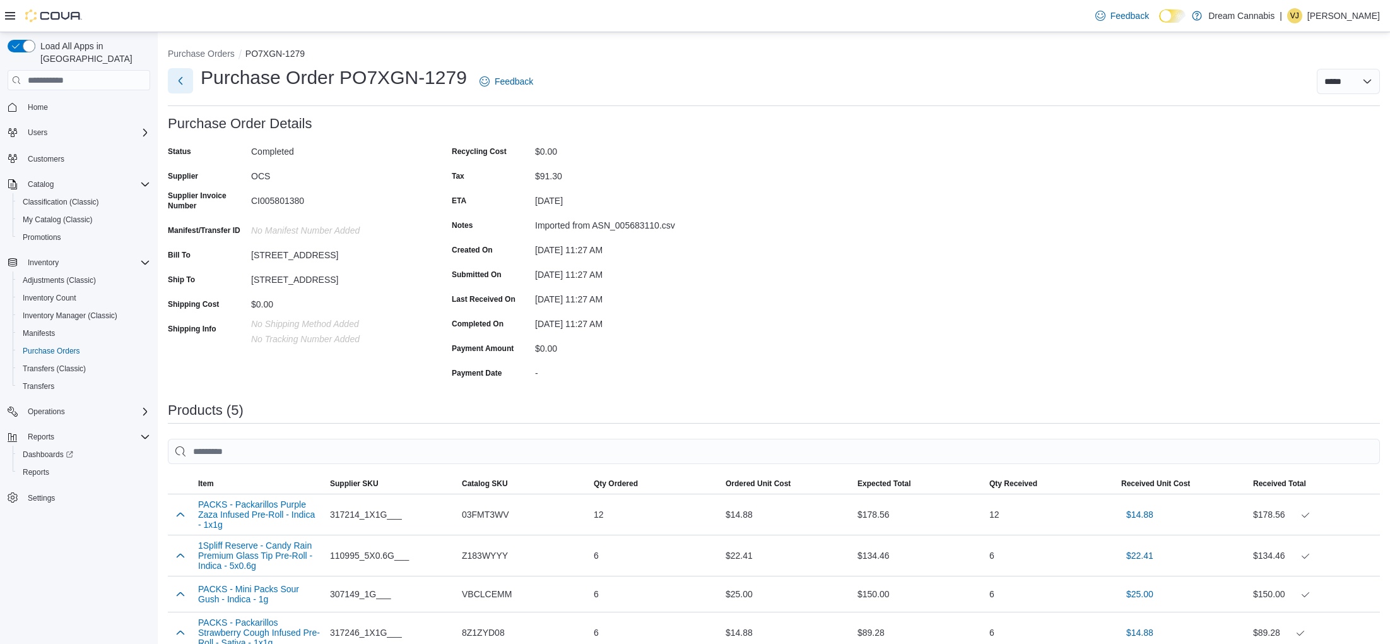
click at [185, 76] on button "Next" at bounding box center [180, 80] width 25 height 25
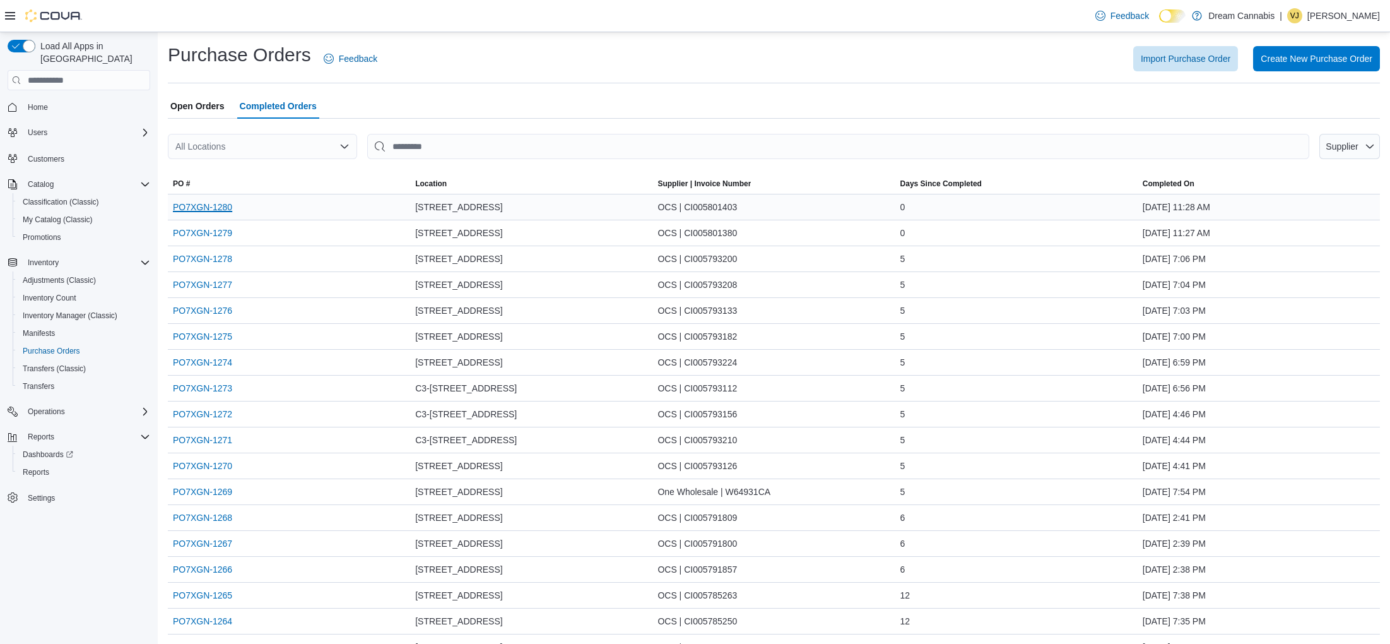
click at [210, 205] on link "PO7XGN-1280" at bounding box center [202, 206] width 59 height 15
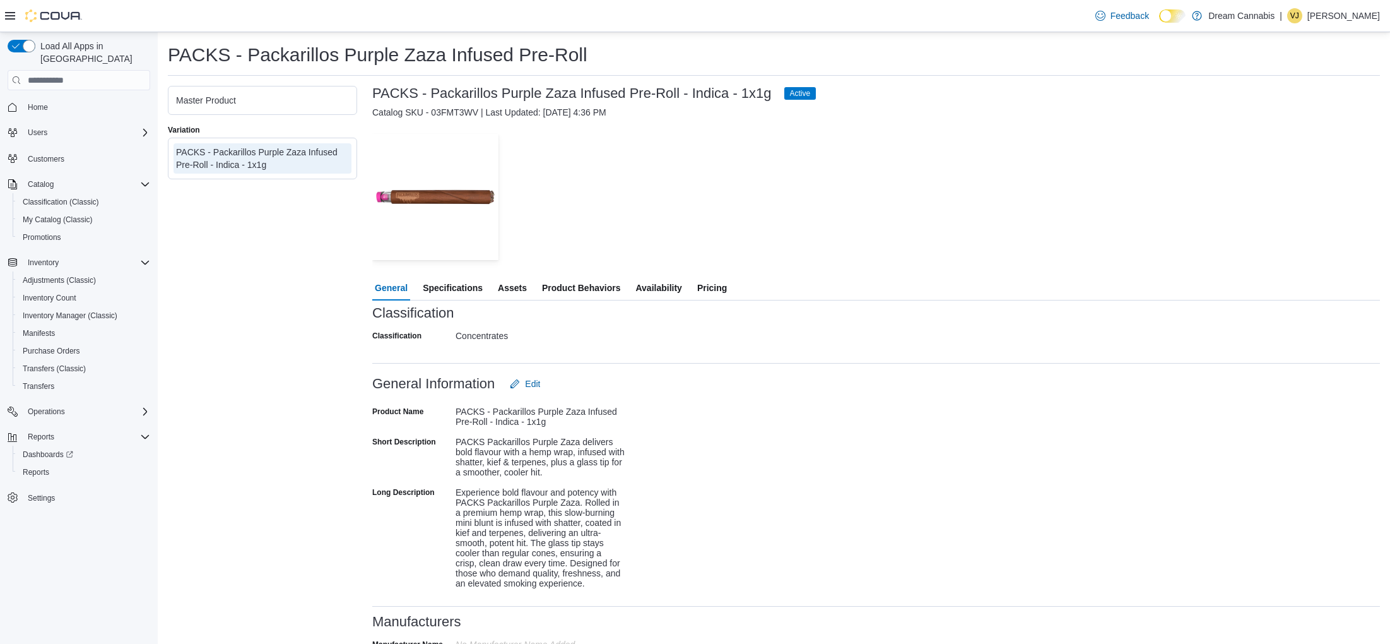
click at [719, 292] on span "Pricing" at bounding box center [712, 287] width 30 height 25
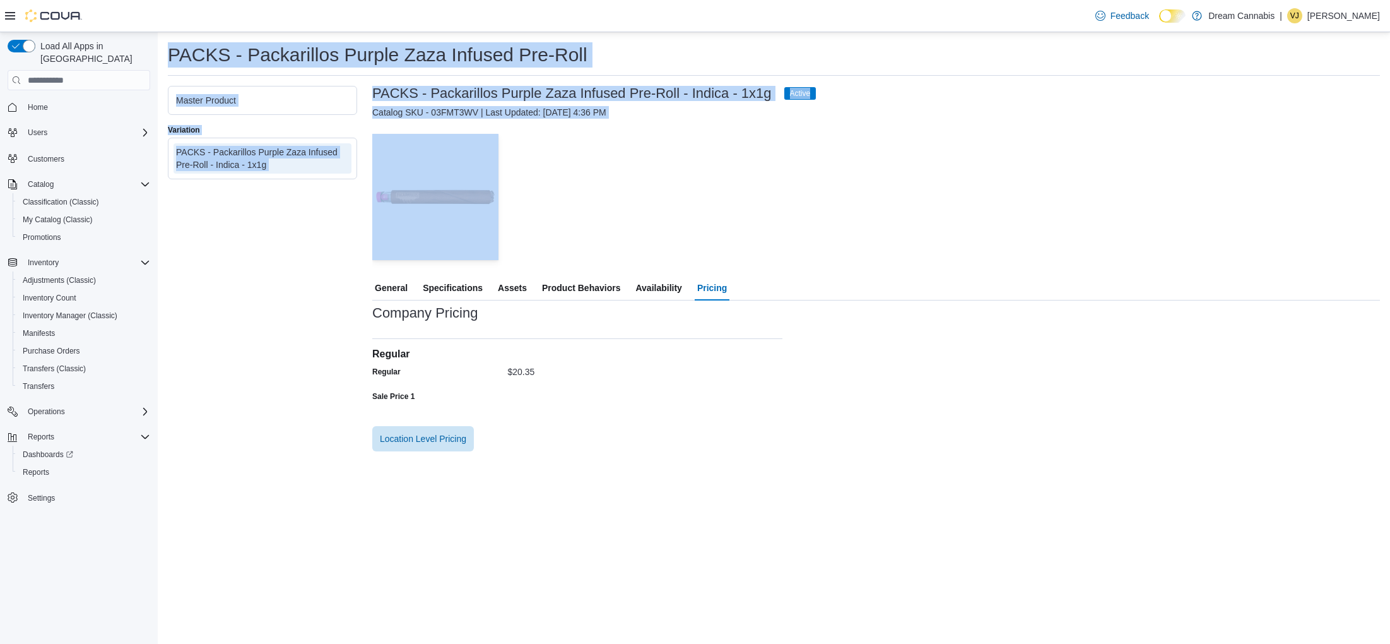
drag, startPoint x: 561, startPoint y: 39, endPoint x: 558, endPoint y: 13, distance: 26.1
click at [558, 13] on div "Feedback Dark Mode Dream Cannabis | VJ Vincent Jabara Load All Apps in New Hub …" at bounding box center [695, 322] width 1390 height 644
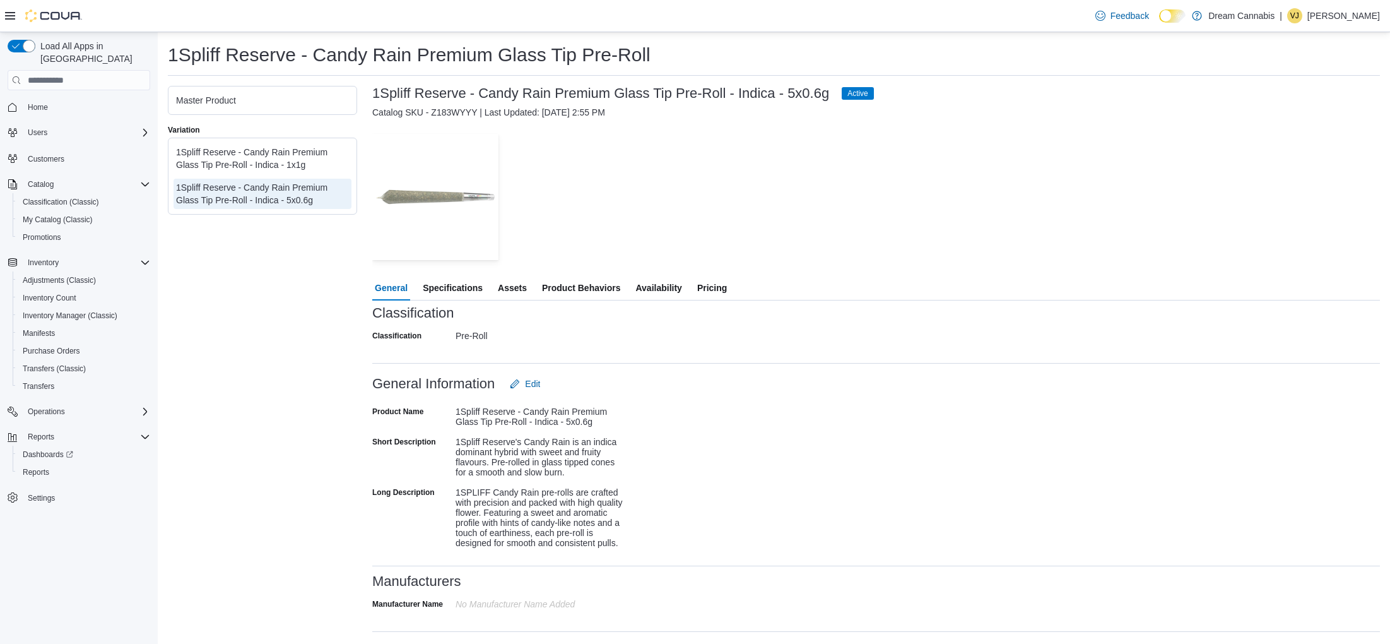
click at [717, 285] on span "Pricing" at bounding box center [712, 287] width 30 height 25
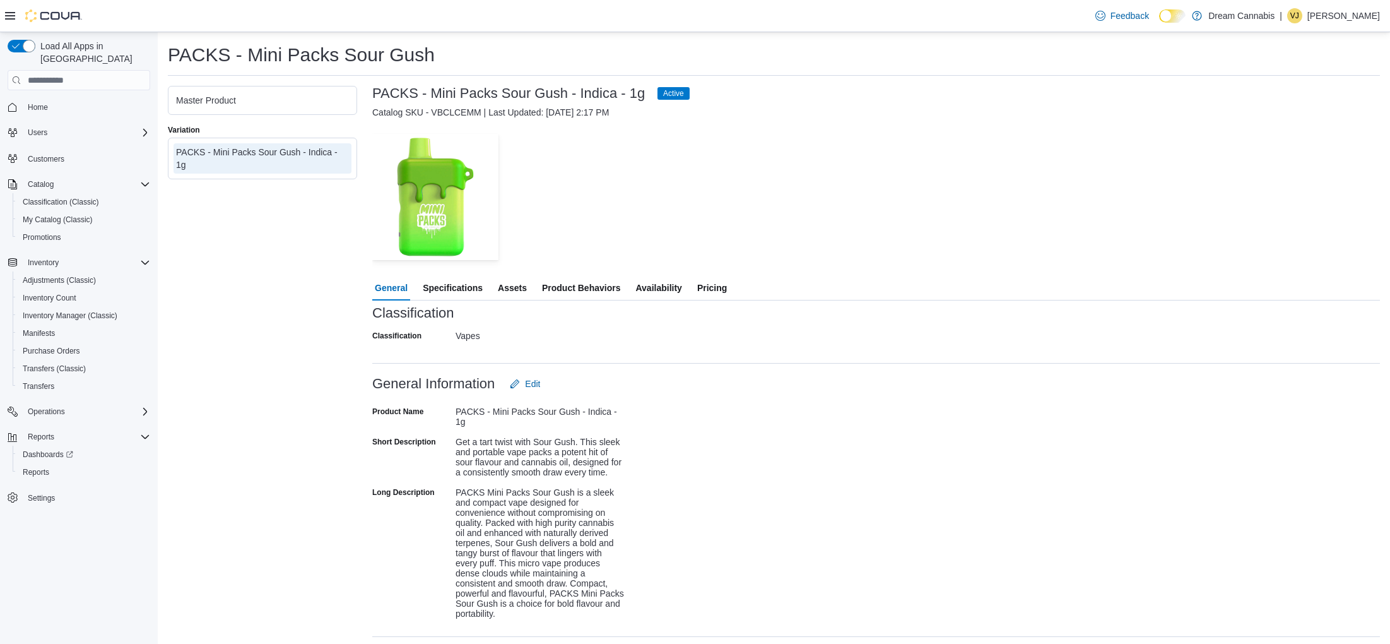
click at [721, 288] on span "Pricing" at bounding box center [712, 287] width 30 height 25
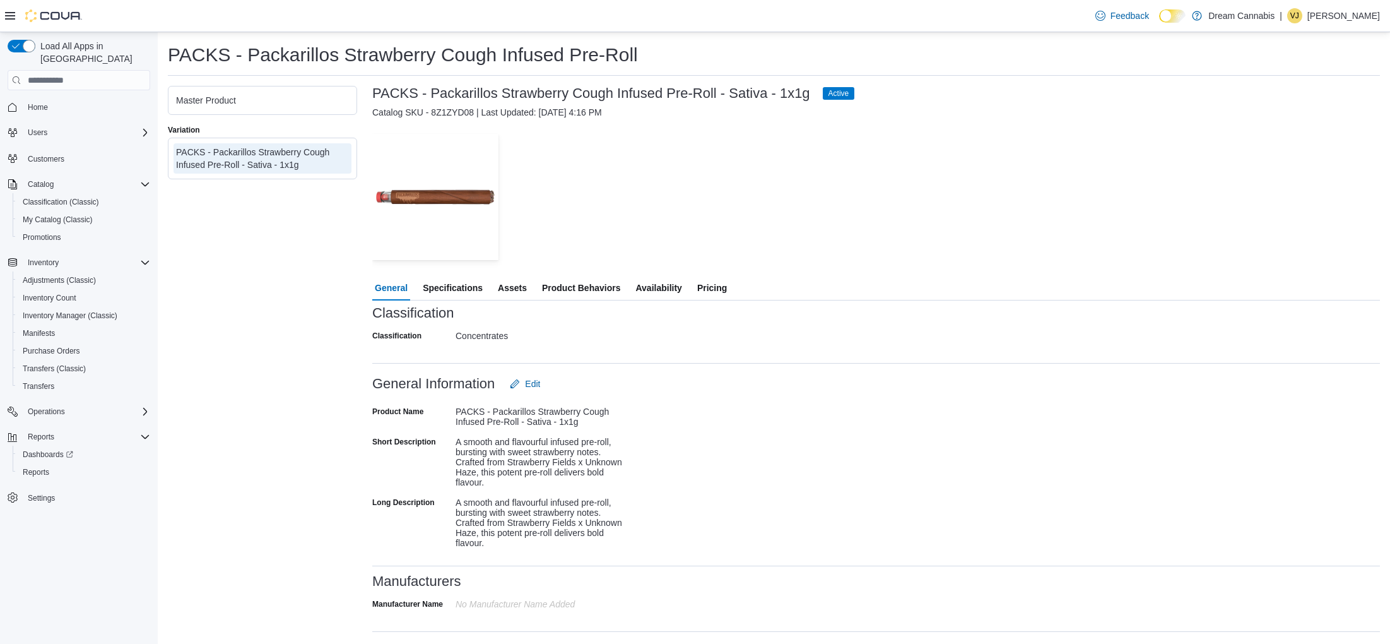
click at [721, 288] on span "Pricing" at bounding box center [712, 287] width 30 height 25
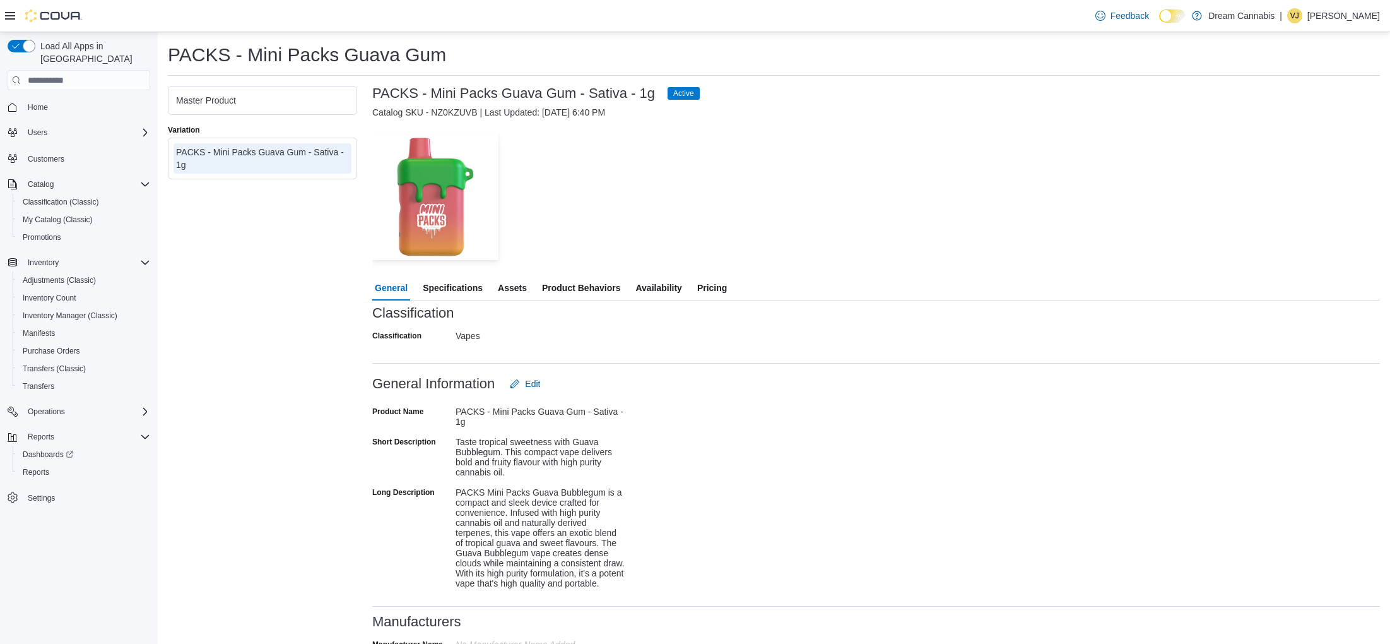
click at [717, 289] on span "Pricing" at bounding box center [712, 287] width 30 height 25
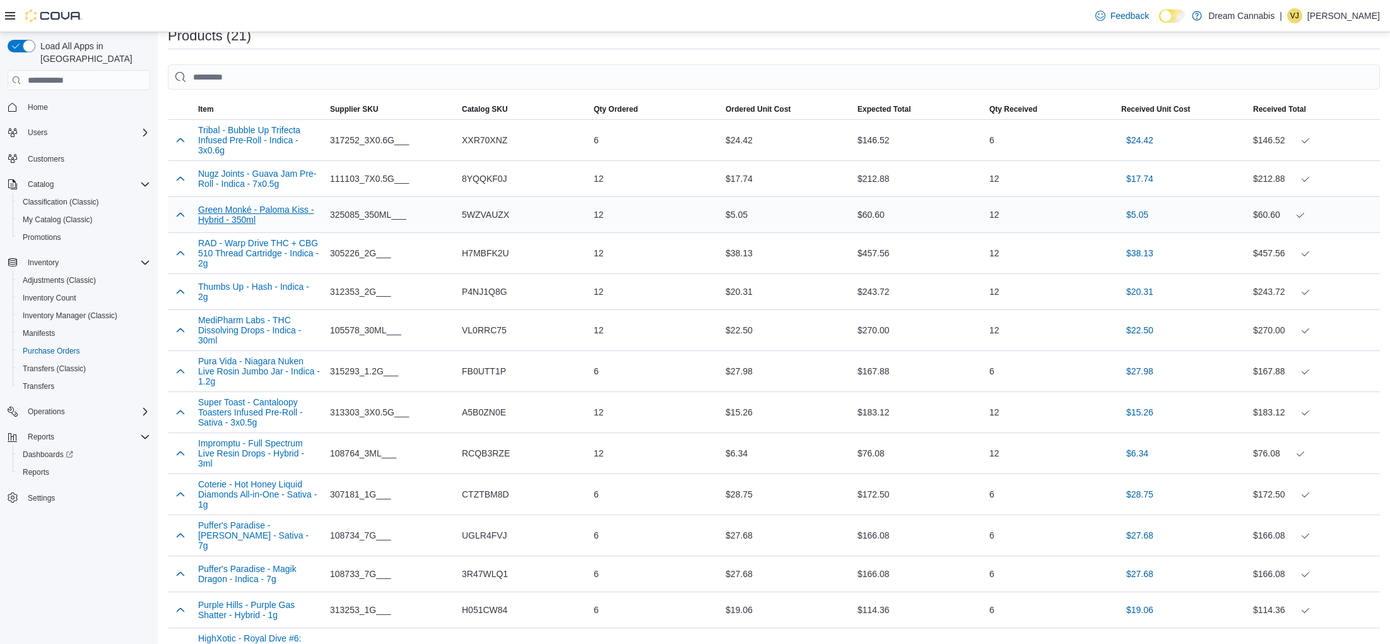
scroll to position [378, 0]
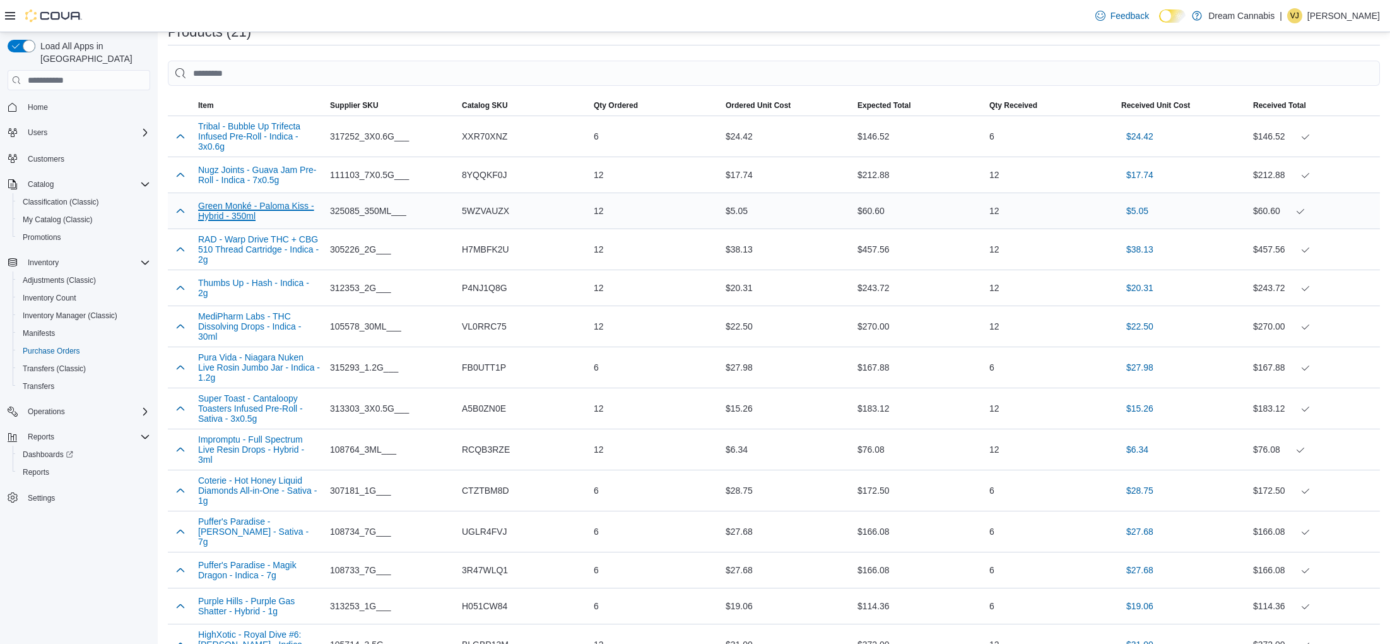
click at [244, 213] on button "Green Monké - Paloma Kiss - Hybrid - 350ml" at bounding box center [259, 211] width 122 height 20
click at [232, 254] on button "RAD - Warp Drive THC + CBG 510 Thread Cartridge - Indica - 2g" at bounding box center [259, 250] width 122 height 30
click at [252, 361] on button "Pura Vida - Niagara Nuken Live Rosin Jumbo Jar - Indica - 1.2g" at bounding box center [259, 368] width 122 height 30
click at [260, 452] on button "Impromptu - Full Spectrum Live Resin Drops - Hybrid - 3ml" at bounding box center [259, 450] width 122 height 30
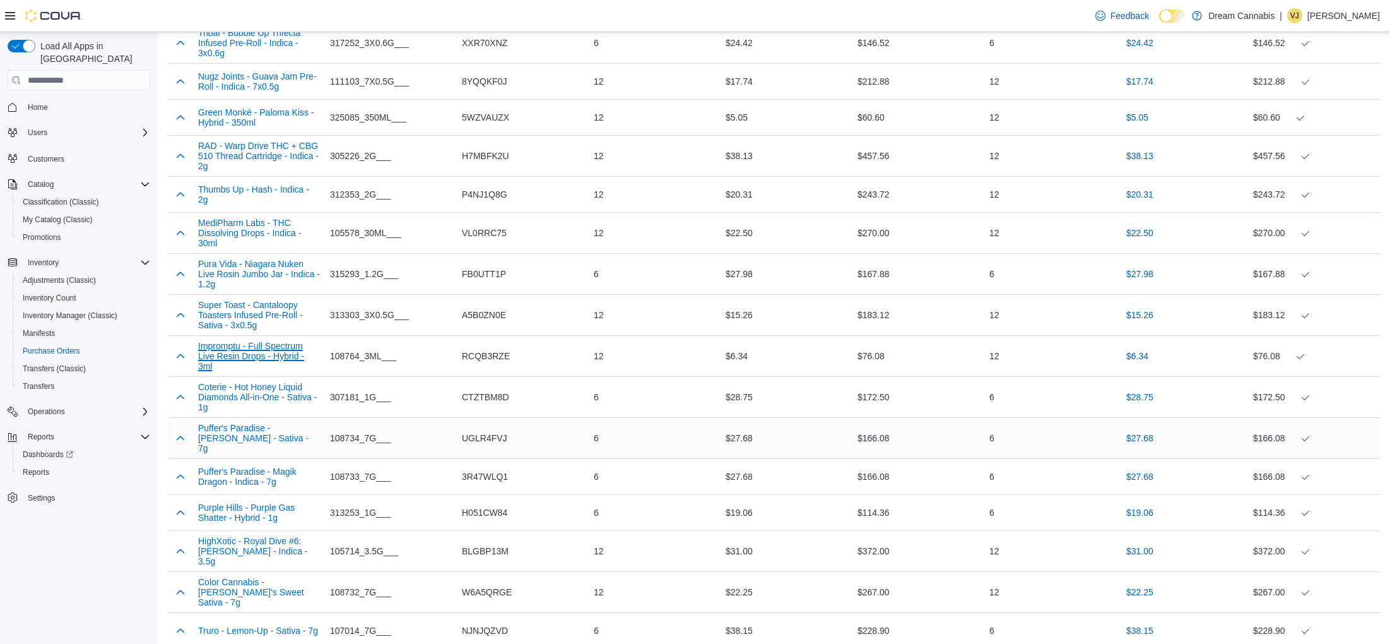
scroll to position [478, 0]
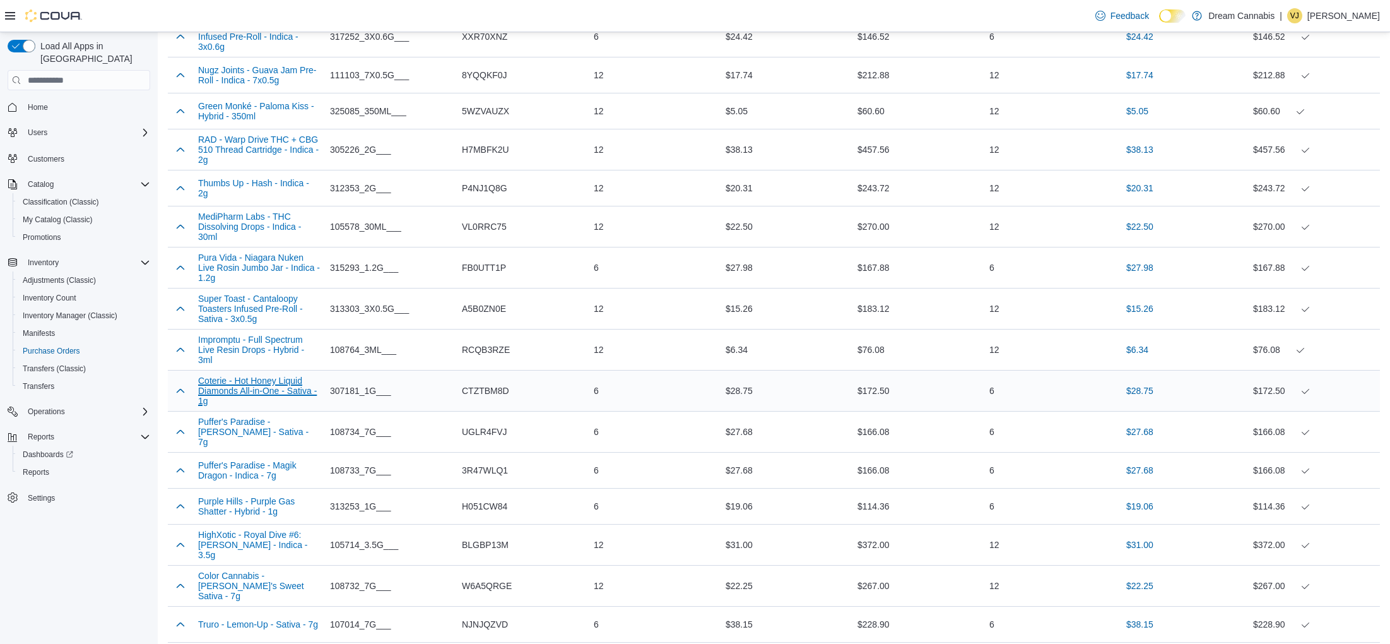
click at [251, 402] on button "Coterie - Hot Honey Liquid Diamonds All-in-One - Sativa - 1g" at bounding box center [259, 390] width 122 height 30
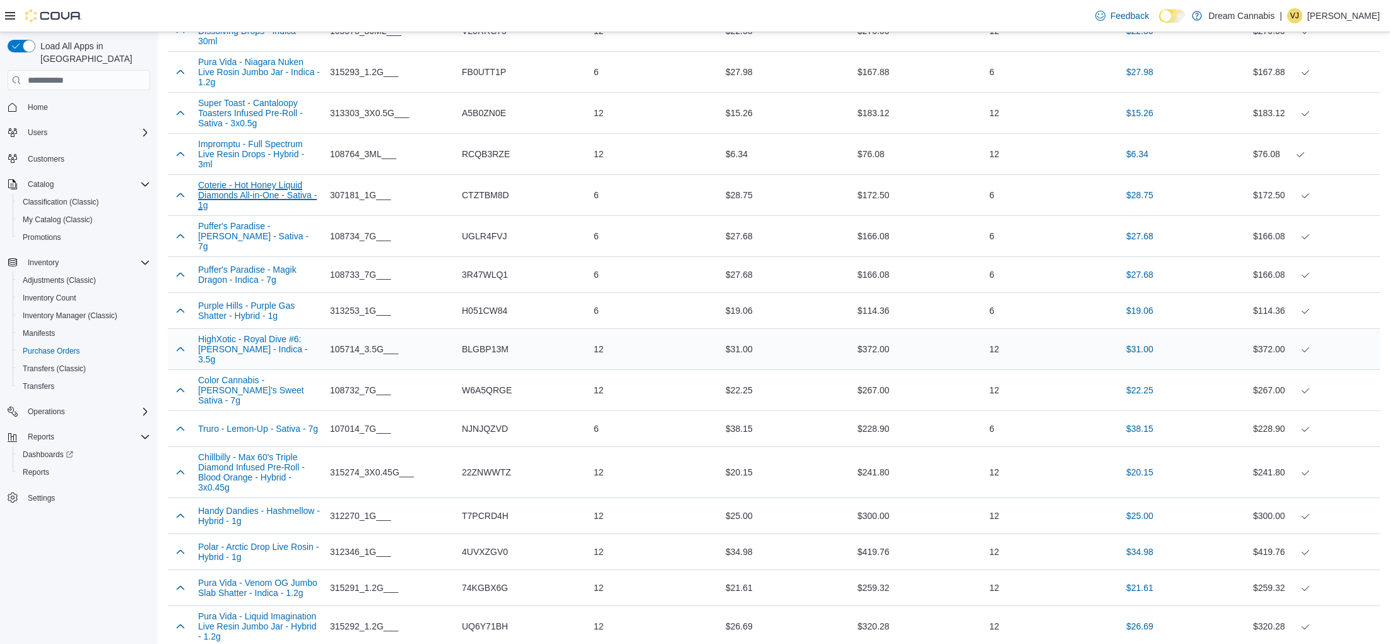
scroll to position [705, 0]
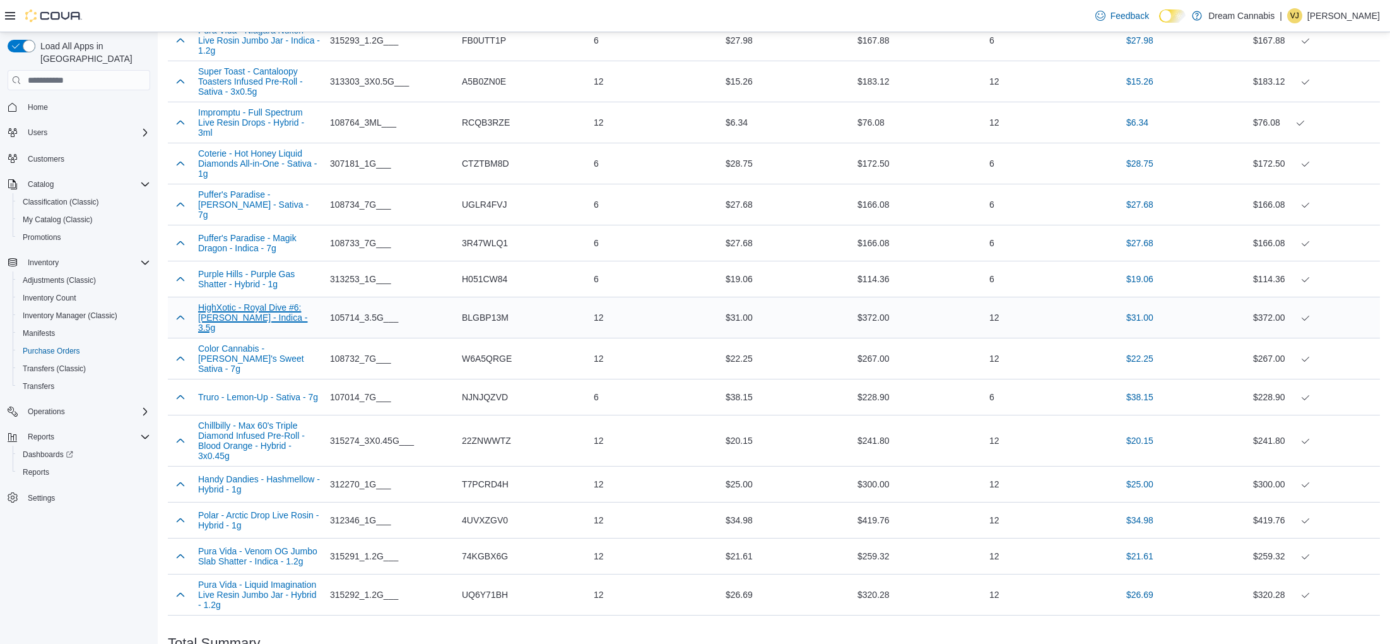
click at [268, 321] on button "HighXotic - Royal Dive #6: Gary Payton - Indica - 3.5g" at bounding box center [259, 317] width 122 height 30
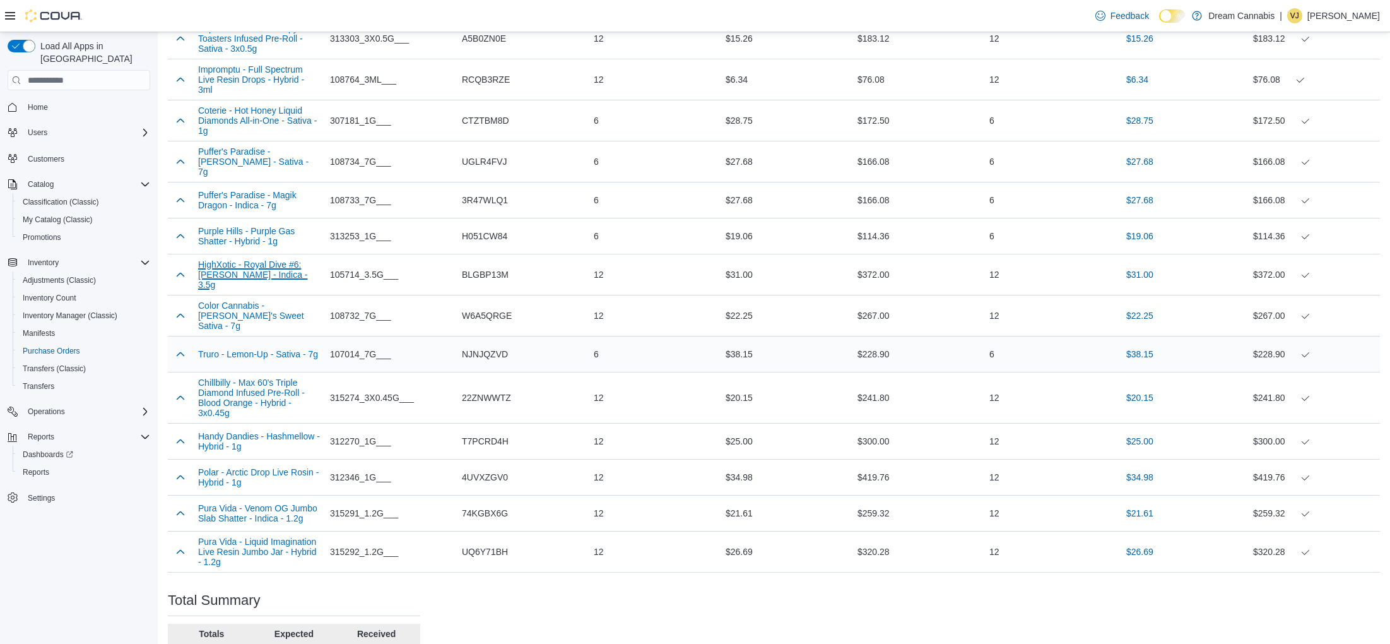
scroll to position [752, 0]
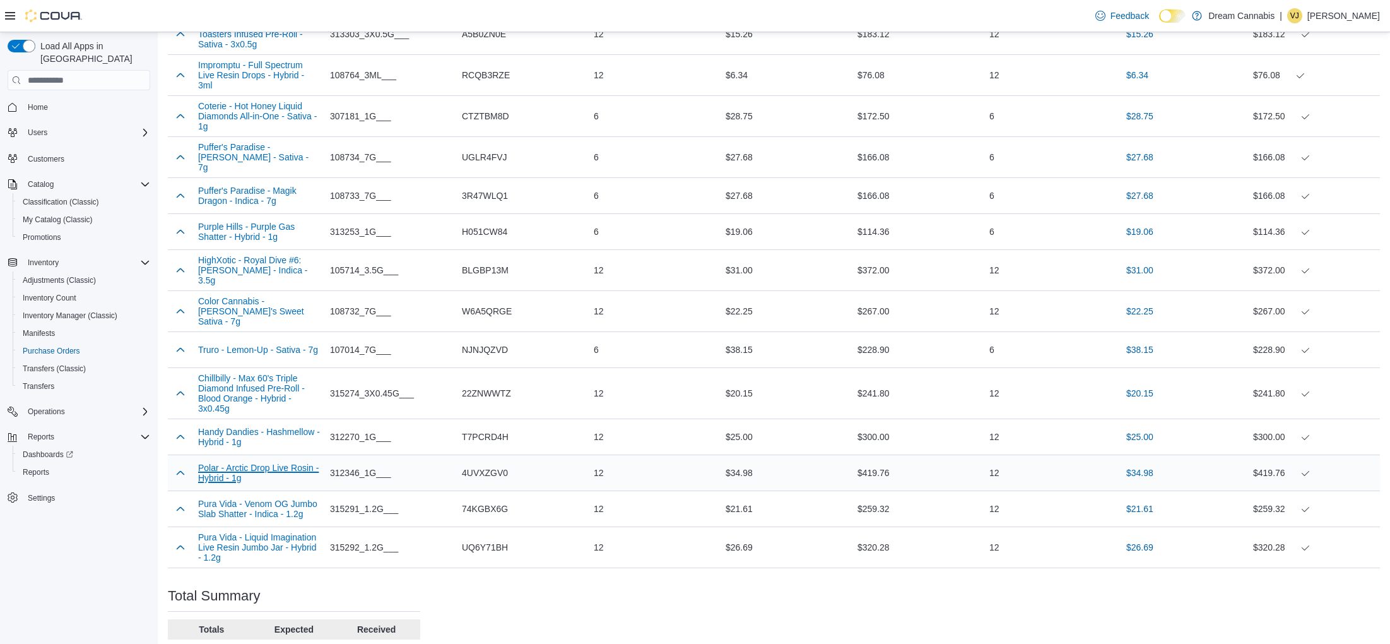
click at [263, 463] on button "Polar - Arctic Drop Live Rosin - Hybrid - 1g" at bounding box center [259, 473] width 122 height 20
click at [249, 510] on button "Pura Vida - Venom OG Jumbo Slab Shatter - Indica - 1.2g" at bounding box center [259, 508] width 122 height 20
click at [268, 345] on button "Truro - Lemon-Up - Sativa - 7g" at bounding box center [258, 350] width 120 height 10
click at [269, 552] on button "Pura Vida - Liquid Imagination Live Resin Jumbo Jar - Hybrid - 1.2g" at bounding box center [259, 547] width 122 height 30
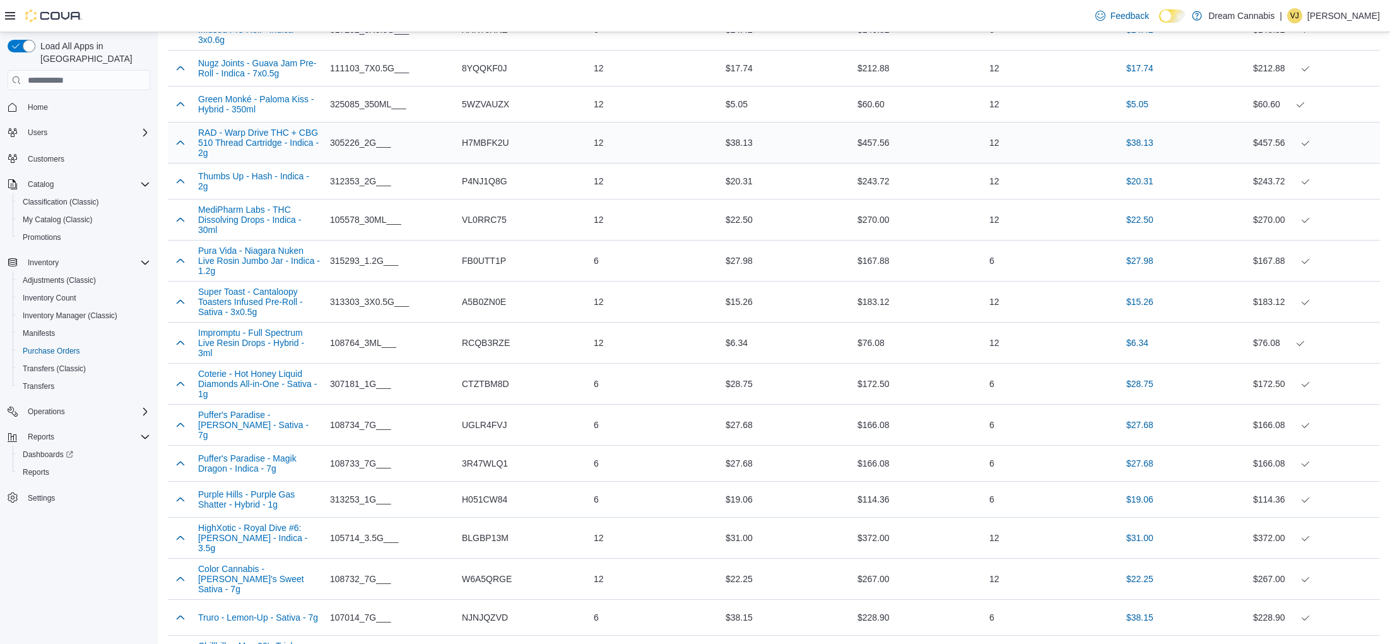
scroll to position [0, 0]
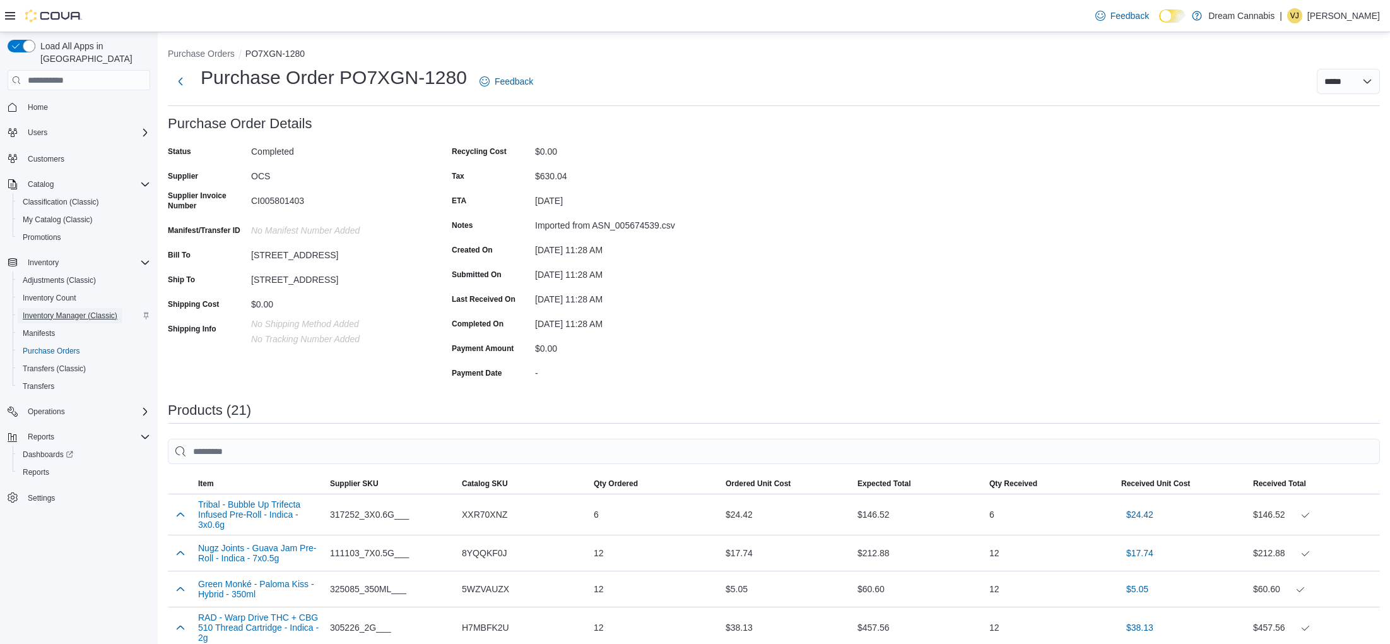
click at [41, 310] on span "Inventory Manager (Classic)" at bounding box center [70, 315] width 95 height 10
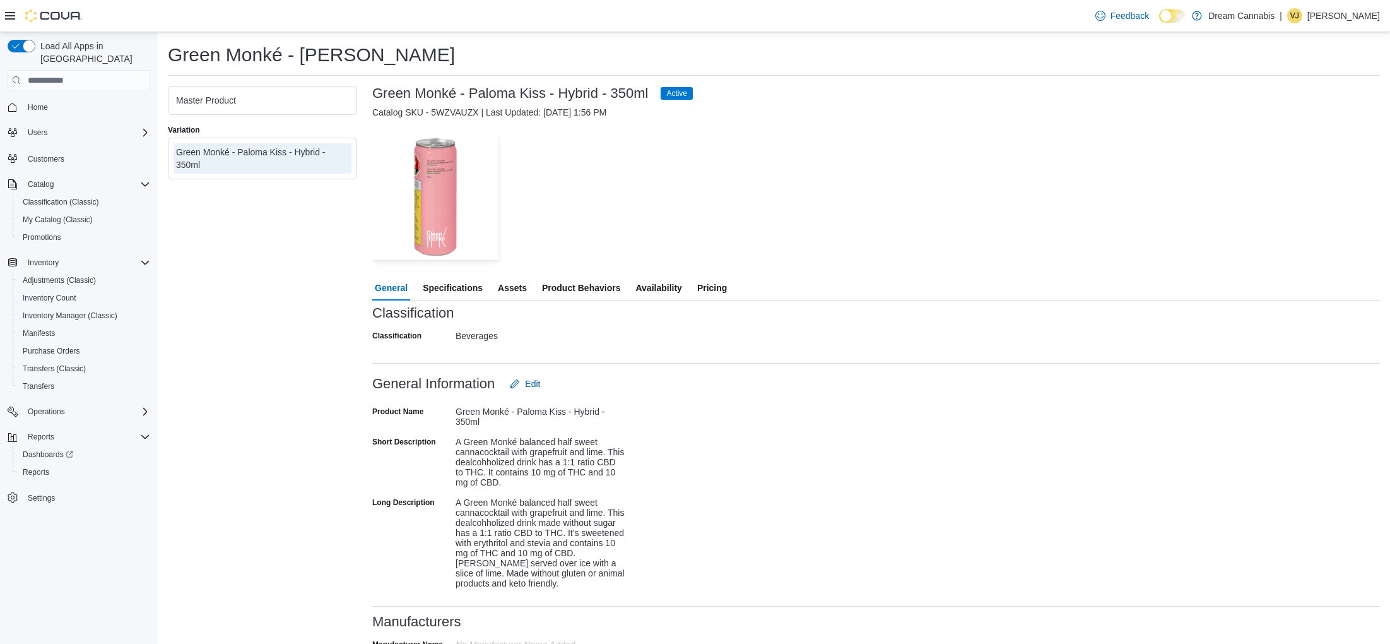
click at [713, 278] on span "Pricing" at bounding box center [712, 287] width 30 height 25
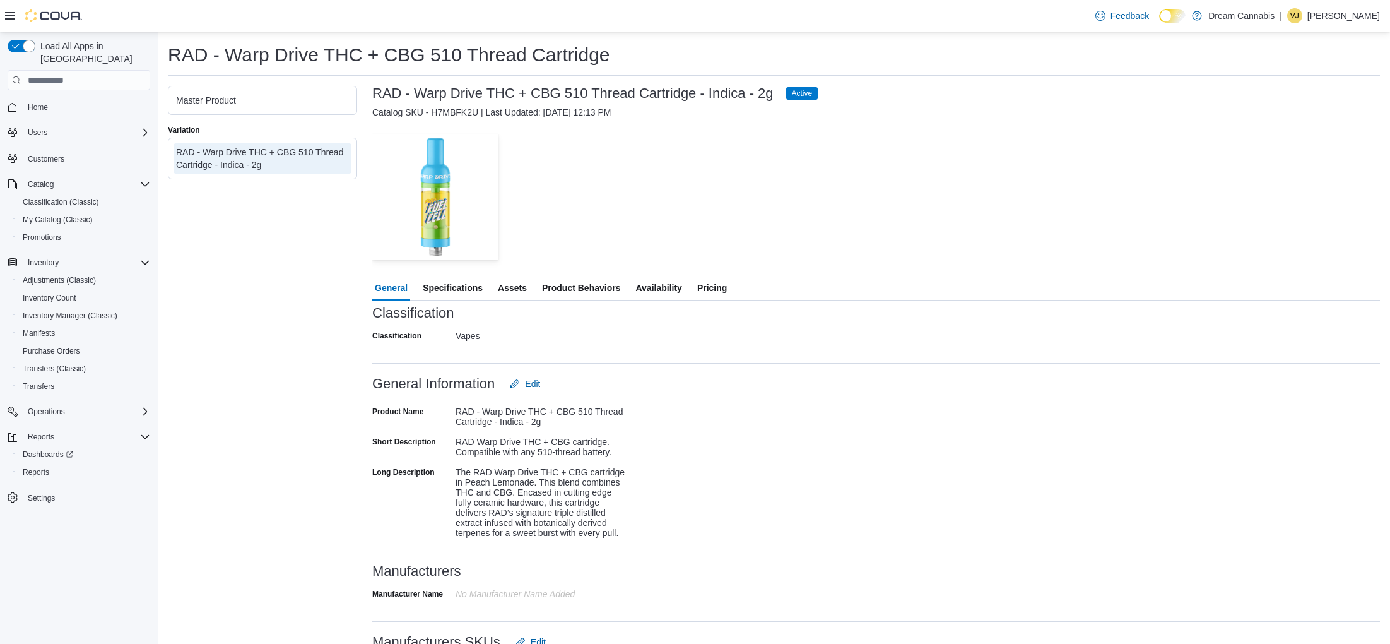
click at [724, 292] on span "Pricing" at bounding box center [712, 287] width 30 height 25
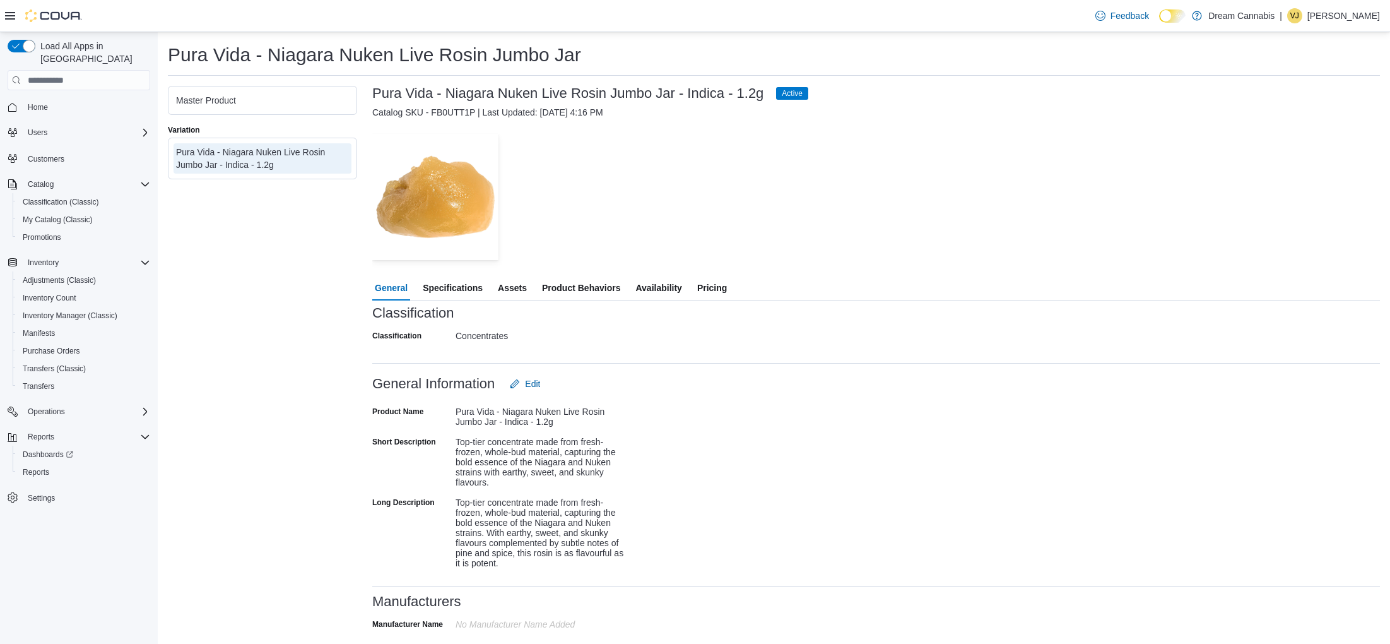
click at [721, 287] on span "Pricing" at bounding box center [712, 287] width 30 height 25
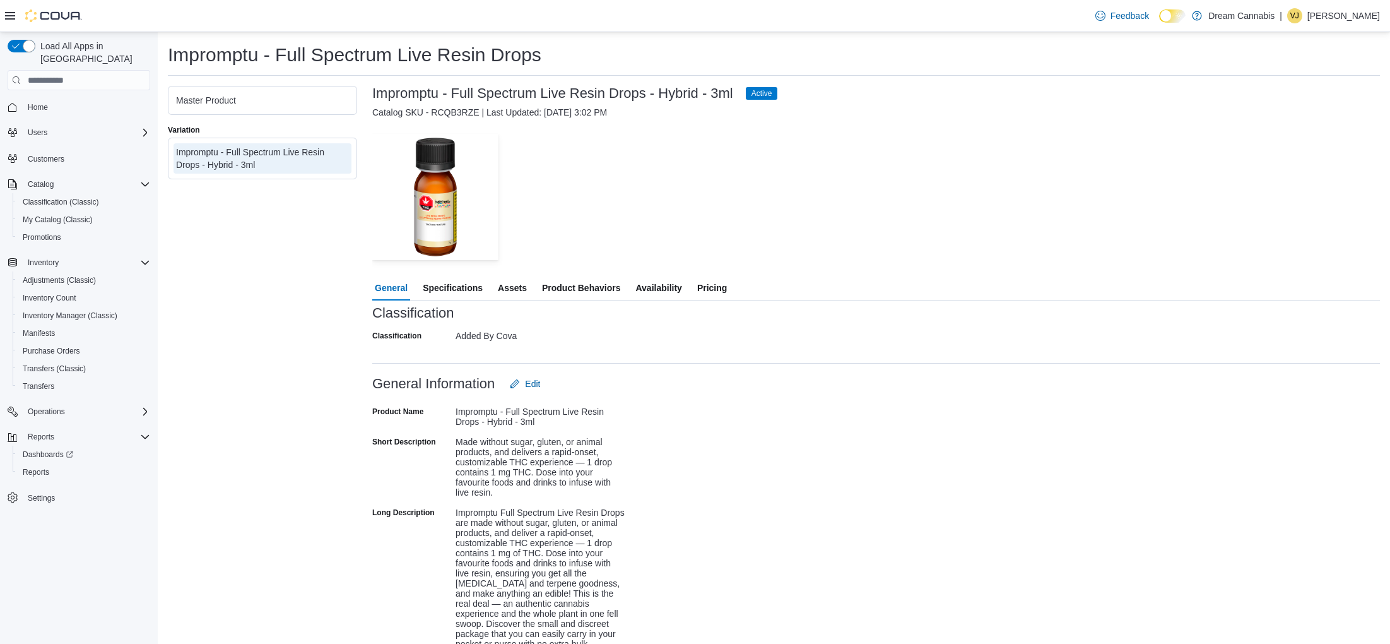
click at [719, 284] on span "Pricing" at bounding box center [712, 287] width 30 height 25
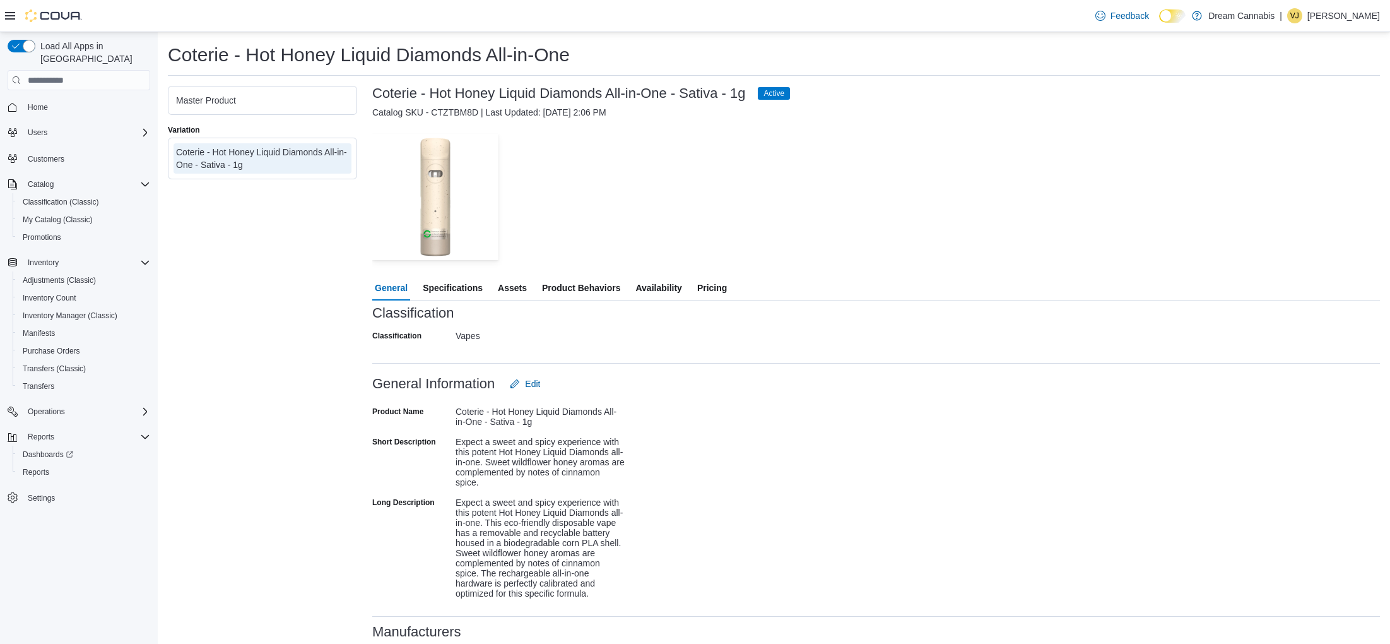
click at [717, 288] on span "Pricing" at bounding box center [712, 287] width 30 height 25
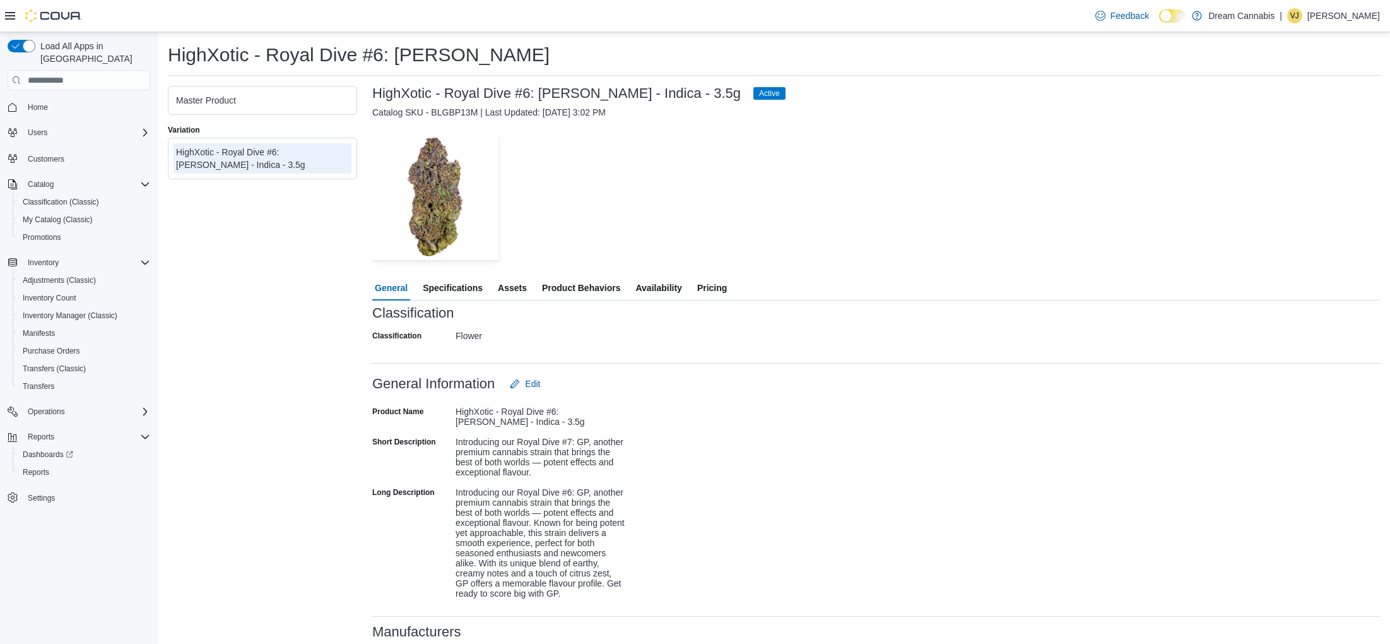
click at [724, 293] on span "Pricing" at bounding box center [712, 287] width 30 height 25
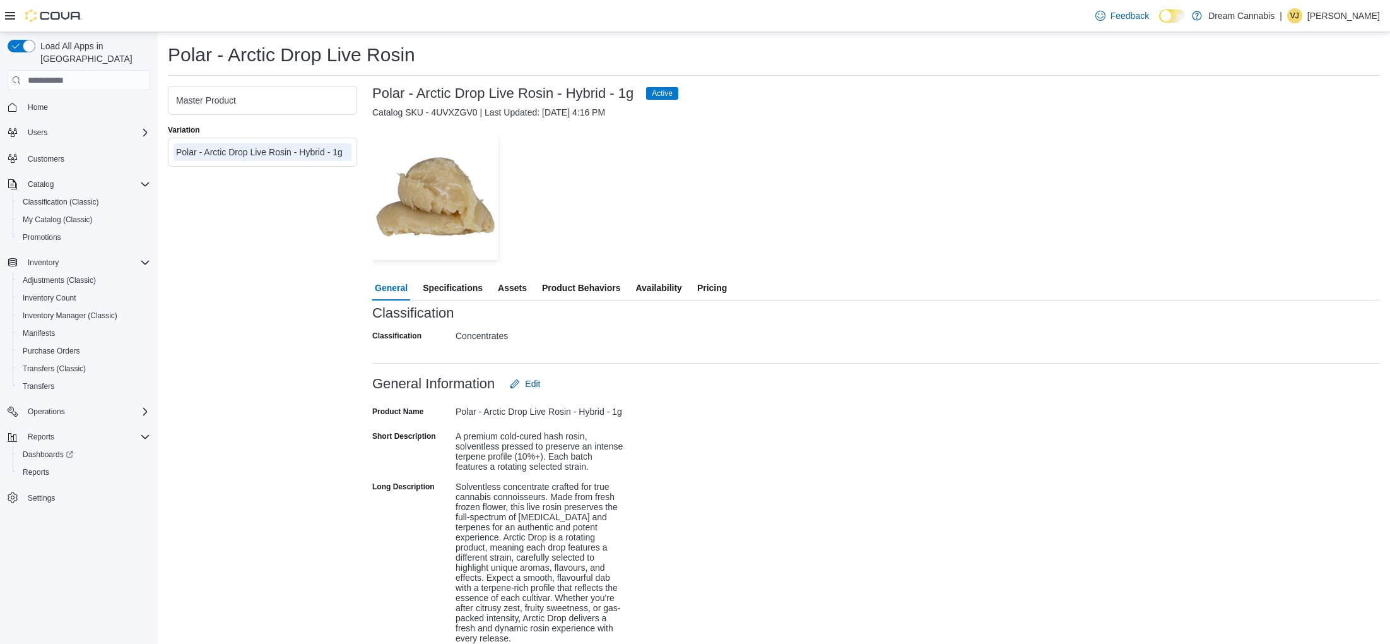
click at [726, 287] on span "Pricing" at bounding box center [712, 287] width 30 height 25
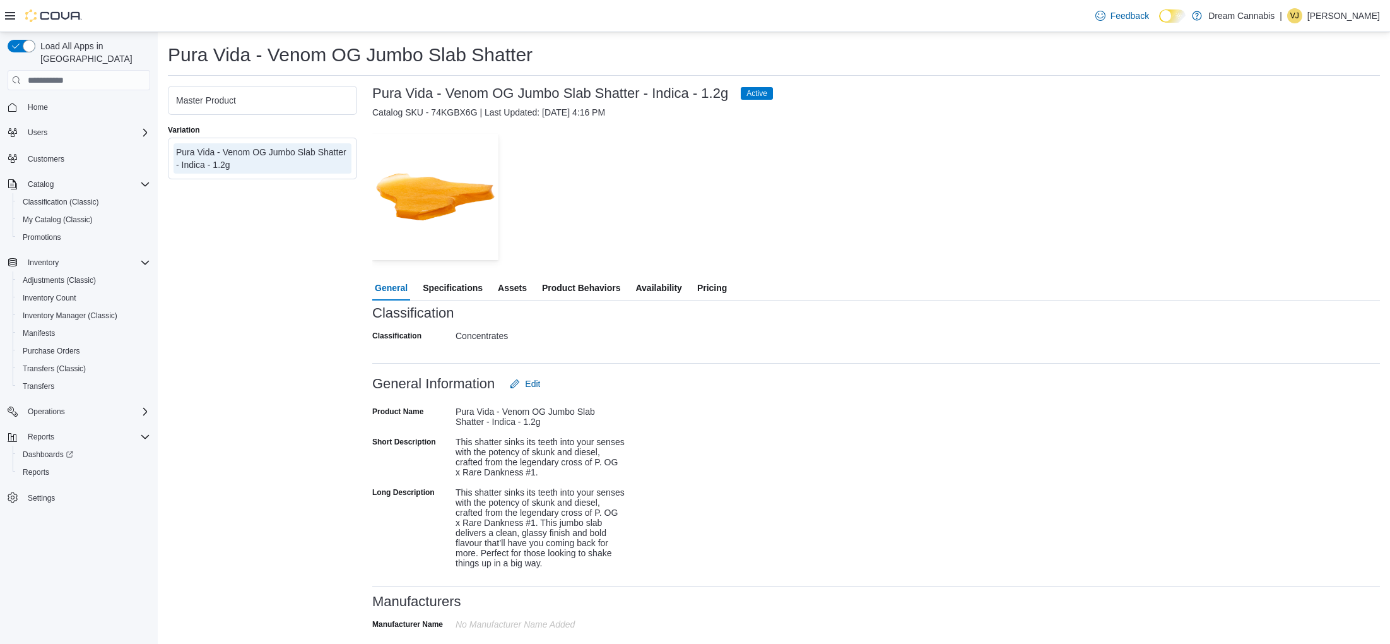
click at [725, 289] on span "Pricing" at bounding box center [712, 287] width 30 height 25
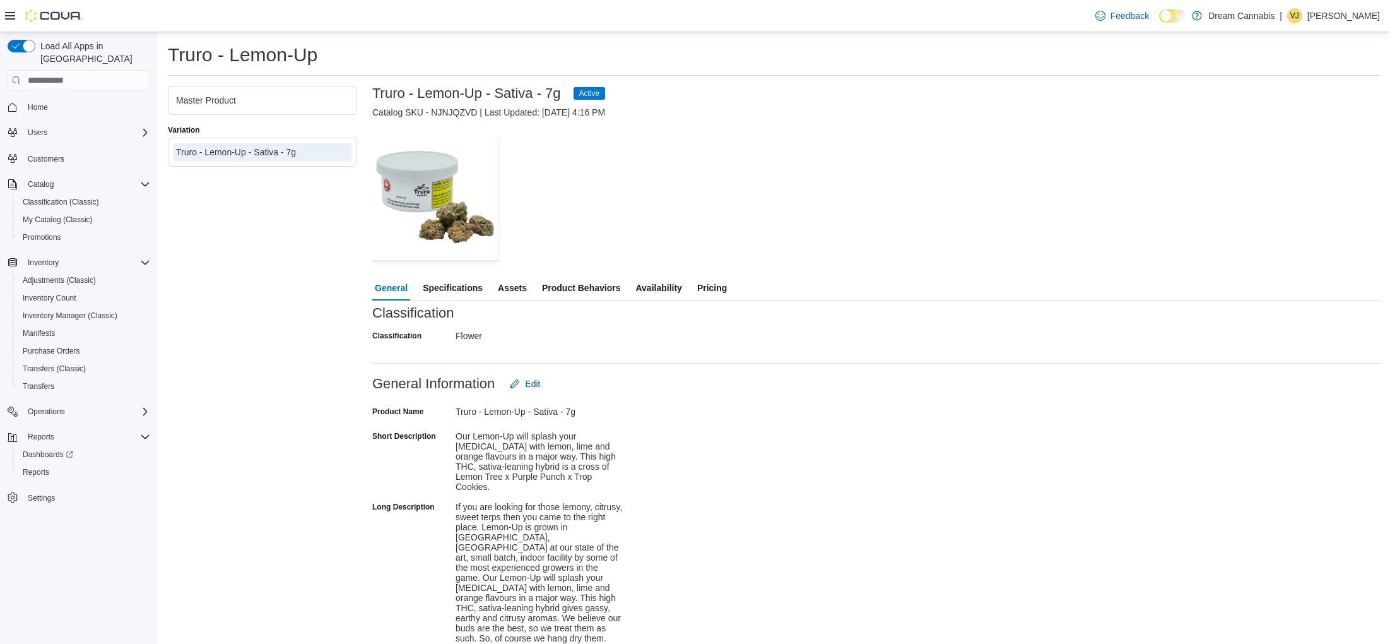
click at [714, 286] on span "Pricing" at bounding box center [712, 287] width 30 height 25
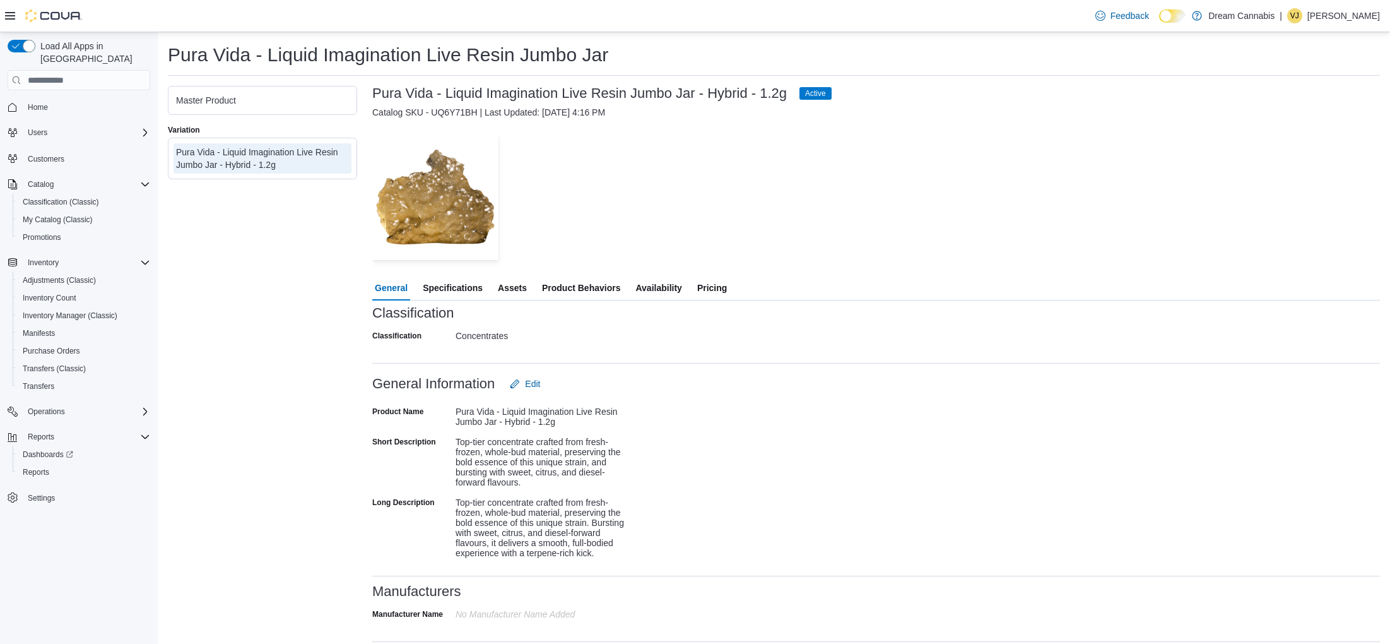
click at [679, 287] on span "Availability" at bounding box center [658, 287] width 46 height 25
